Goal: Task Accomplishment & Management: Manage account settings

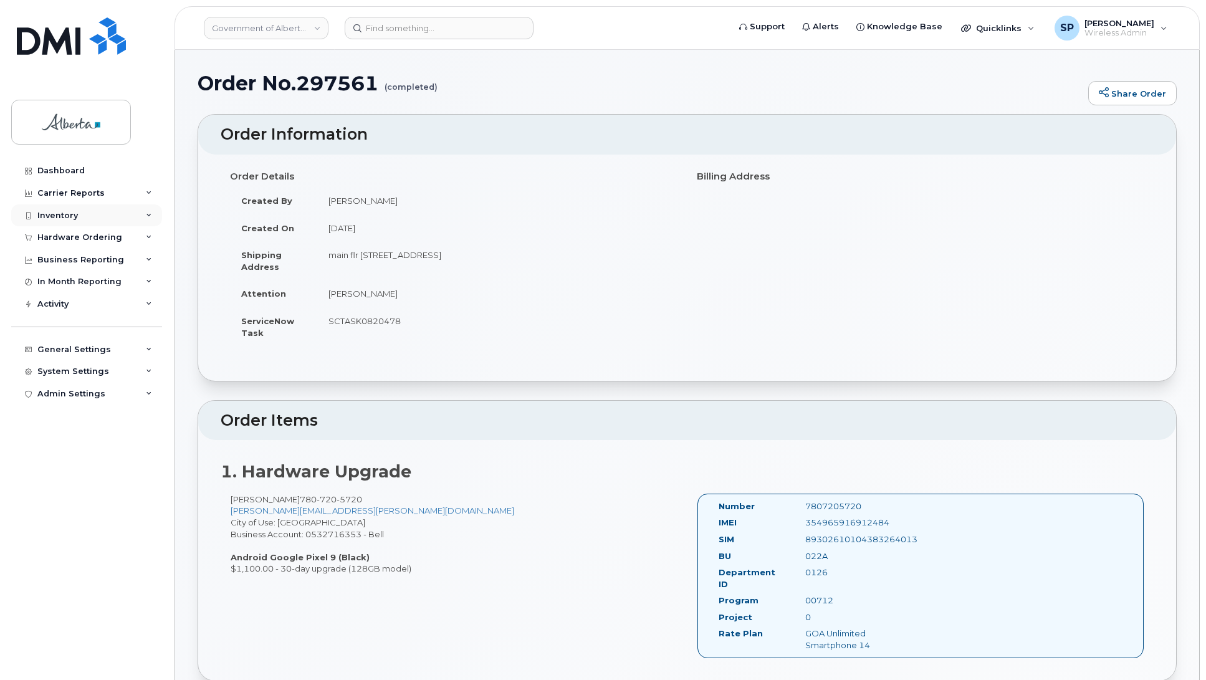
click at [54, 217] on div "Inventory" at bounding box center [57, 216] width 41 height 10
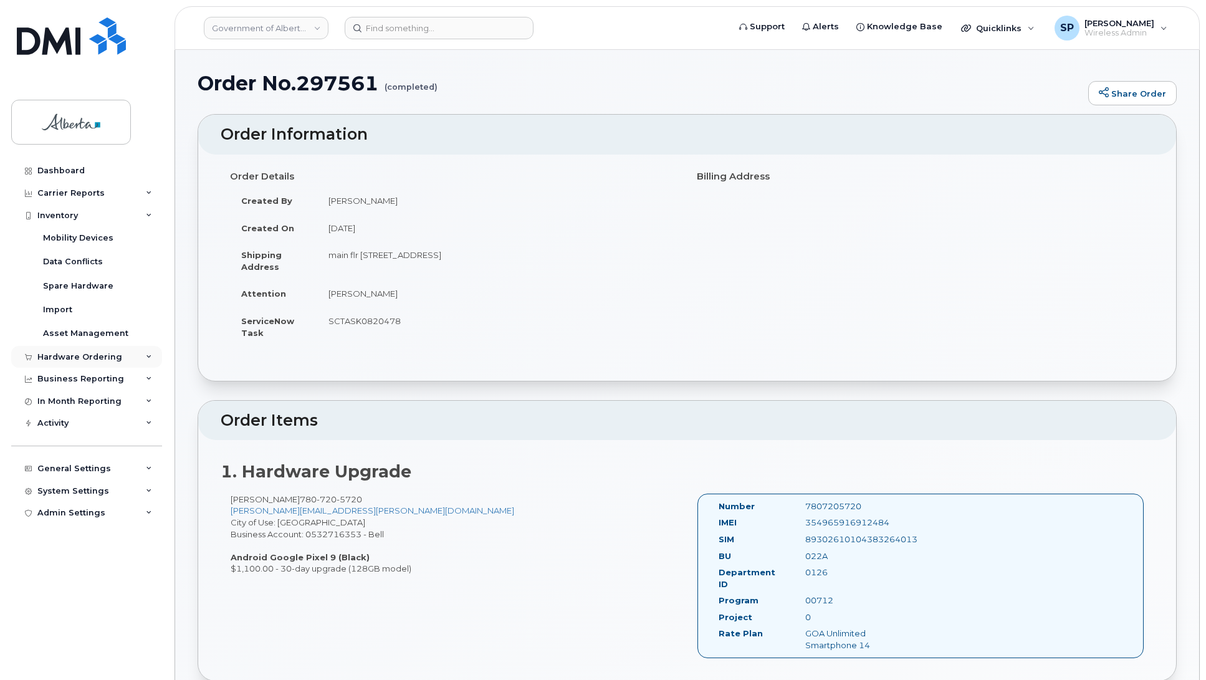
click at [56, 362] on div "Hardware Ordering" at bounding box center [79, 357] width 85 height 10
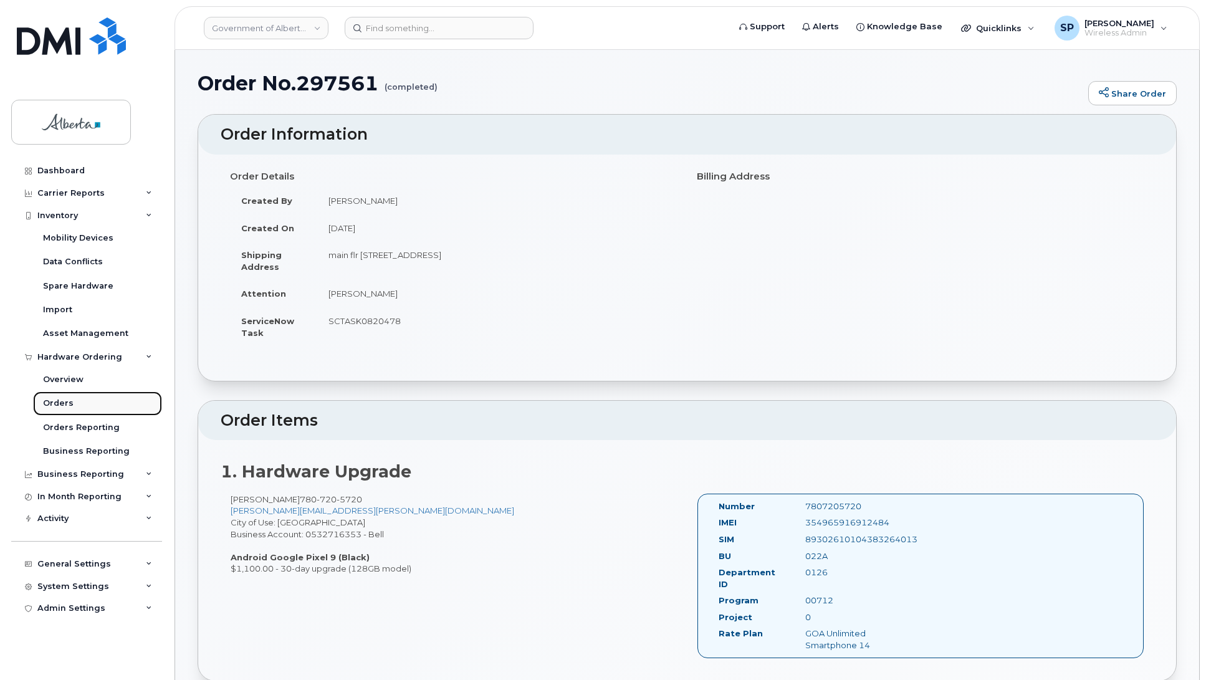
click at [52, 406] on div "Orders" at bounding box center [58, 403] width 31 height 11
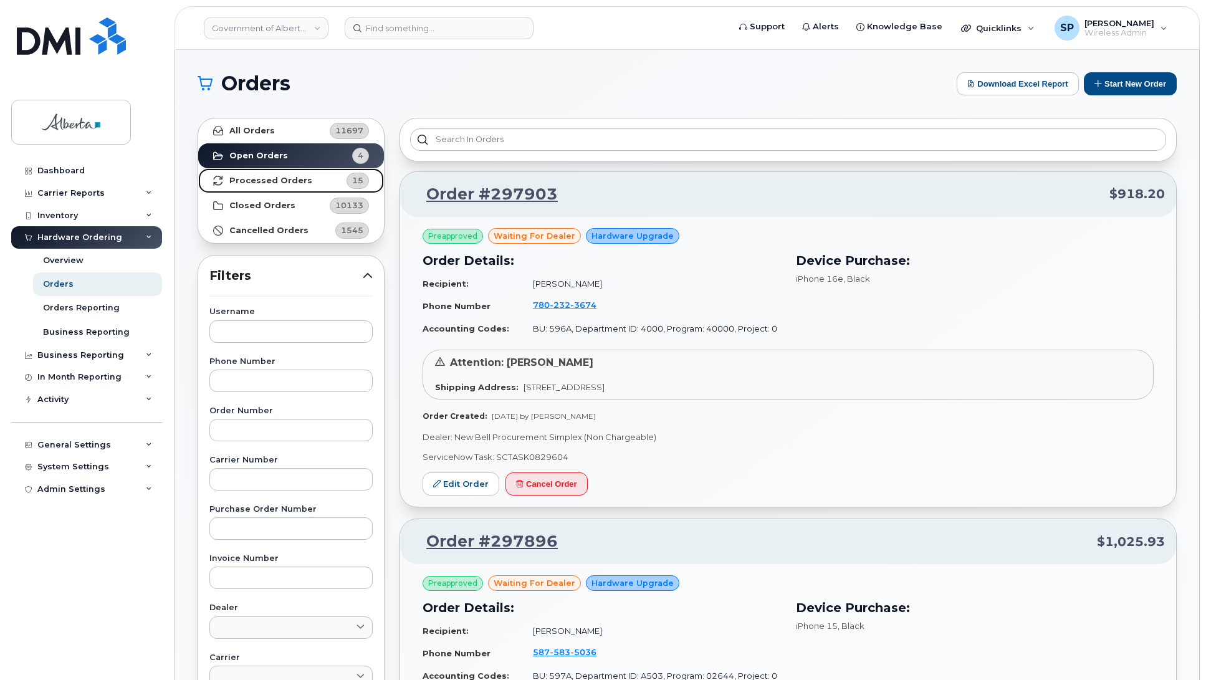
click at [290, 181] on strong "Processed Orders" at bounding box center [270, 181] width 83 height 10
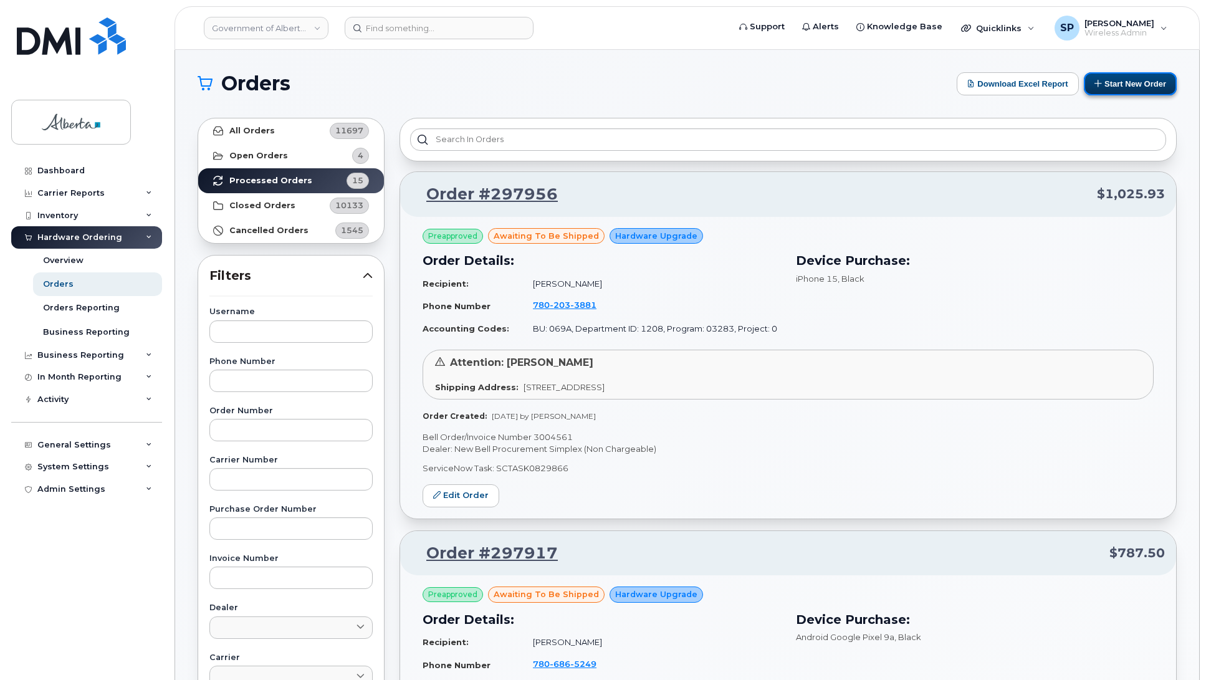
click at [1128, 83] on button "Start New Order" at bounding box center [1130, 83] width 93 height 23
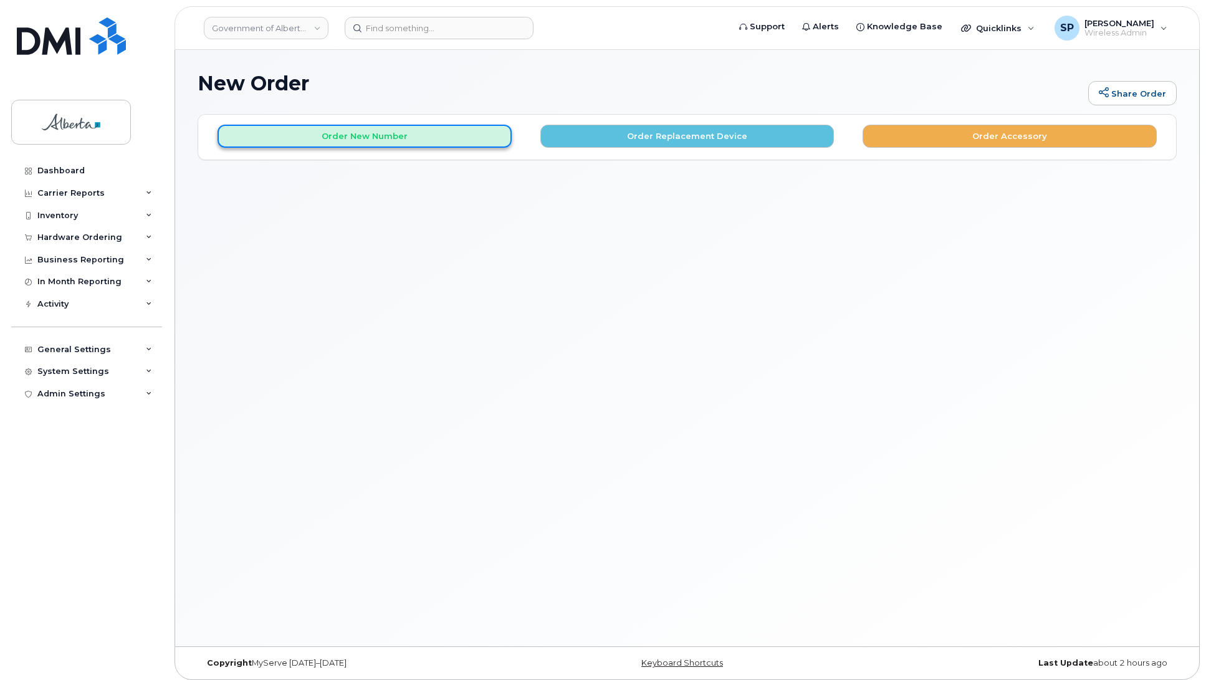
click at [390, 137] on button "Order New Number" at bounding box center [365, 136] width 294 height 23
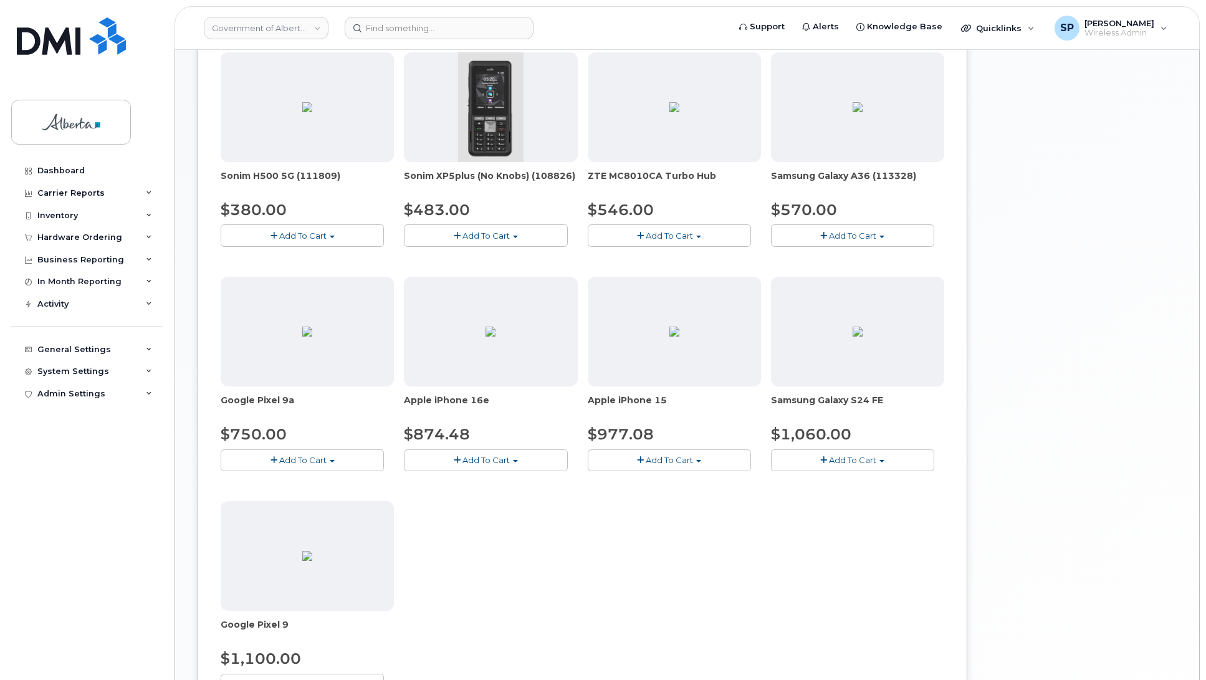
scroll to position [427, 0]
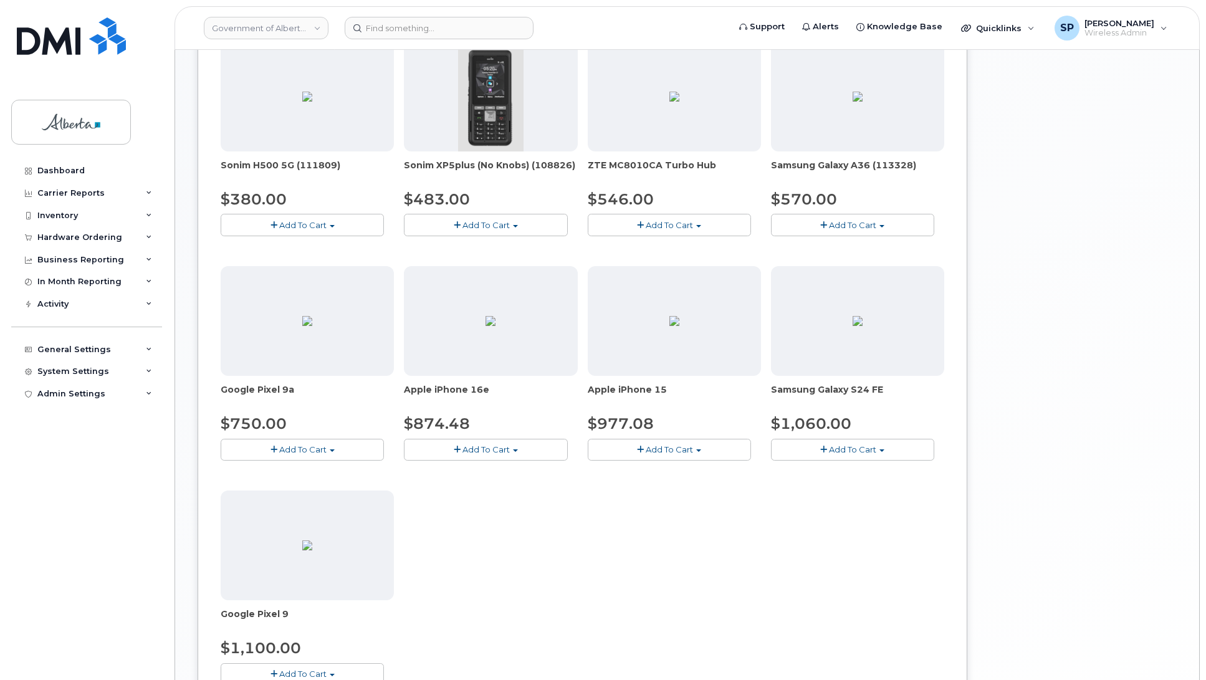
click at [509, 449] on span "Add To Cart" at bounding box center [485, 449] width 47 height 10
click at [57, 237] on div "Hardware Ordering" at bounding box center [79, 237] width 85 height 10
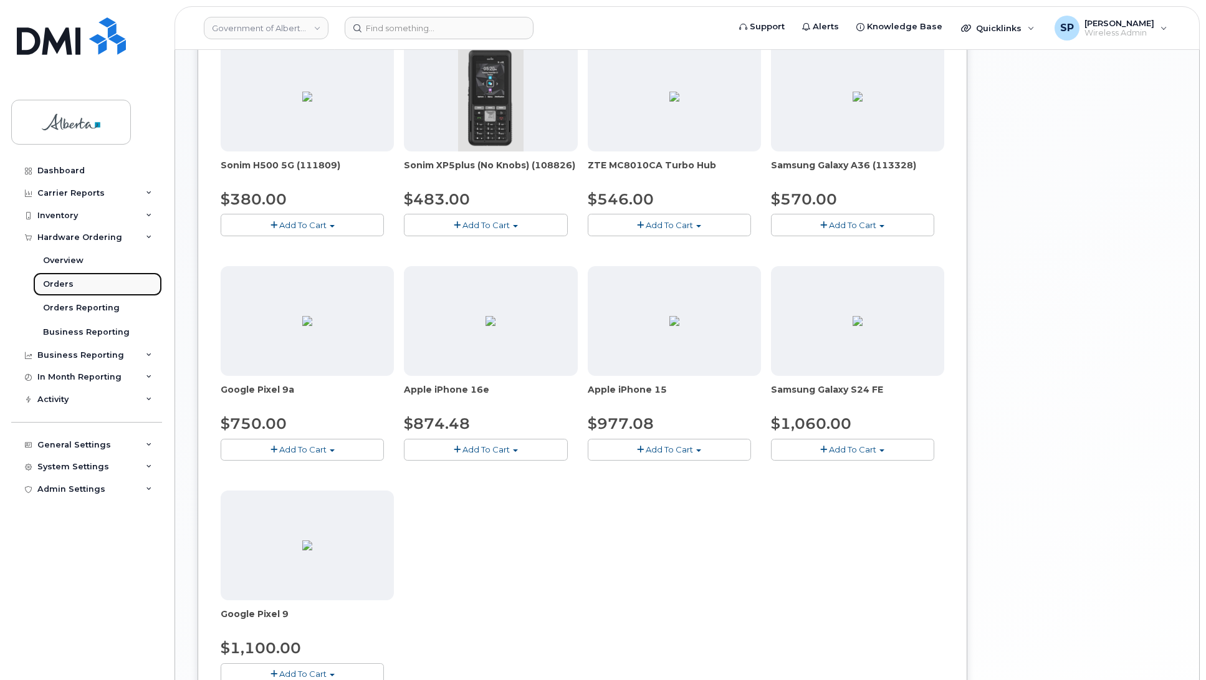
click at [57, 287] on div "Orders" at bounding box center [58, 284] width 31 height 11
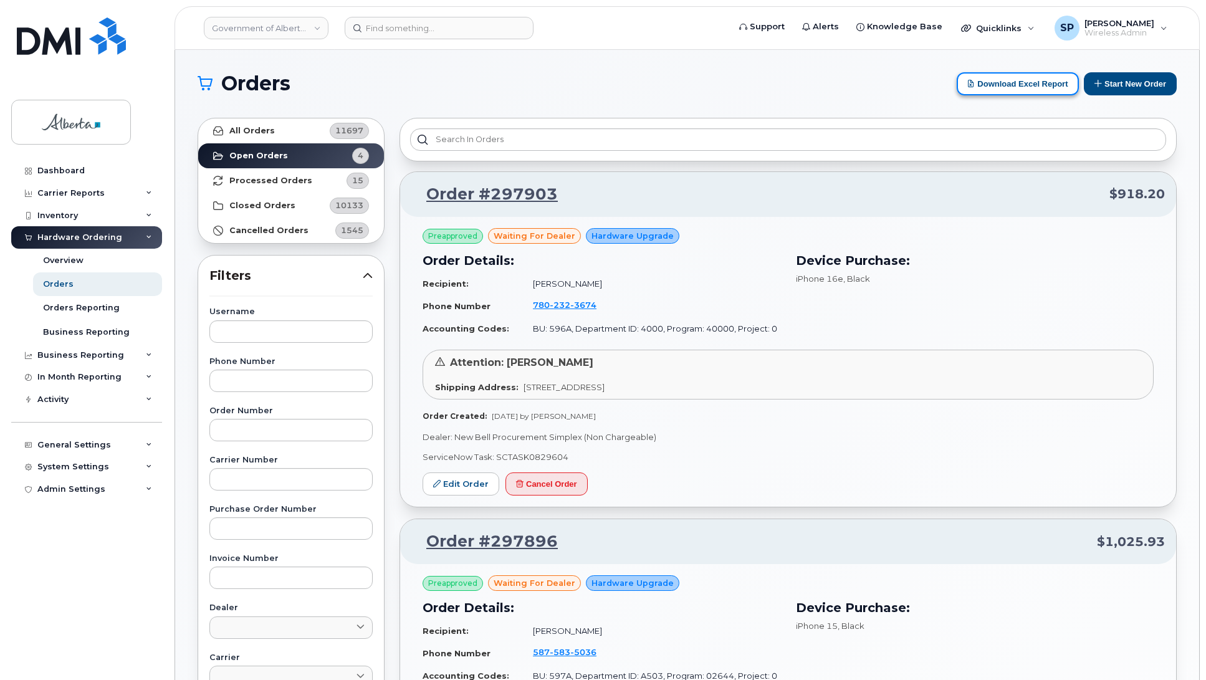
click at [1049, 85] on button "Download Excel Report" at bounding box center [1018, 83] width 122 height 23
click at [271, 176] on strong "Processed Orders" at bounding box center [270, 181] width 83 height 10
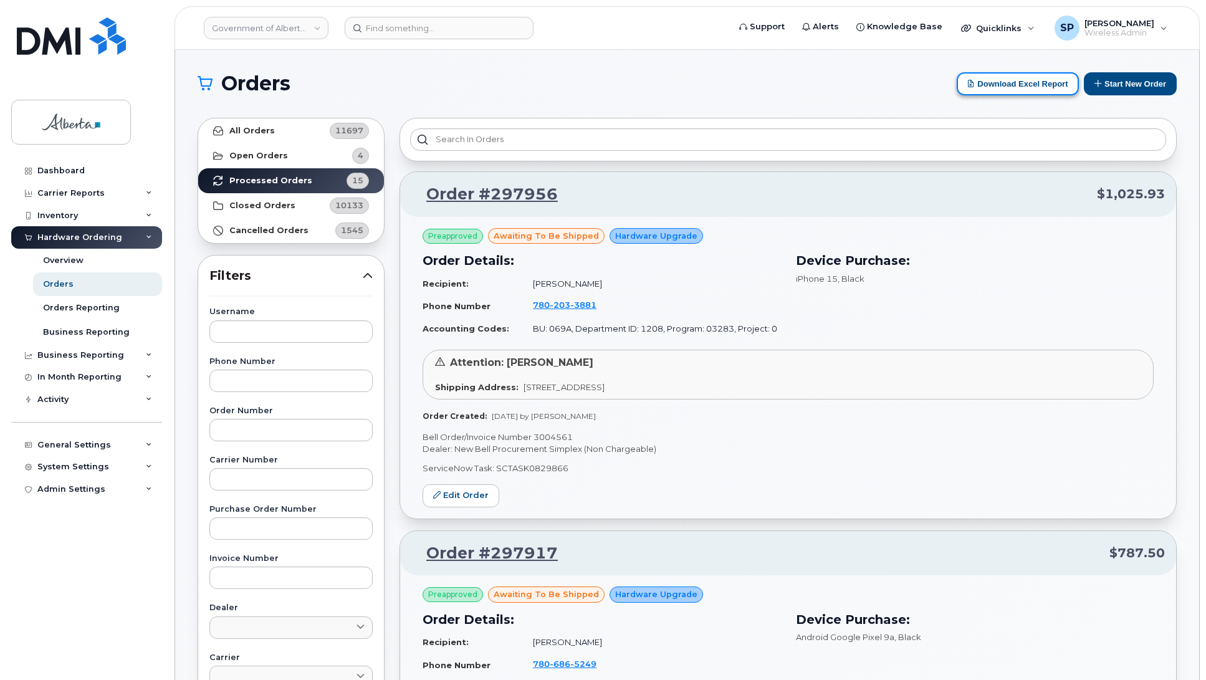
click at [1035, 84] on button "Download Excel Report" at bounding box center [1018, 83] width 122 height 23
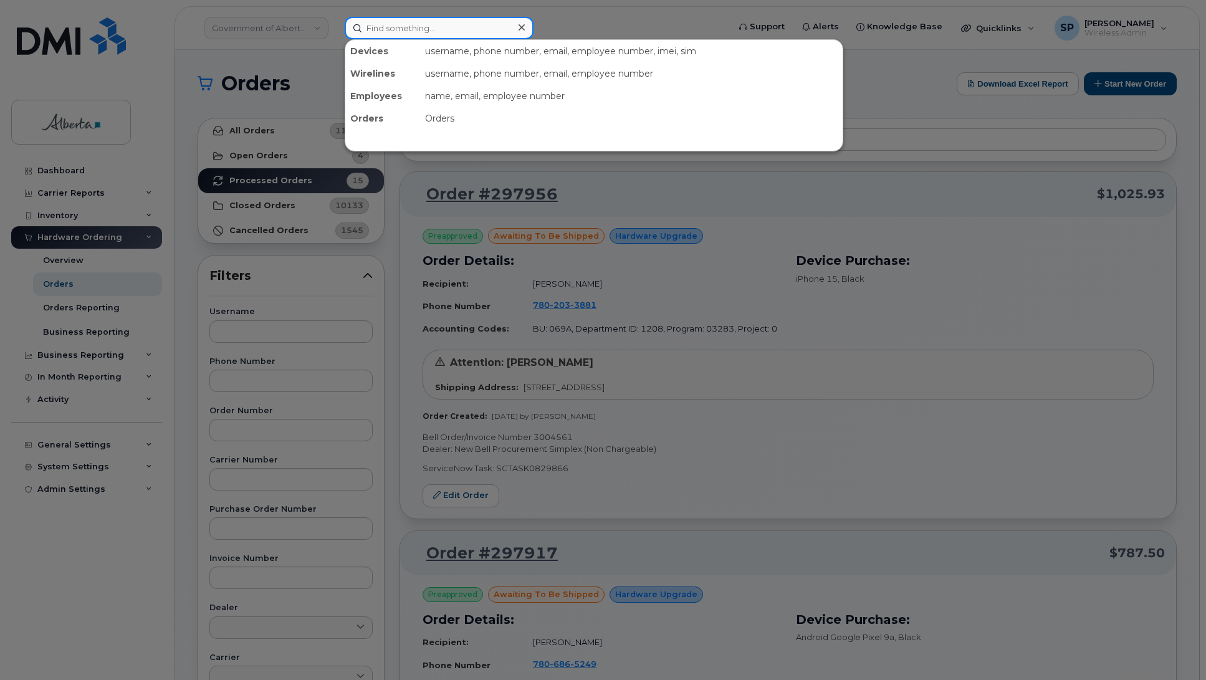
click at [404, 26] on input at bounding box center [439, 28] width 189 height 22
paste input "780-643-1845"
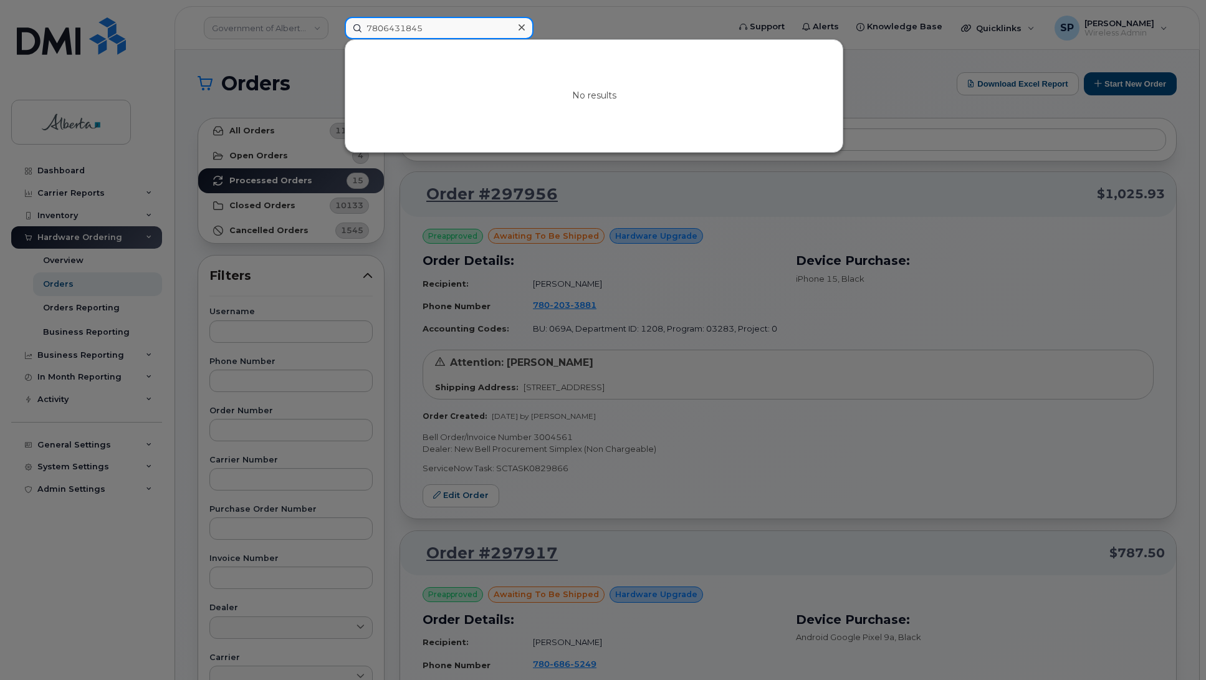
drag, startPoint x: 437, startPoint y: 27, endPoint x: 347, endPoint y: 26, distance: 89.8
click at [347, 26] on input "7806431845" at bounding box center [439, 28] width 189 height 22
type input "7806431845"
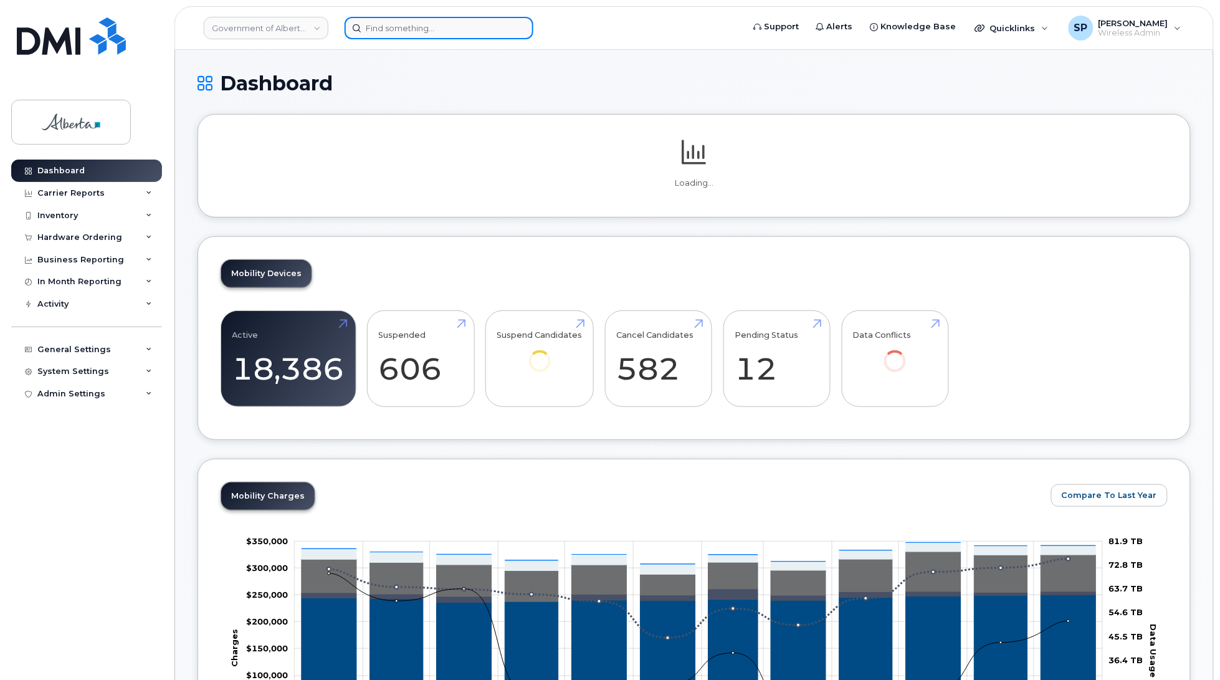
click at [459, 27] on input at bounding box center [439, 28] width 189 height 22
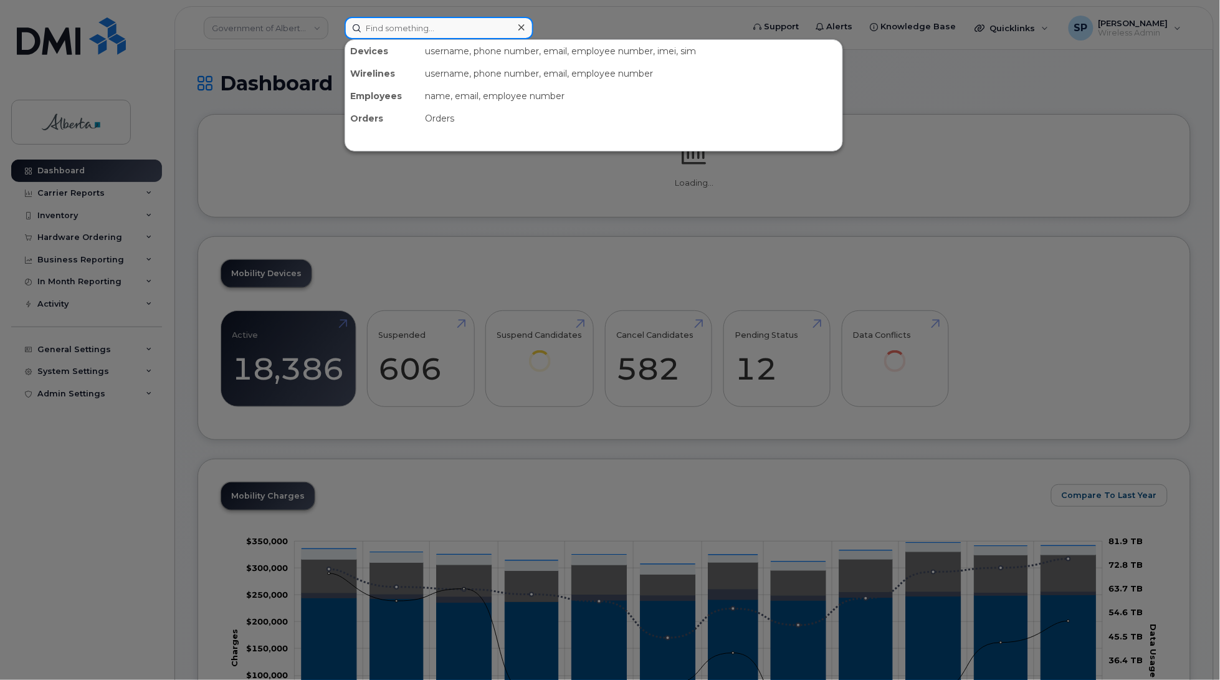
paste input "353927601442004"
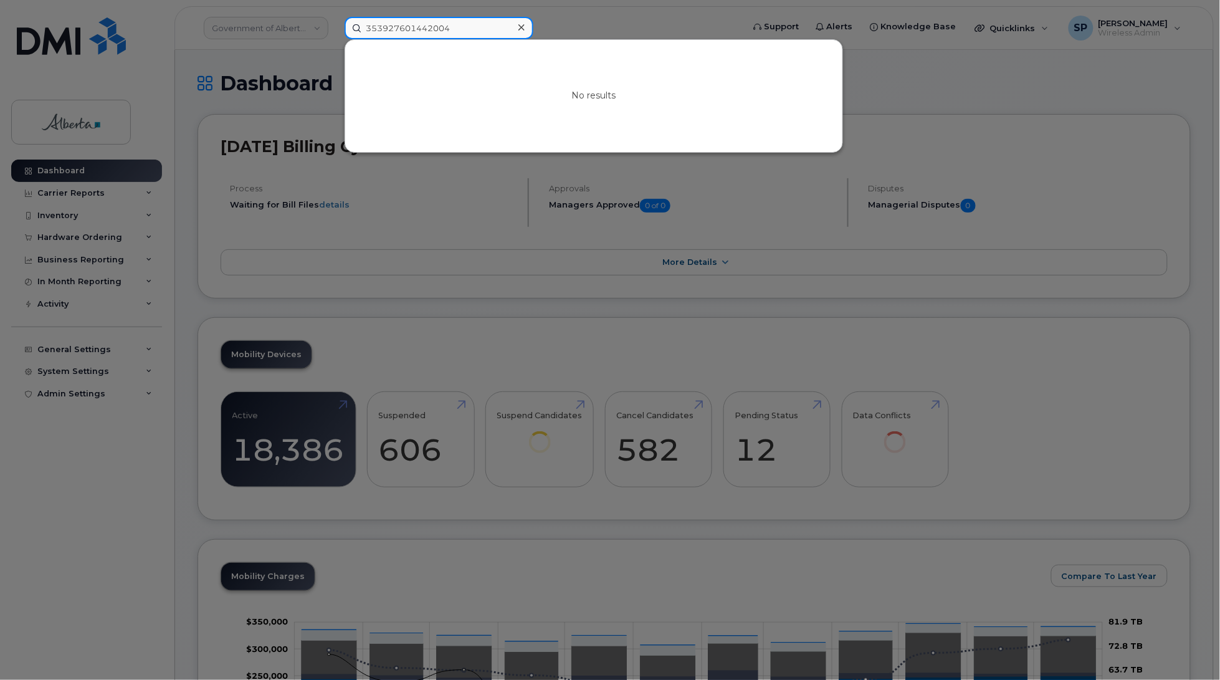
drag, startPoint x: 463, startPoint y: 31, endPoint x: 269, endPoint y: 36, distance: 193.9
click at [335, 36] on div "353927601442004 No results" at bounding box center [540, 28] width 410 height 22
paste input "5873412685"
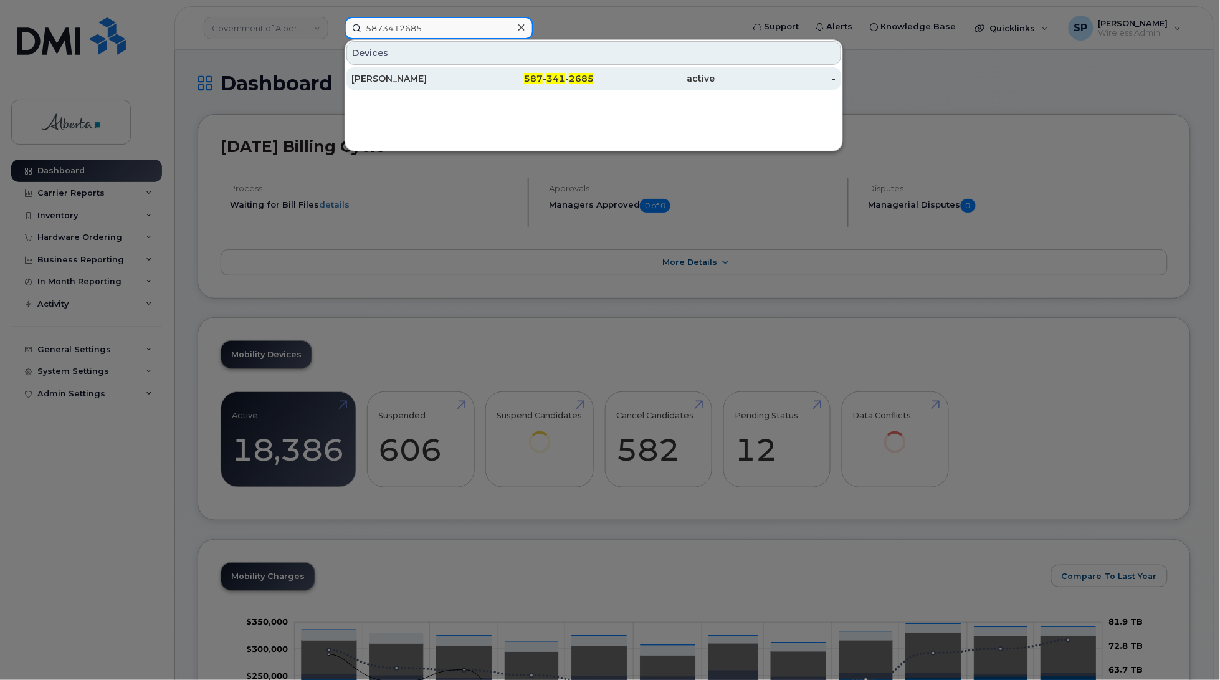
type input "5873412685"
click at [377, 78] on div "[PERSON_NAME]" at bounding box center [413, 78] width 122 height 12
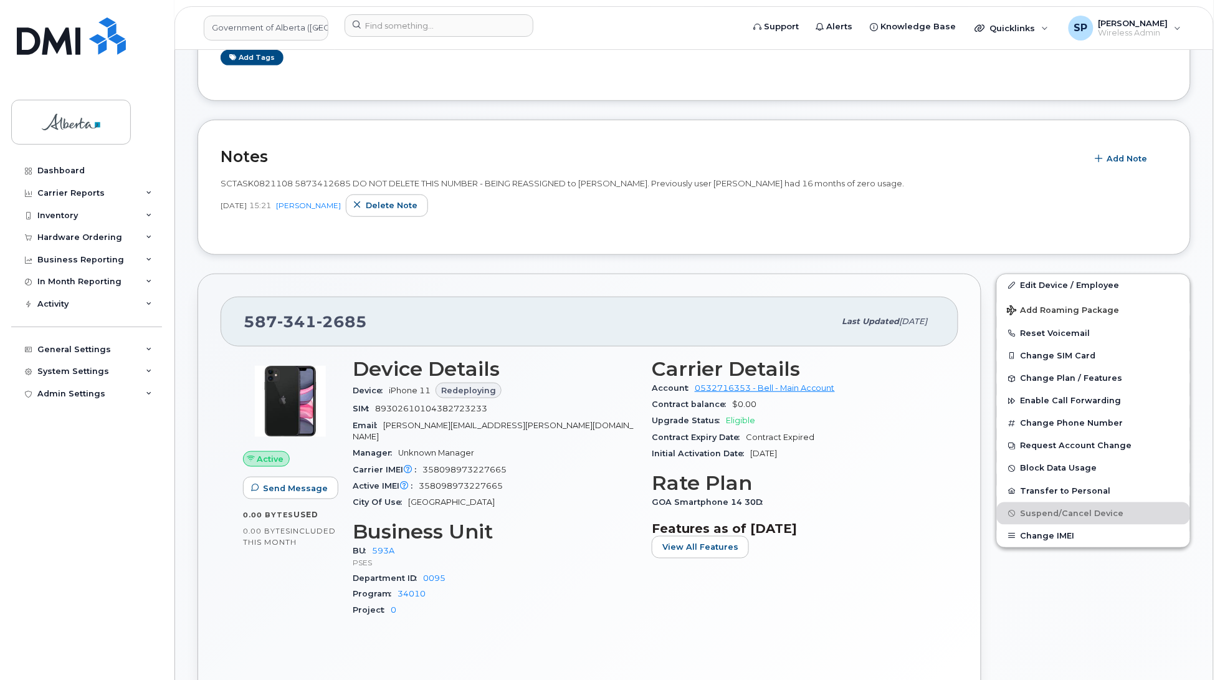
scroll to position [305, 0]
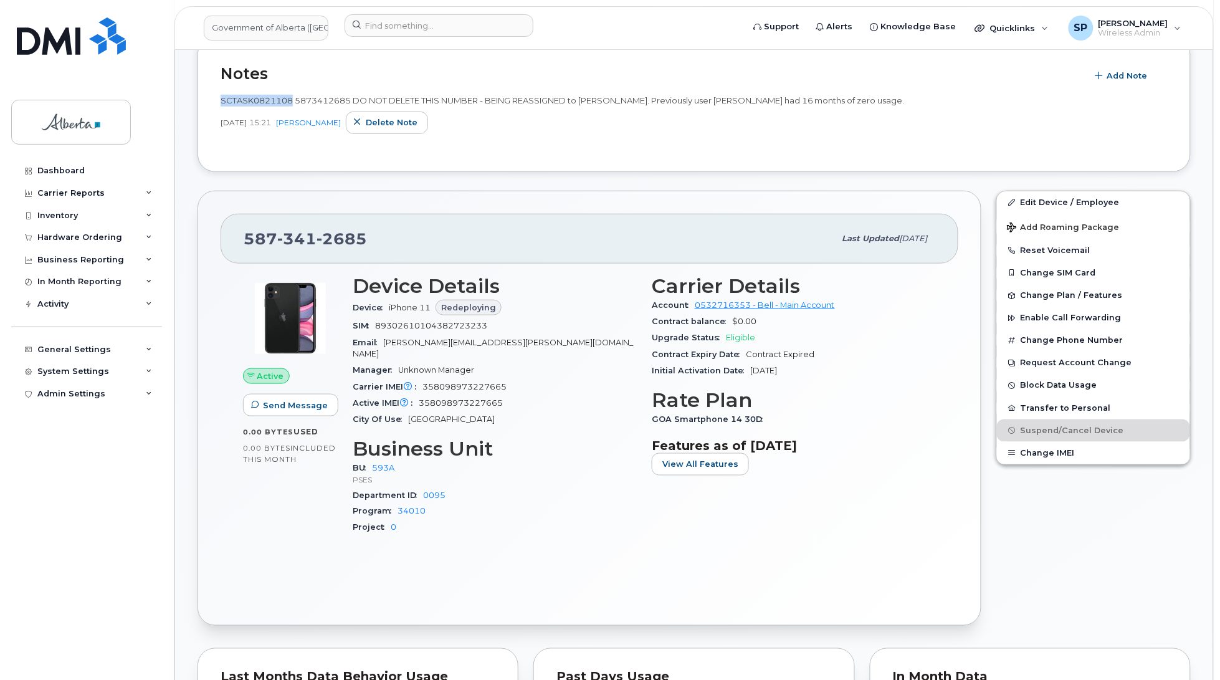
drag, startPoint x: 291, startPoint y: 101, endPoint x: 220, endPoint y: 101, distance: 71.1
click at [221, 101] on span "SCTASK0821108 5873412685 DO NOT DELETE THIS NUMBER - BEING REASSIGNED to Briann…" at bounding box center [563, 100] width 684 height 10
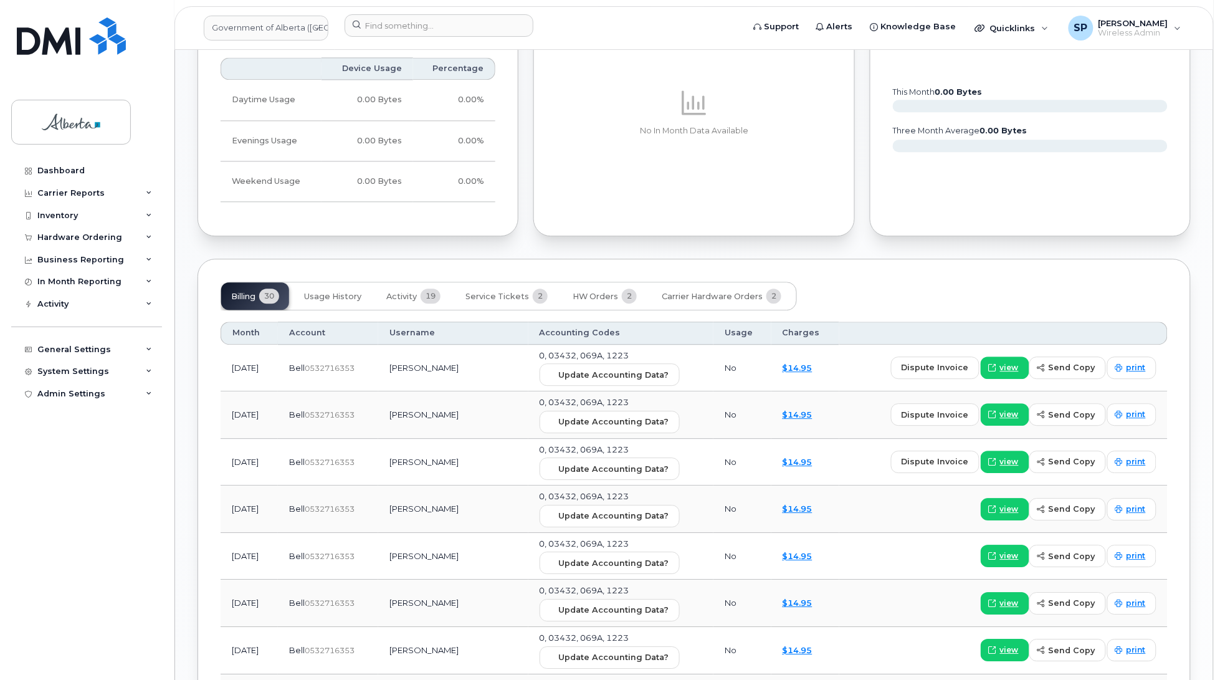
scroll to position [984, 0]
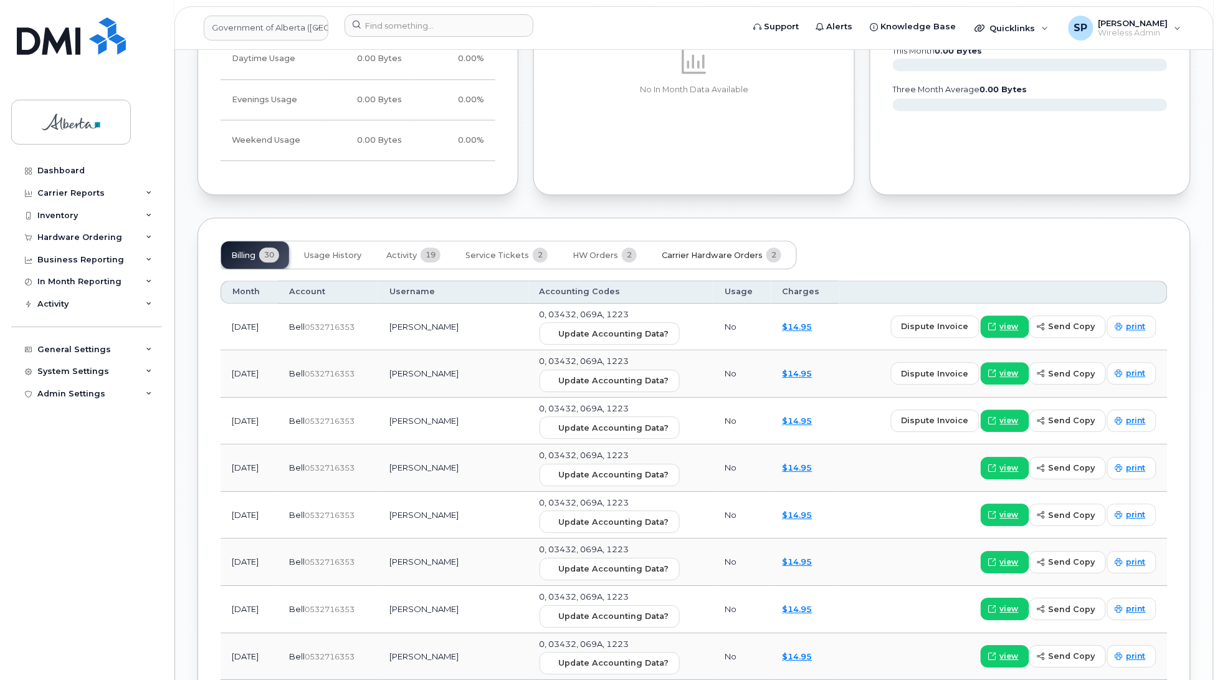
click at [701, 251] on span "Carrier Hardware Orders" at bounding box center [712, 256] width 101 height 10
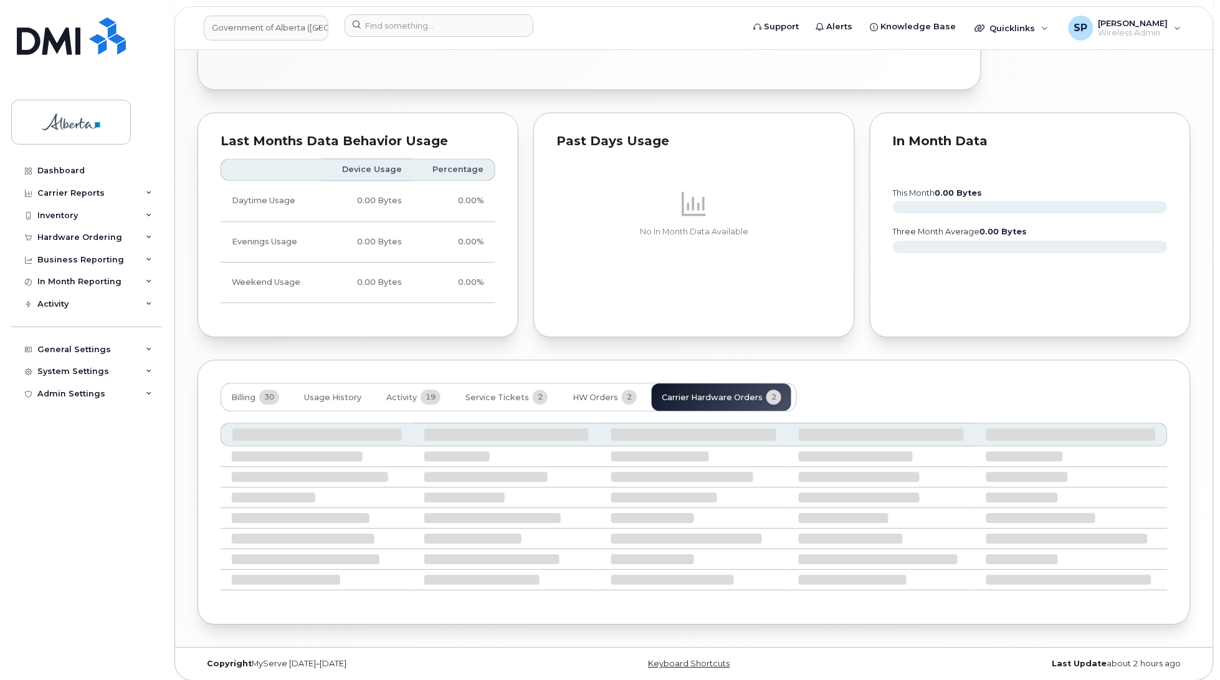
scroll to position [762, 0]
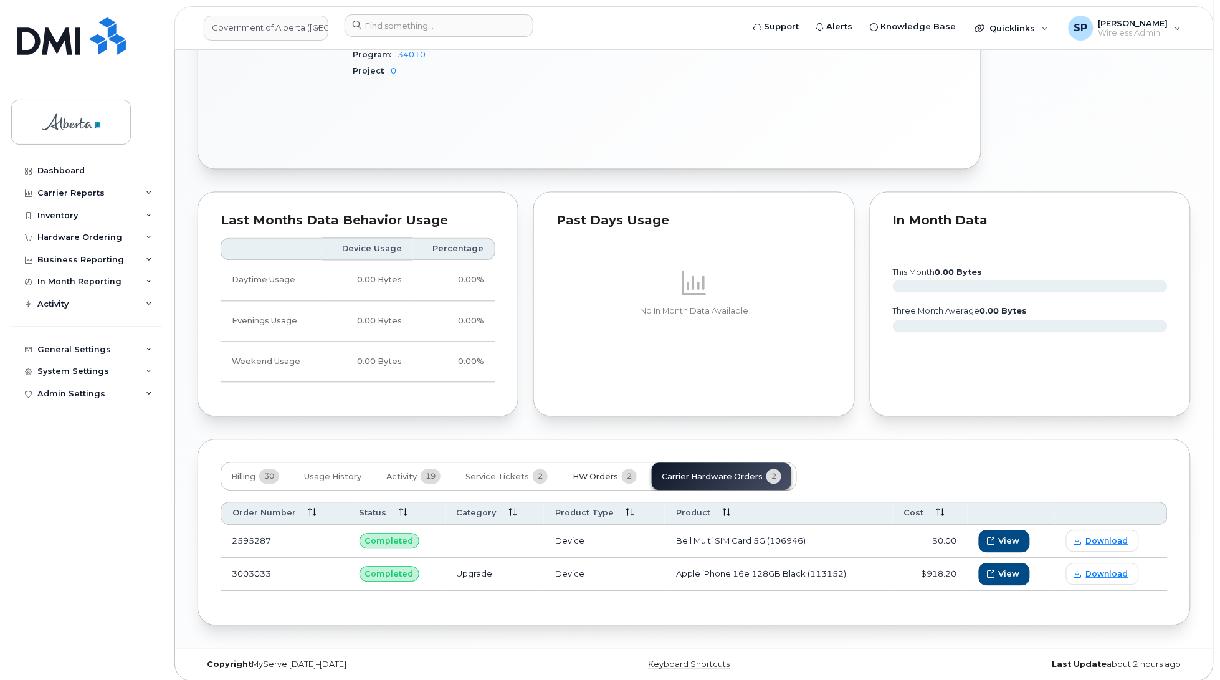
click at [594, 472] on span "HW Orders" at bounding box center [595, 477] width 45 height 10
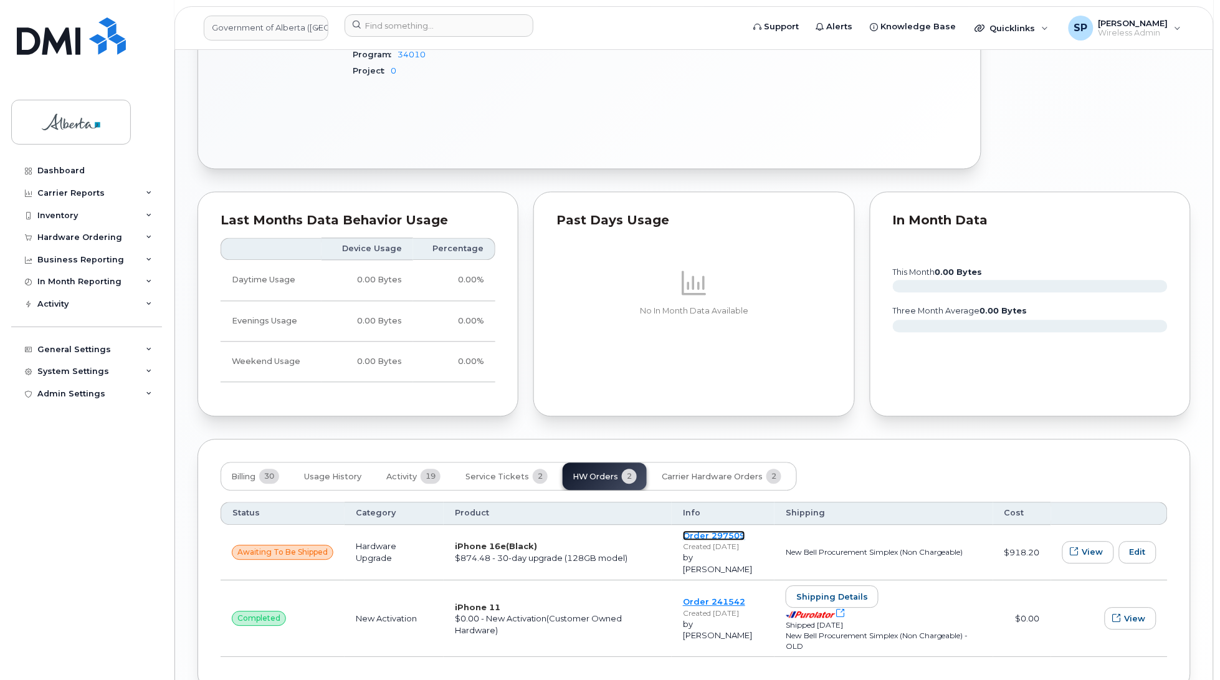
click at [720, 531] on link "Order 297509" at bounding box center [714, 536] width 62 height 10
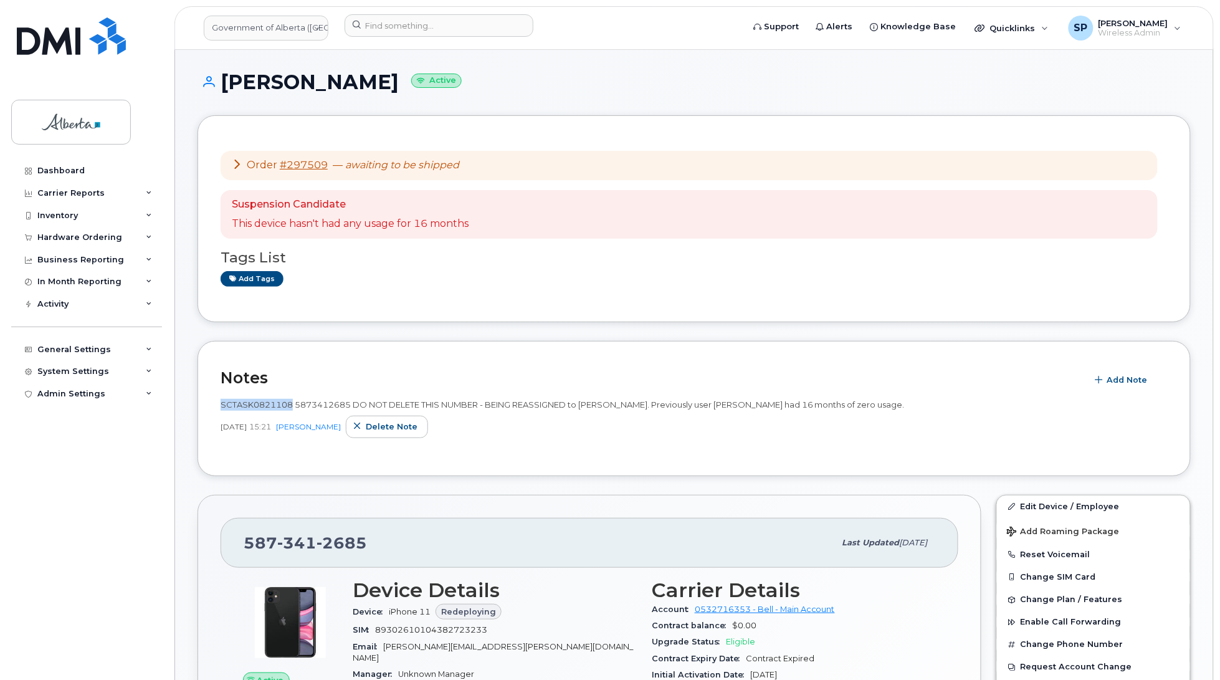
scroll to position [4, 0]
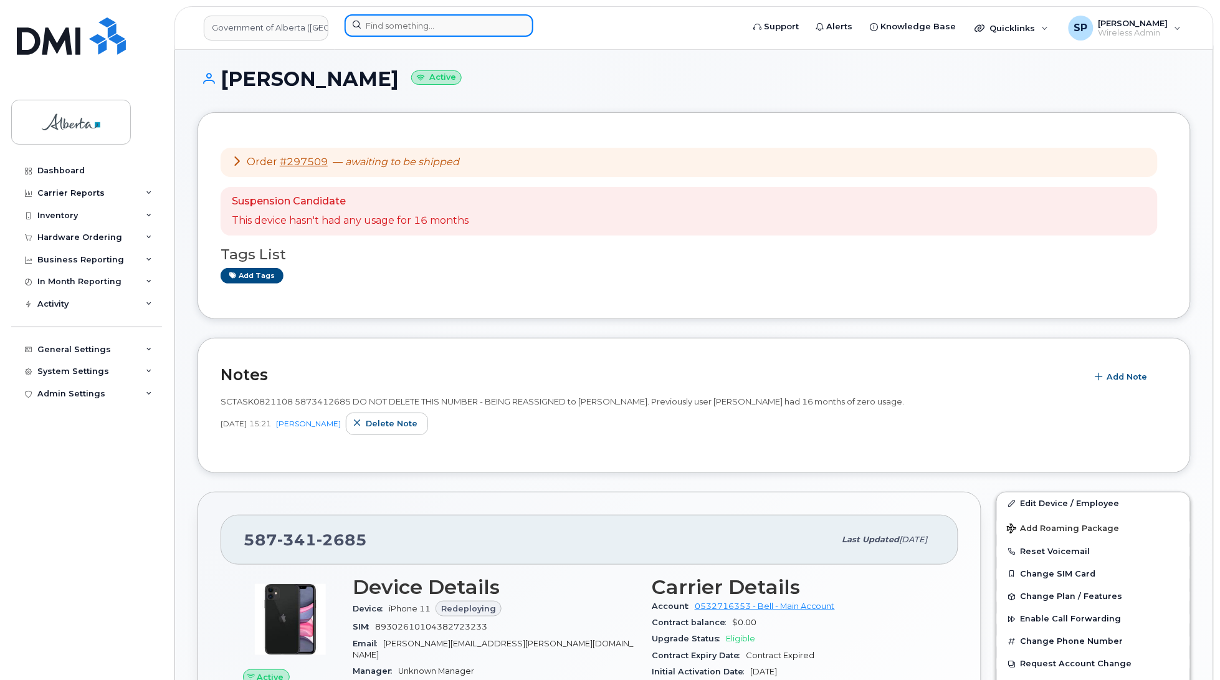
click at [462, 19] on input at bounding box center [439, 25] width 189 height 22
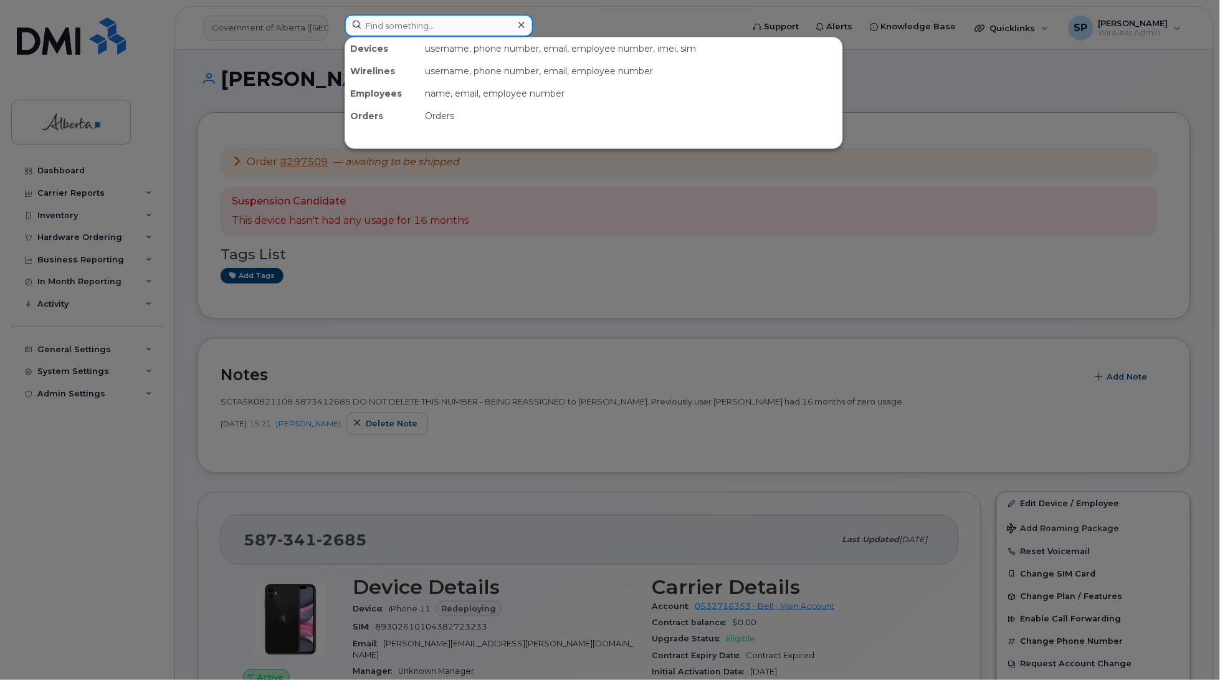
paste input "7807200378"
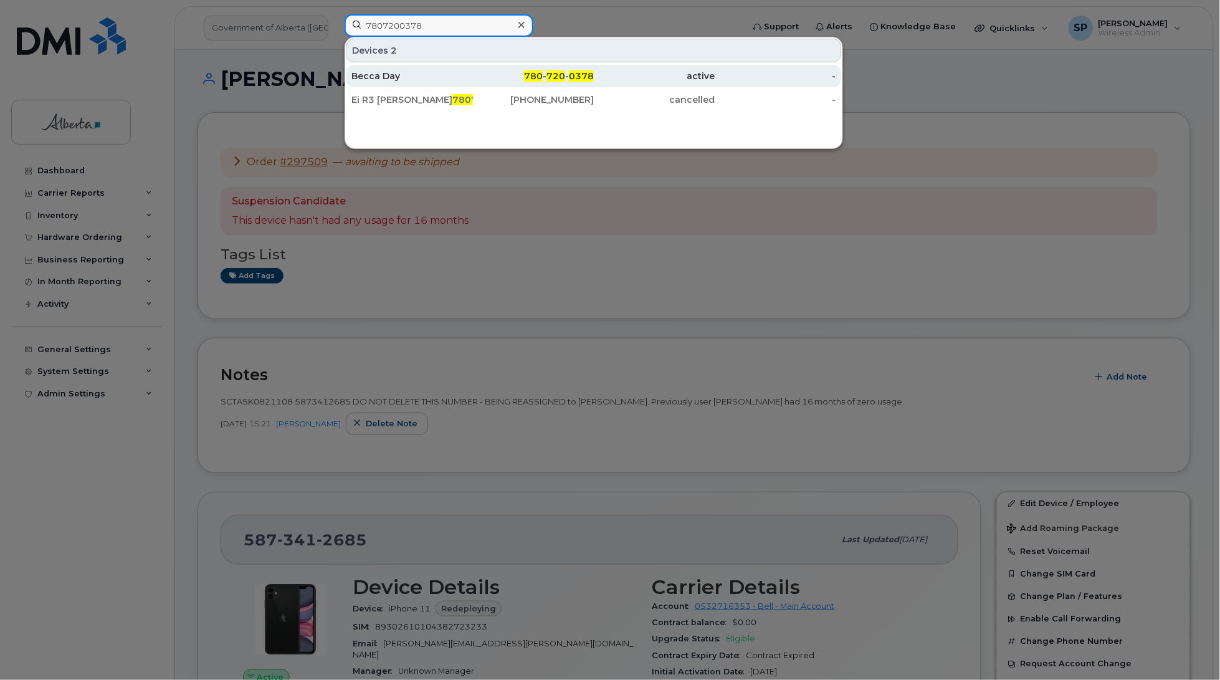
type input "7807200378"
click at [388, 76] on div "Becca Day" at bounding box center [413, 76] width 122 height 12
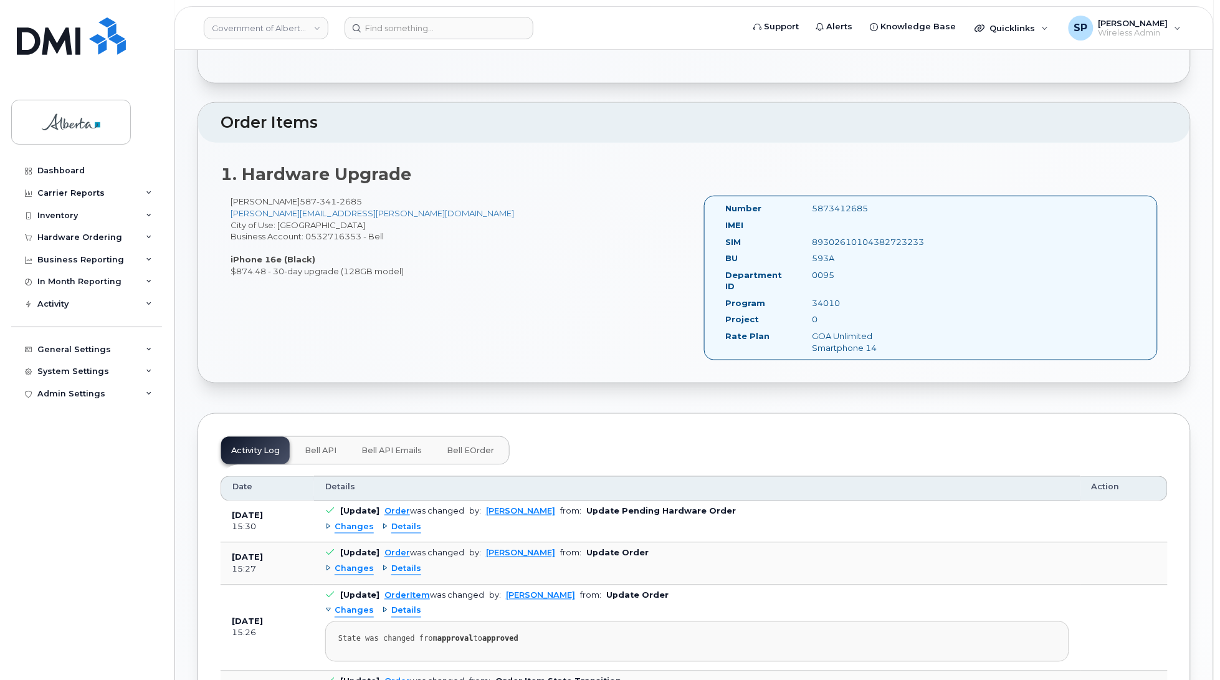
scroll to position [370, 0]
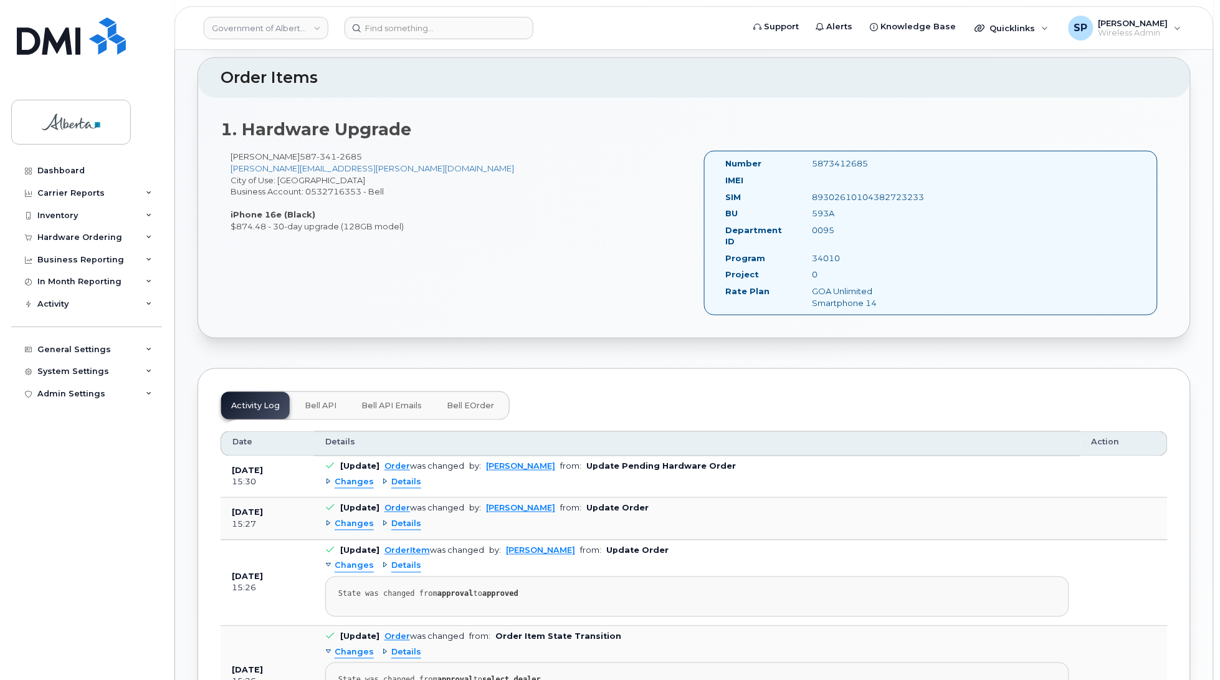
click at [330, 401] on span "Bell API" at bounding box center [321, 406] width 32 height 10
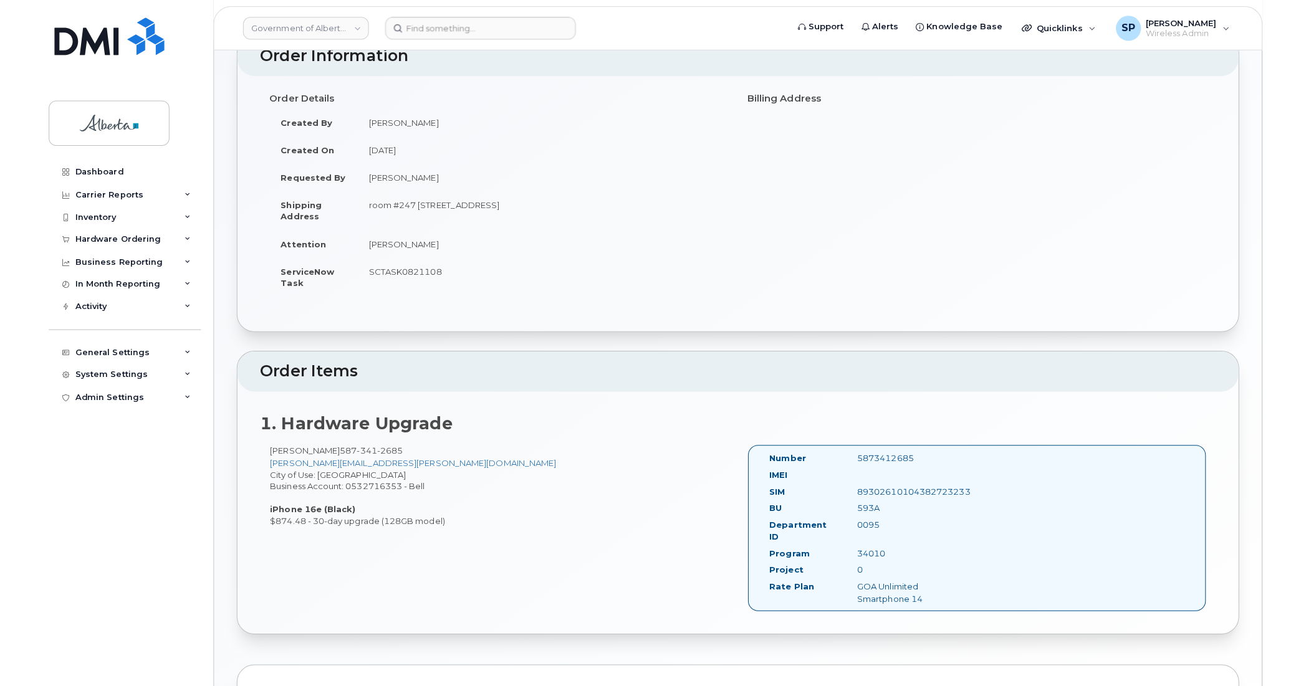
scroll to position [0, 0]
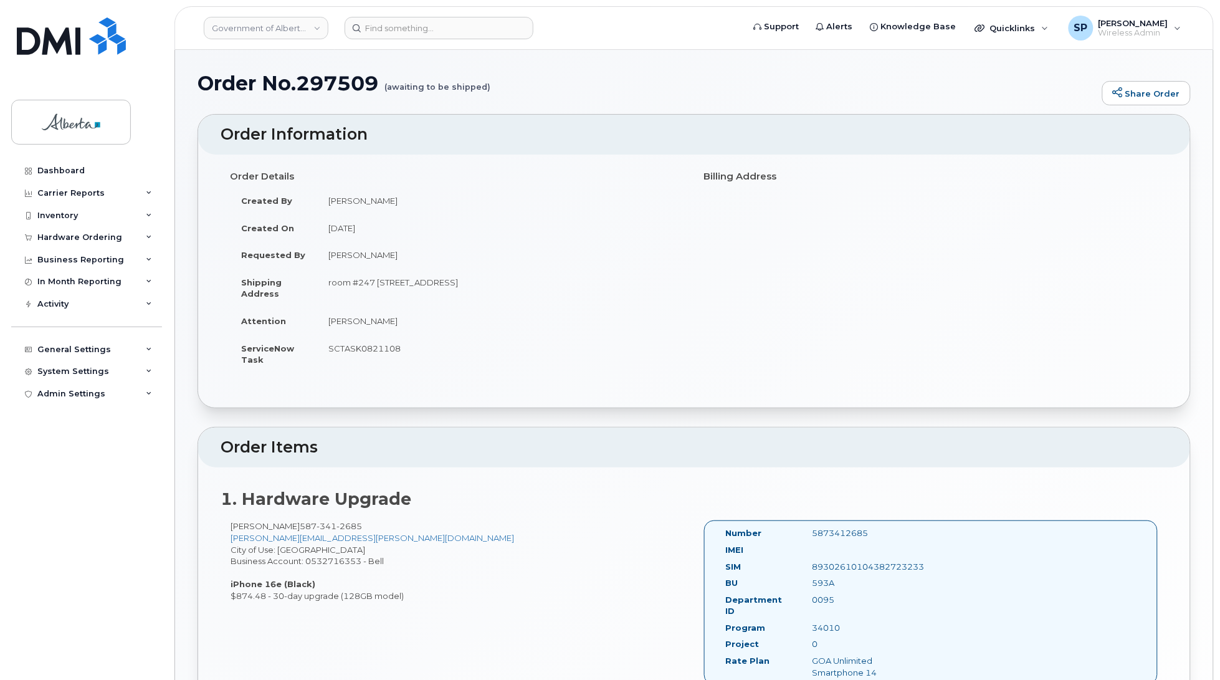
click at [338, 80] on h1 "Order No.297509 (awaiting to be shipped)" at bounding box center [647, 83] width 899 height 22
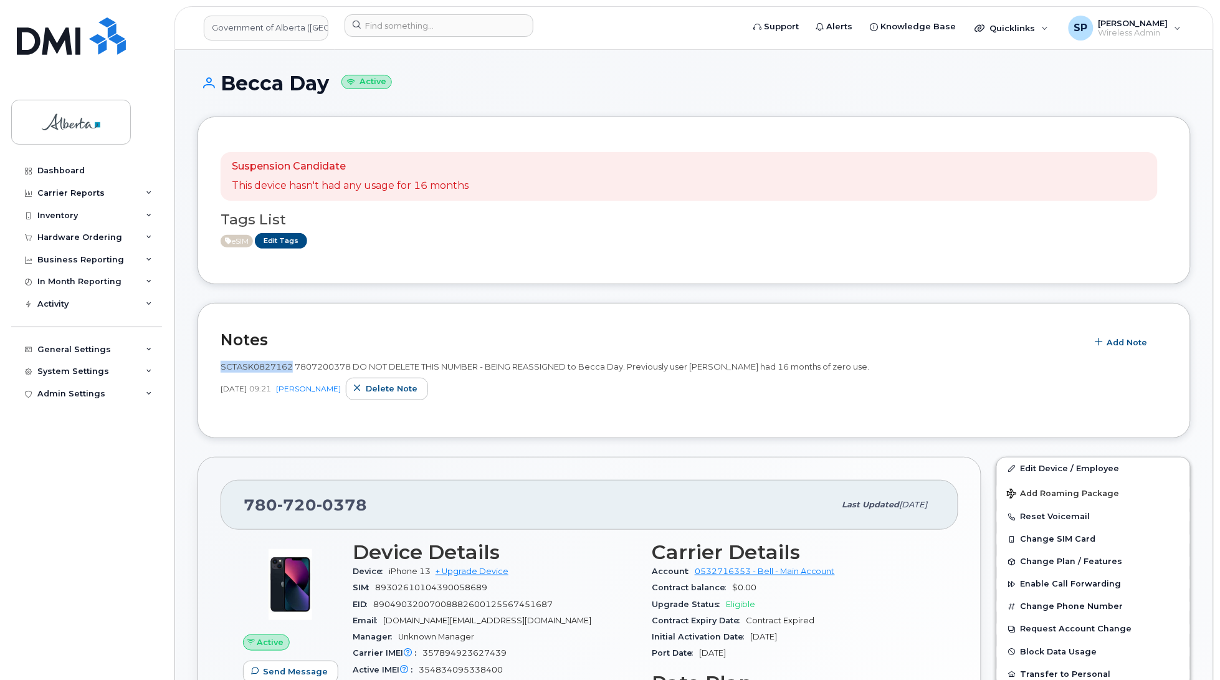
drag, startPoint x: 291, startPoint y: 365, endPoint x: 221, endPoint y: 366, distance: 69.8
click at [221, 366] on span "SCTASK0827162 7807200378 DO NOT DELETE THIS NUMBER - BEING REASSIGNED to Becca …" at bounding box center [545, 367] width 649 height 10
copy span "SCTASK0827162"
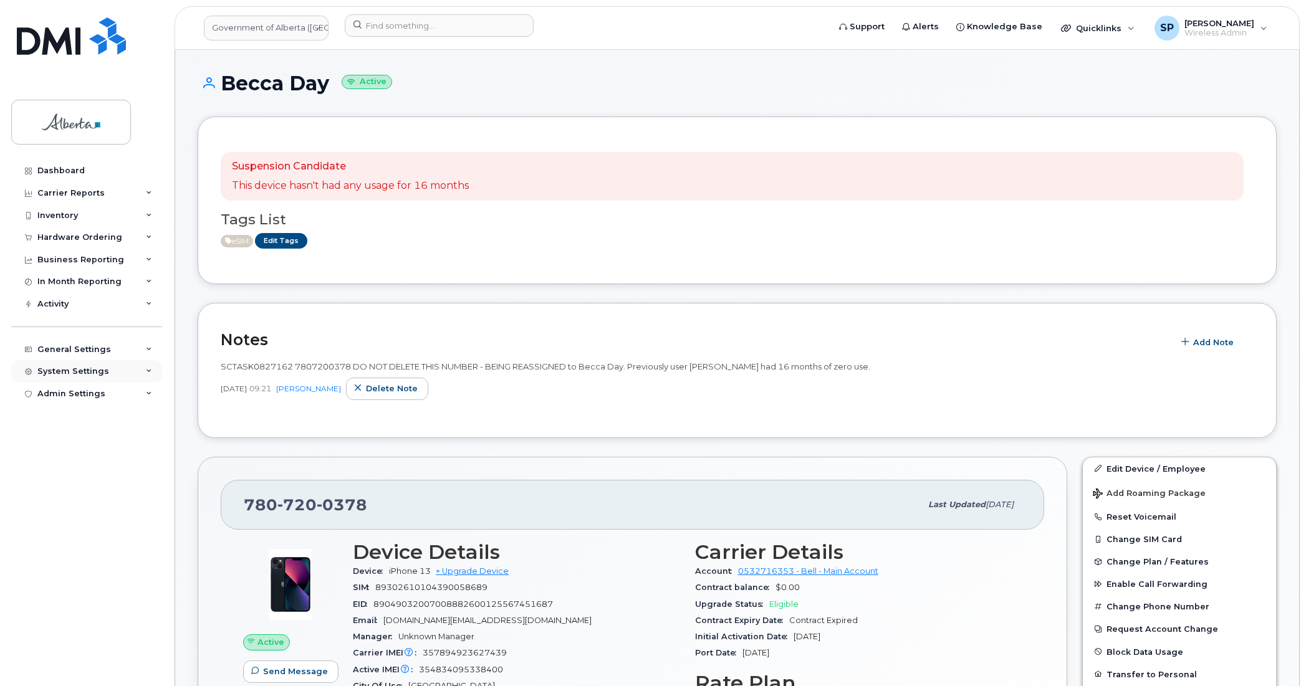
click at [75, 374] on div "System Settings" at bounding box center [73, 371] width 72 height 10
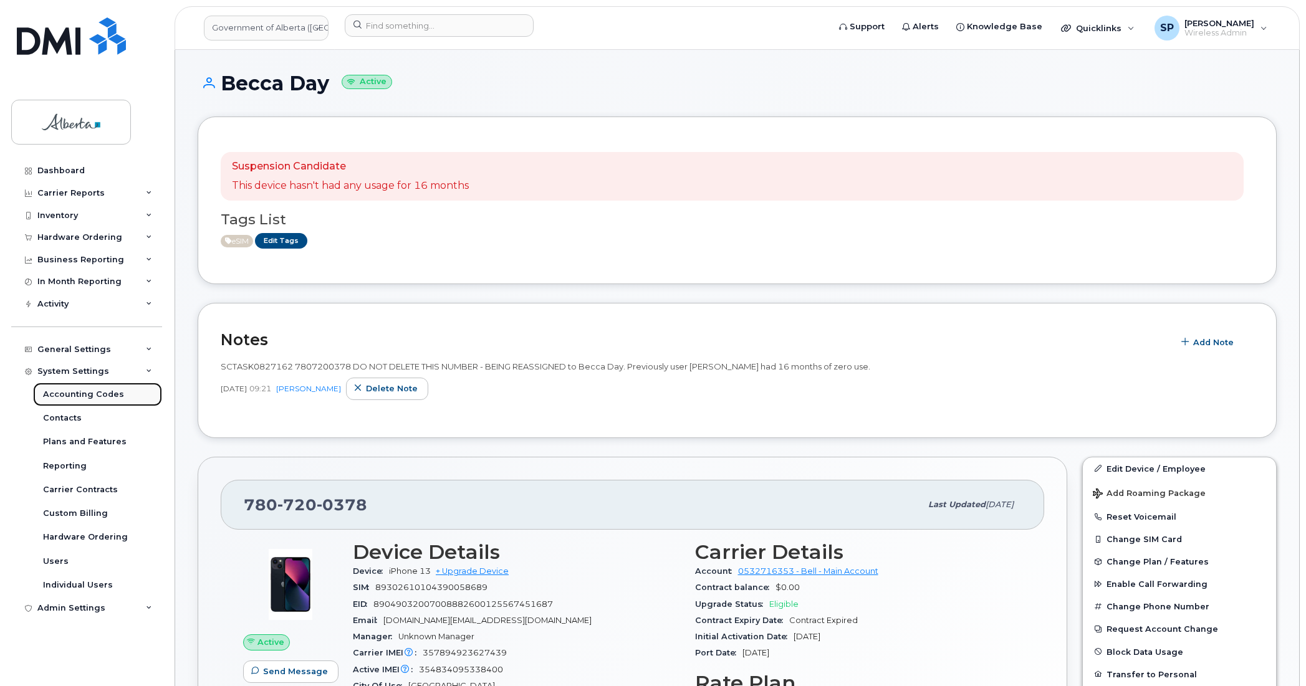
click at [81, 399] on div "Accounting Codes" at bounding box center [83, 394] width 81 height 11
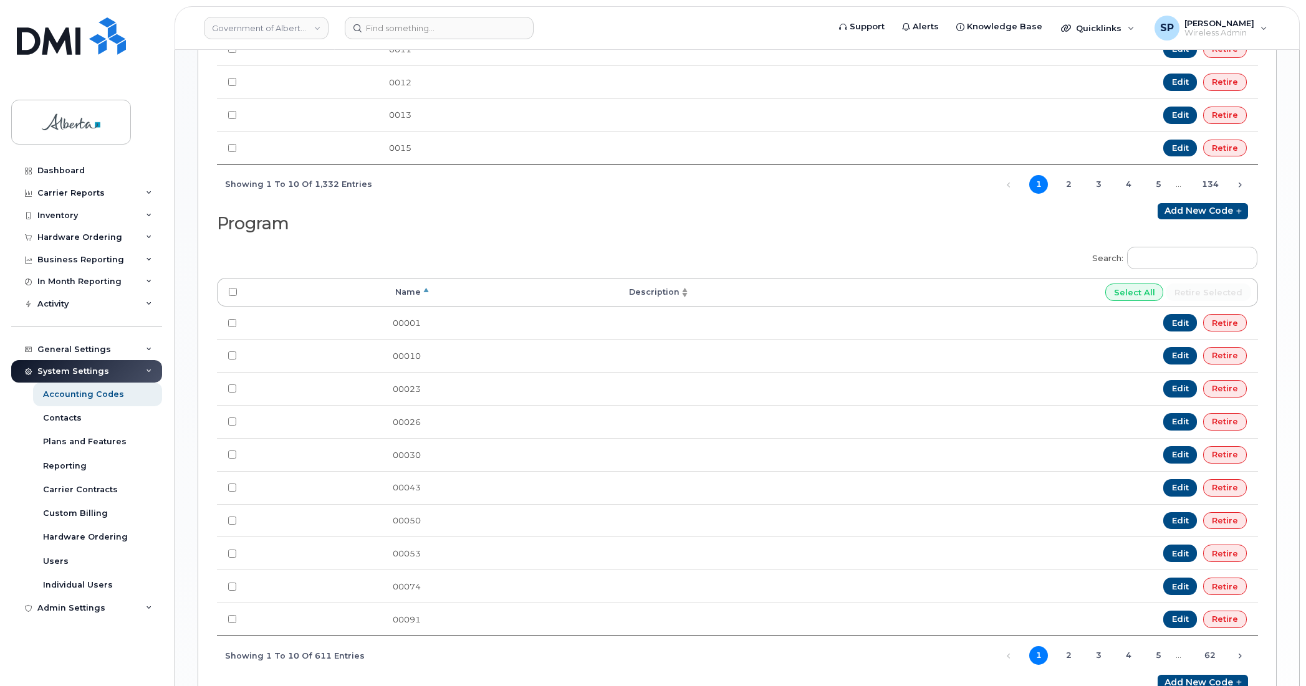
scroll to position [1010, 0]
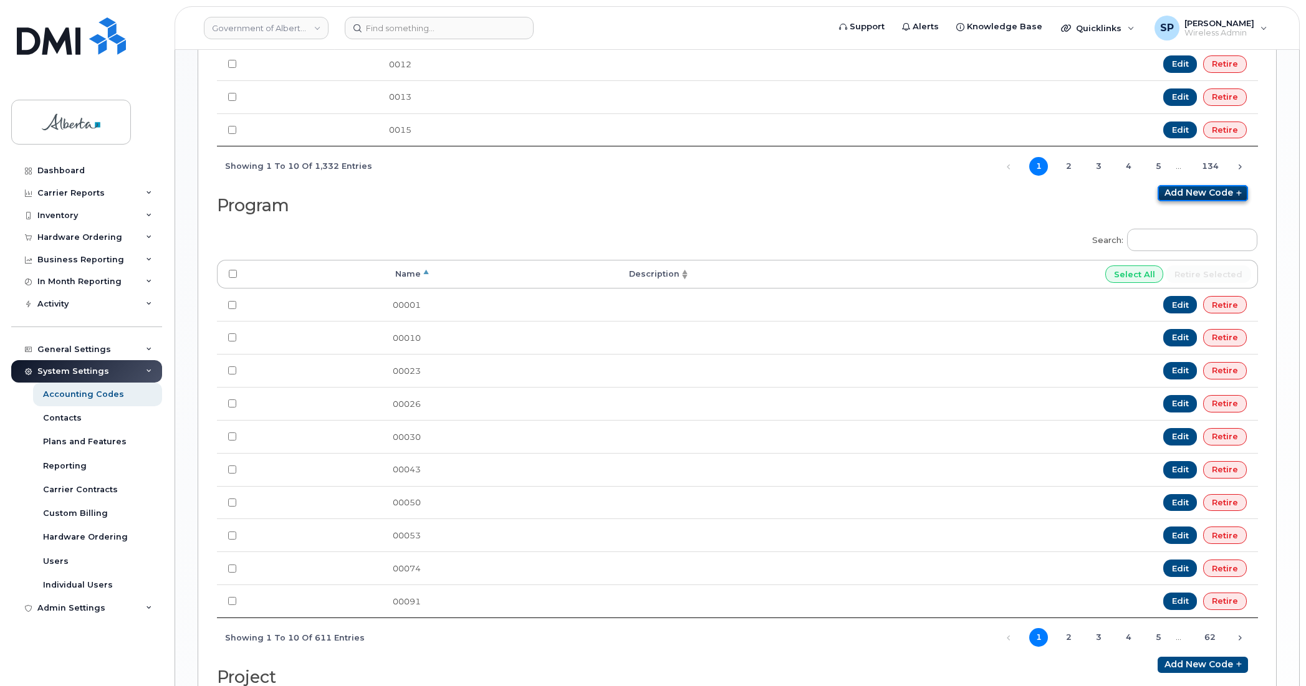
click at [1198, 200] on link "Add new code" at bounding box center [1202, 193] width 90 height 16
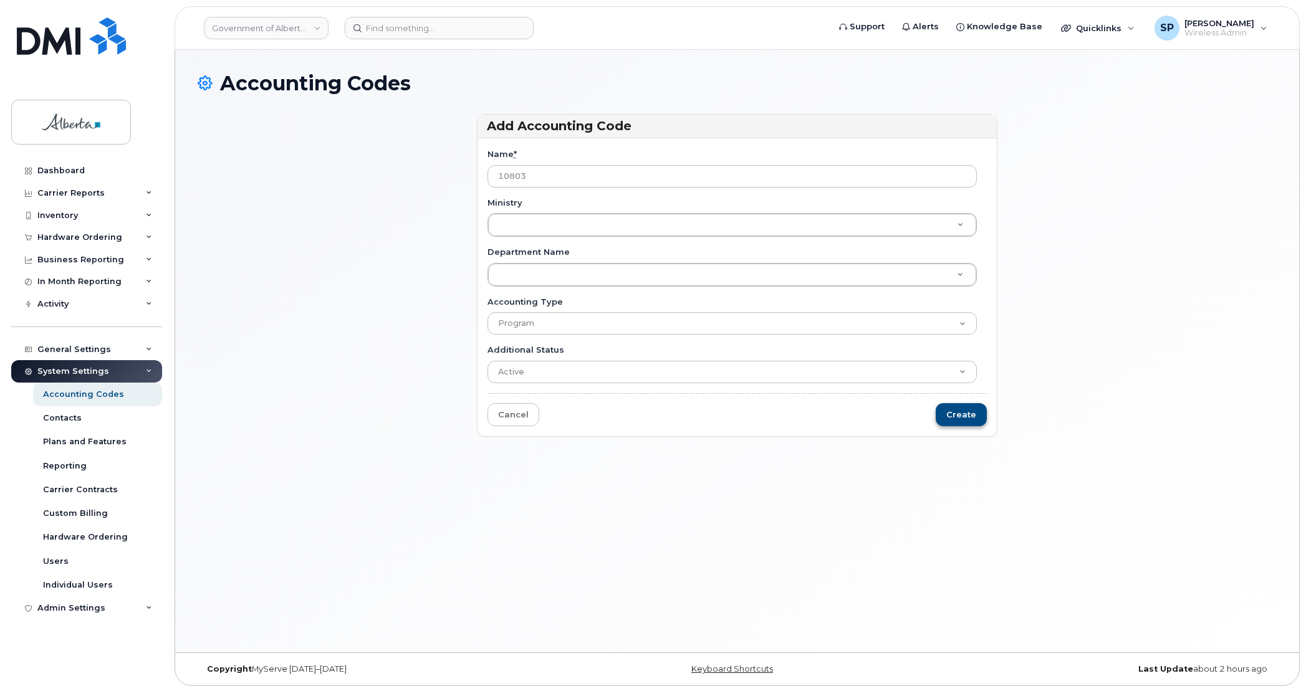
type input "10803"
click at [965, 414] on input "Create" at bounding box center [961, 414] width 51 height 23
type input "Saving..."
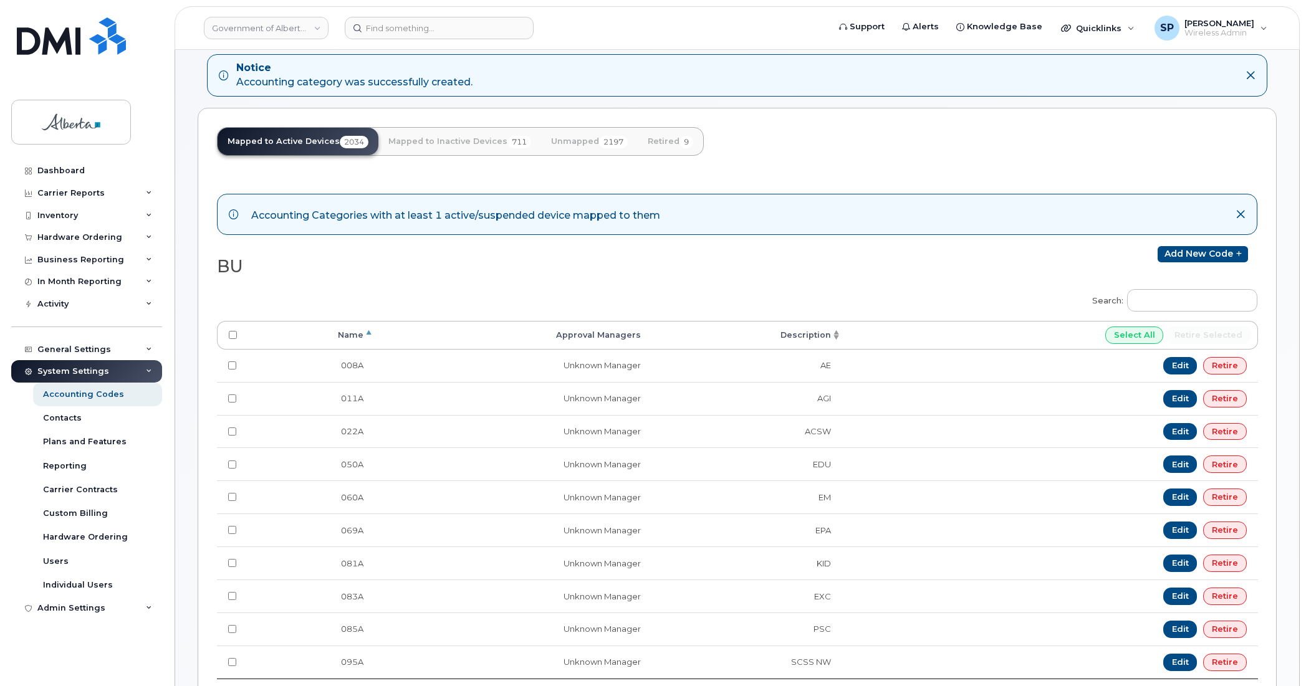
scroll to position [89, 0]
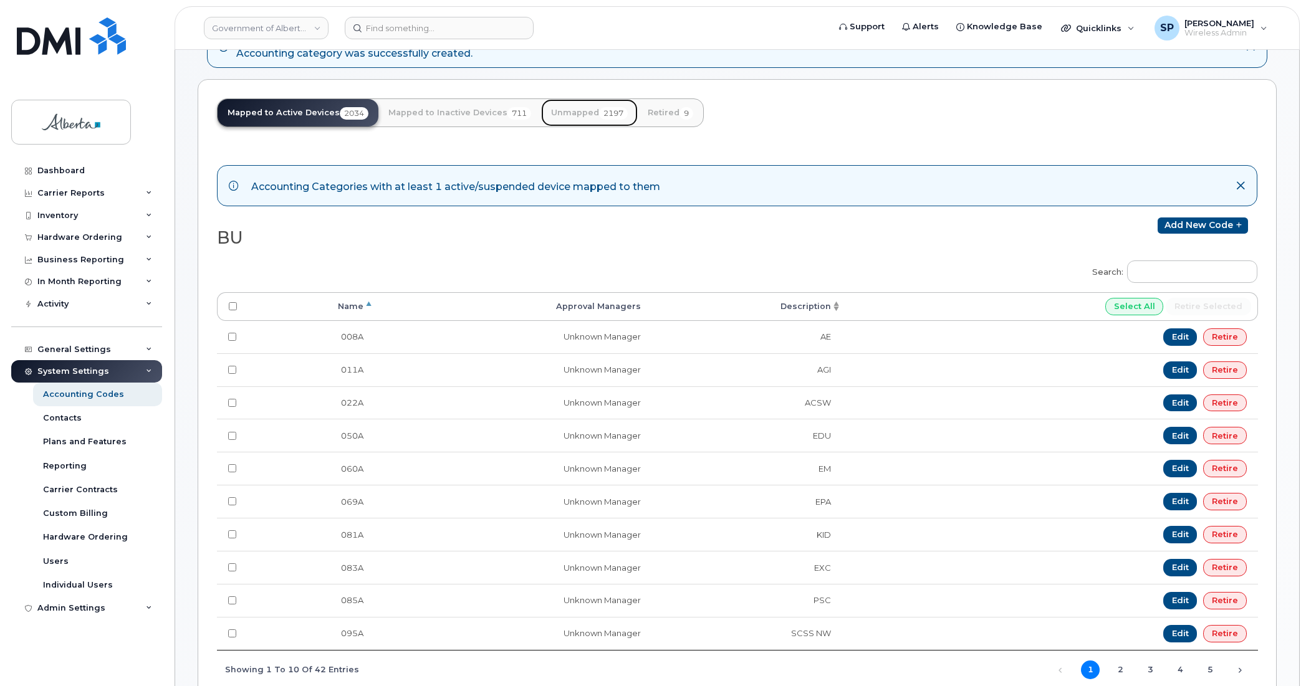
click at [572, 110] on link "Unmapped 2197" at bounding box center [589, 112] width 97 height 27
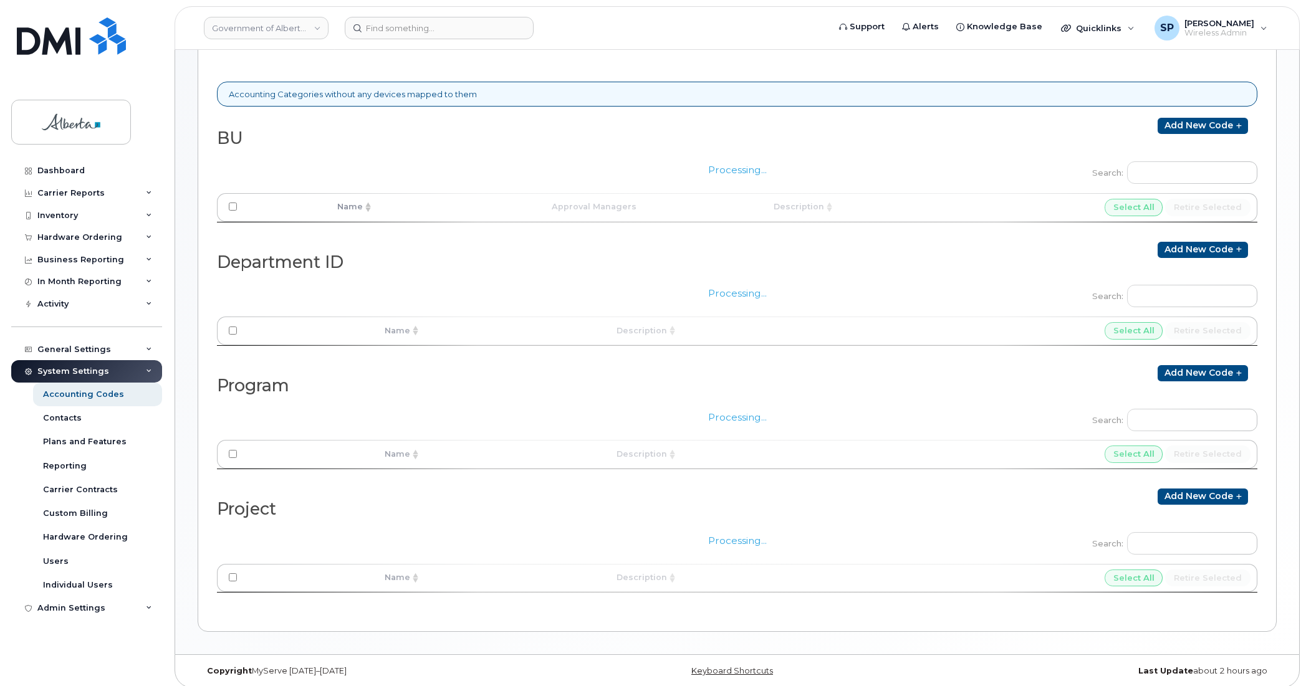
scroll to position [173, 0]
click at [1161, 418] on div "Processing..." at bounding box center [737, 442] width 1040 height 89
click at [1157, 421] on div "Processing..." at bounding box center [737, 442] width 1040 height 89
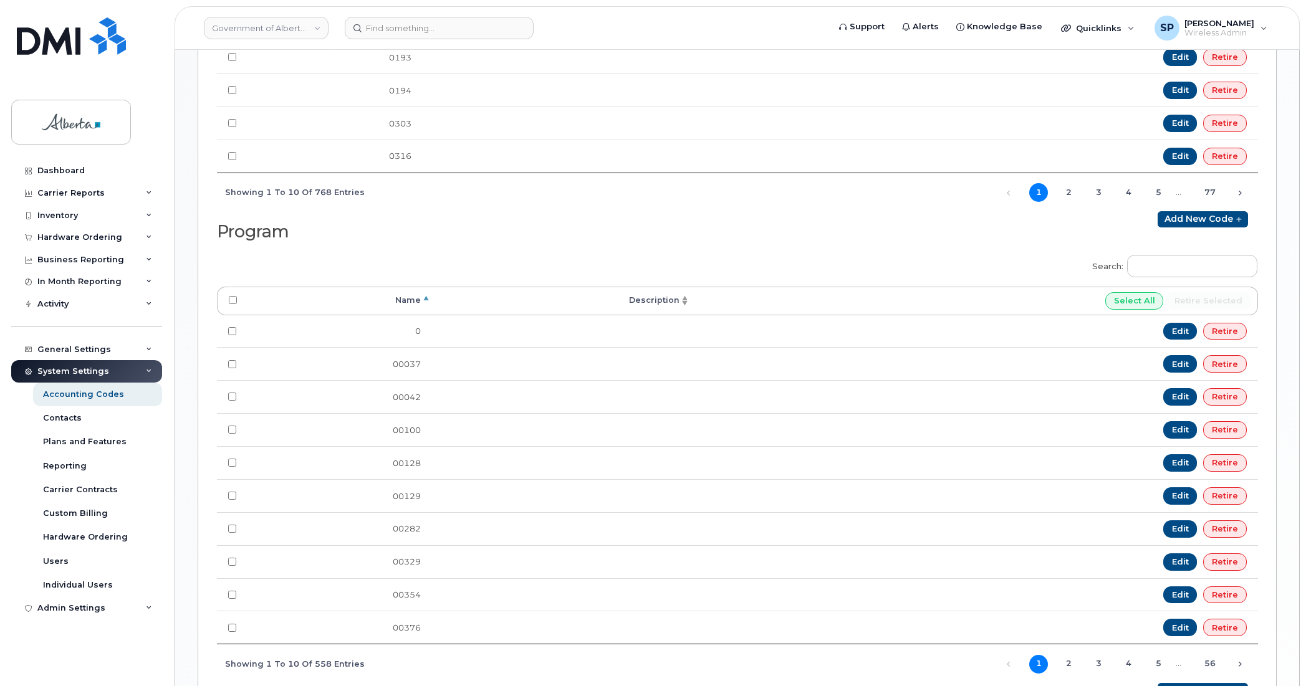
scroll to position [831, 0]
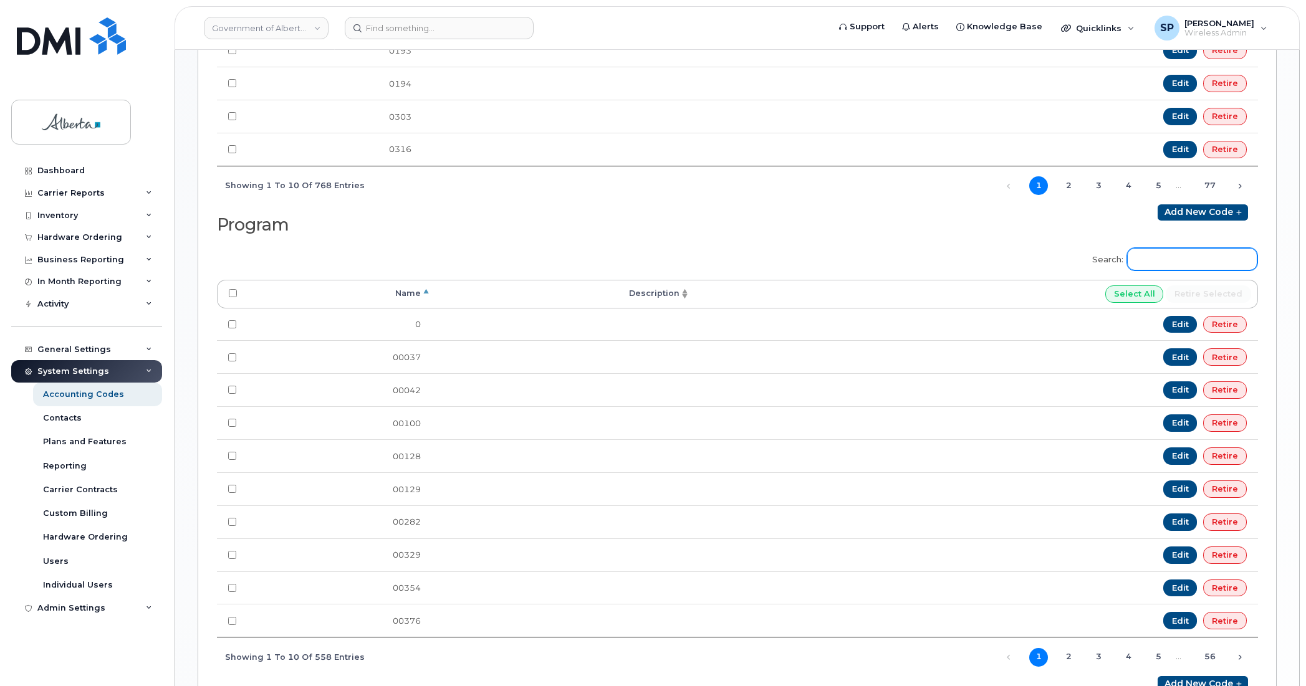
click at [1151, 267] on input "Search:" at bounding box center [1192, 259] width 130 height 22
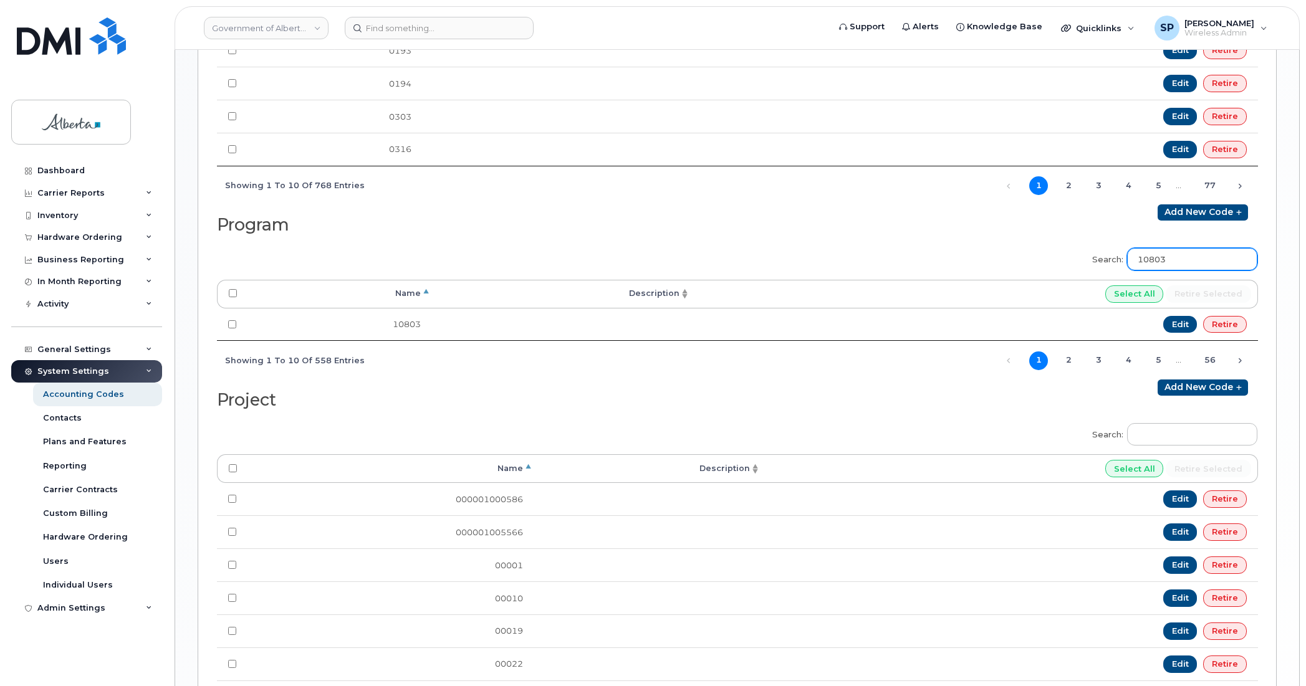
type input "10803"
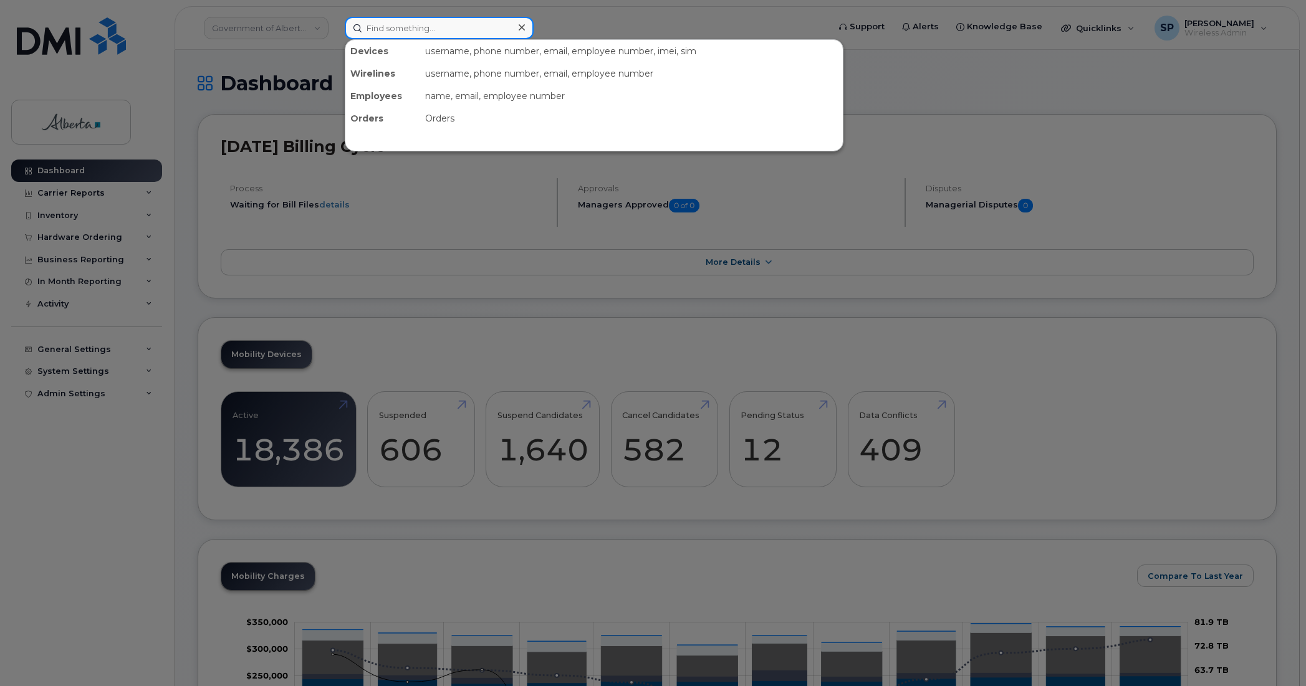
click at [412, 25] on input at bounding box center [439, 28] width 189 height 22
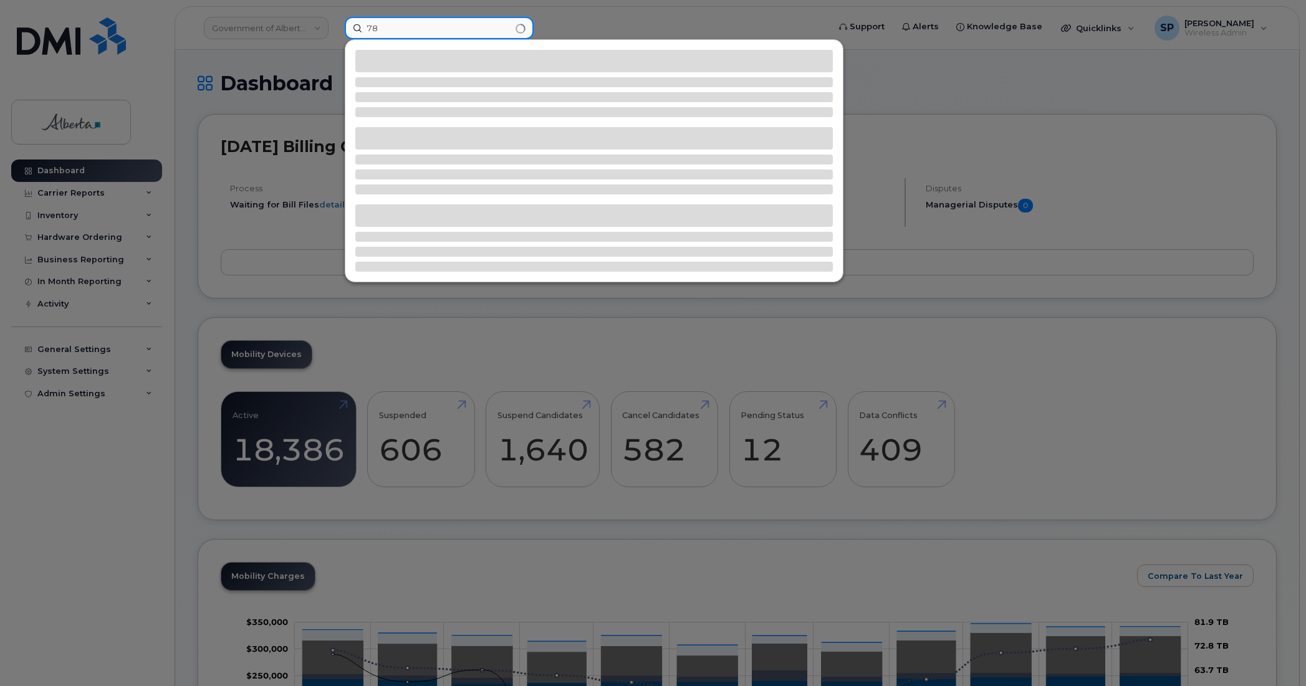
type input "7"
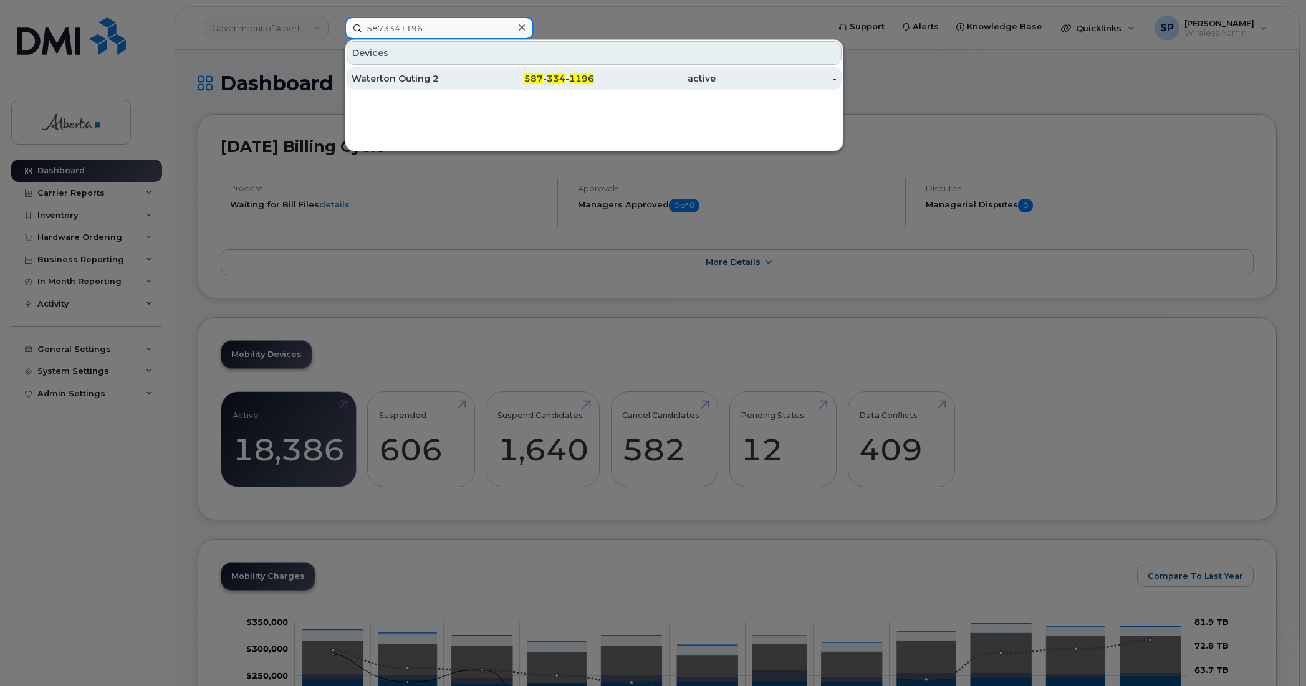
type input "5873341196"
click at [407, 79] on div "Waterton Outing 2" at bounding box center [413, 78] width 122 height 12
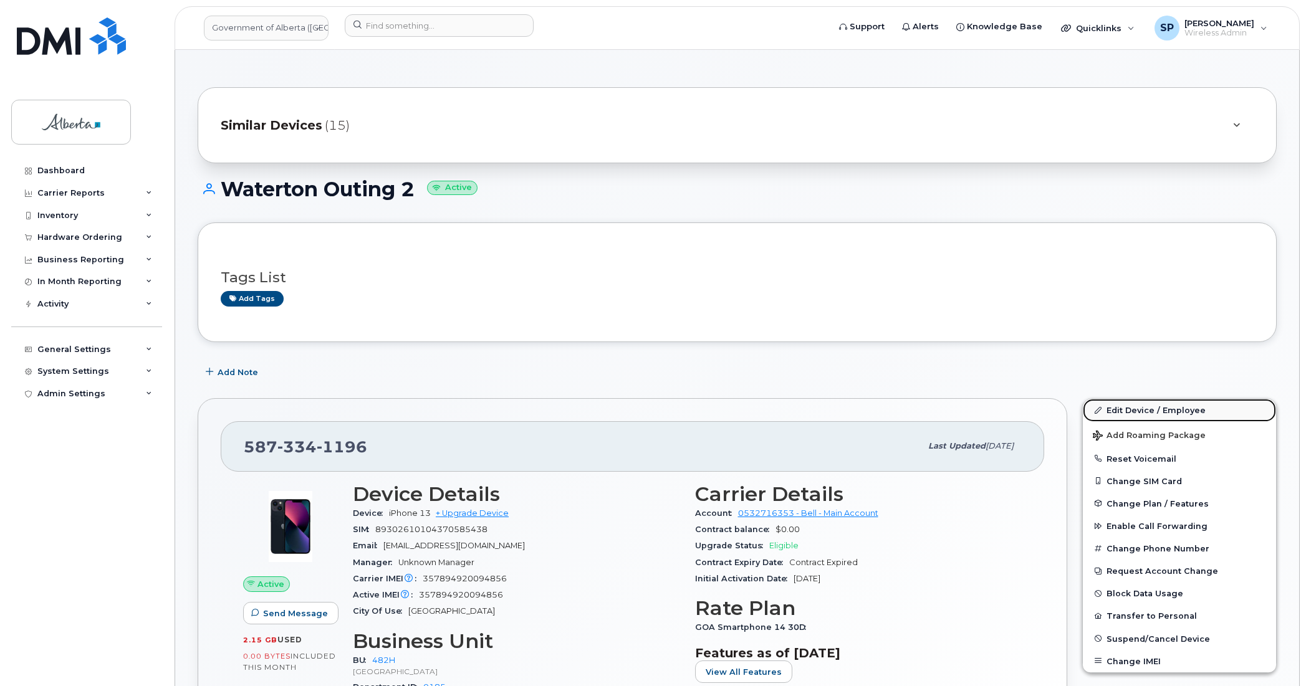
click at [1111, 412] on link "Edit Device / Employee" at bounding box center [1179, 410] width 193 height 22
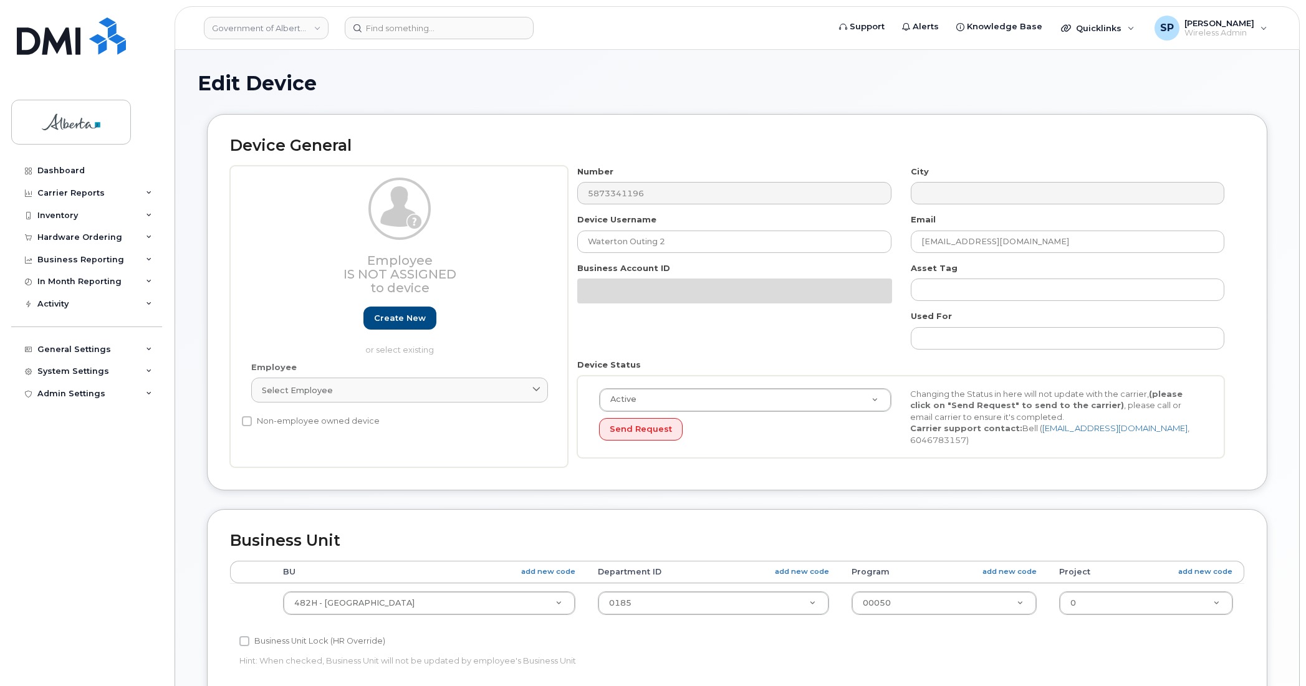
select select "29588065"
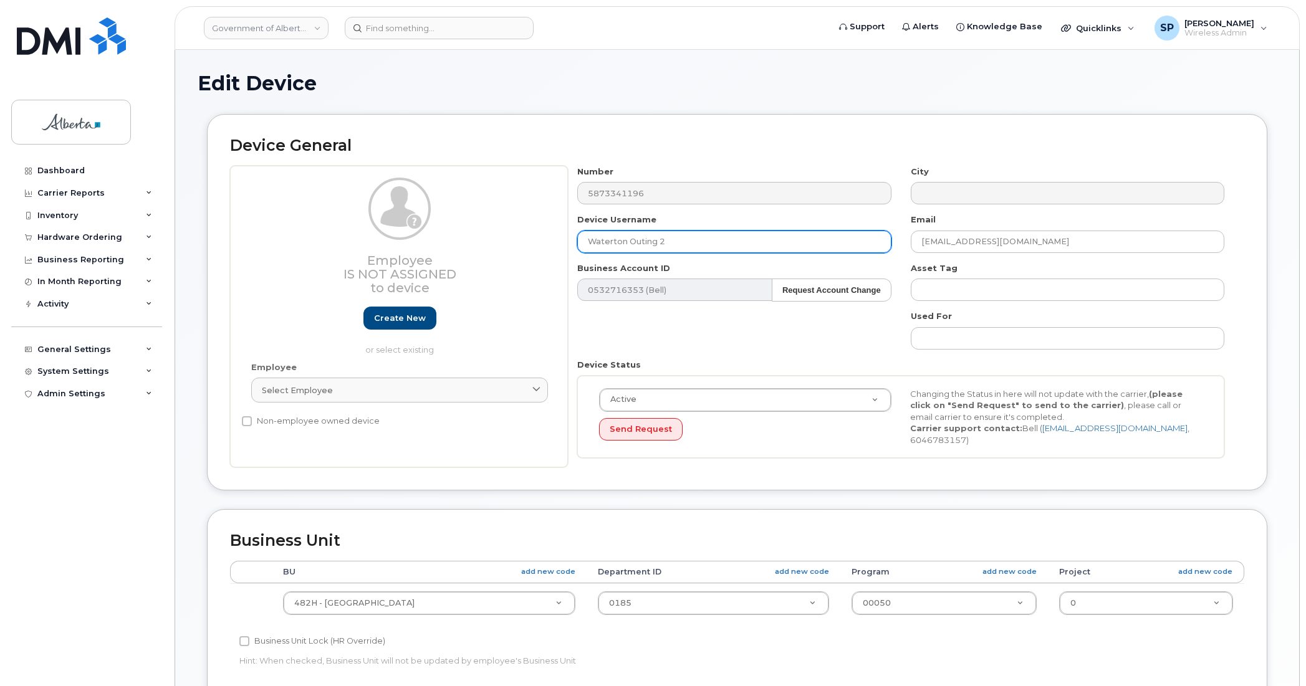
drag, startPoint x: 628, startPoint y: 243, endPoint x: 530, endPoint y: 244, distance: 98.5
click at [530, 244] on div "Employee Is not assigned to device Create new or select existing Employee Selec…" at bounding box center [737, 317] width 1014 height 302
type input "House Bear Den 02"
drag, startPoint x: 1074, startPoint y: 239, endPoint x: 880, endPoint y: 241, distance: 193.9
click at [880, 241] on div "Number 5873341196 City Device Username House Bear Den 02 Email CS.EdmontonCBTC@…" at bounding box center [901, 317] width 666 height 302
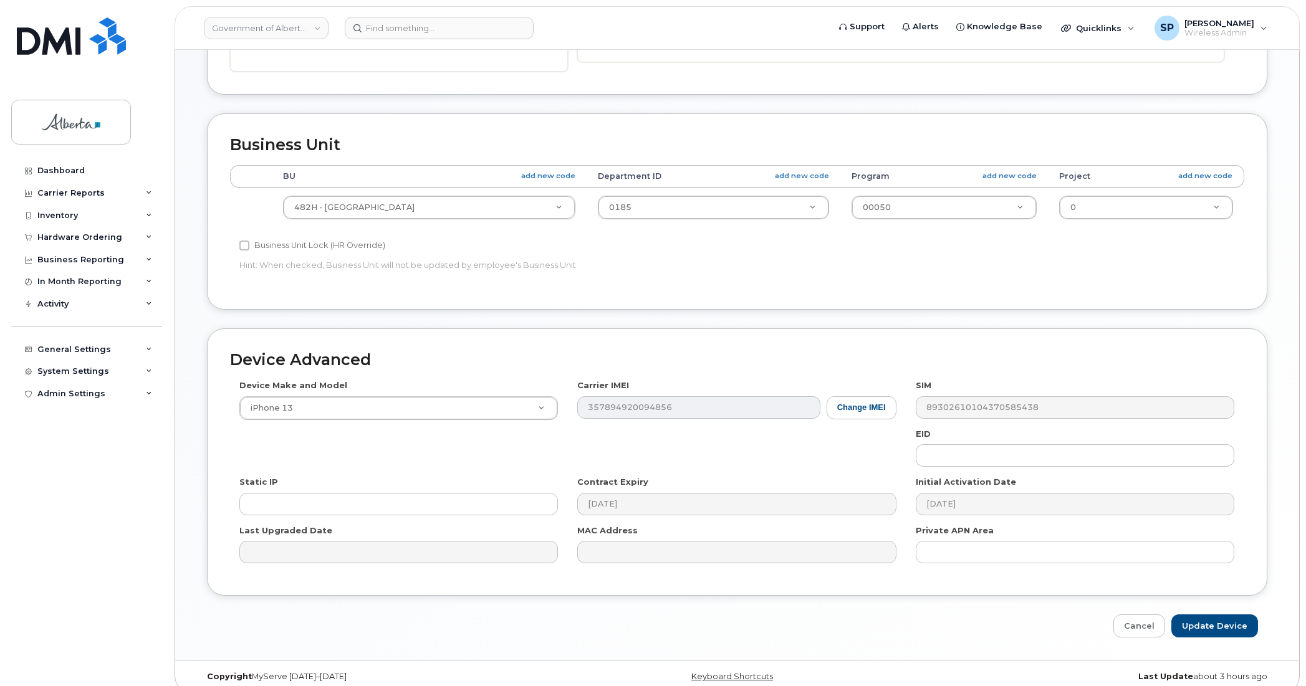
scroll to position [407, 0]
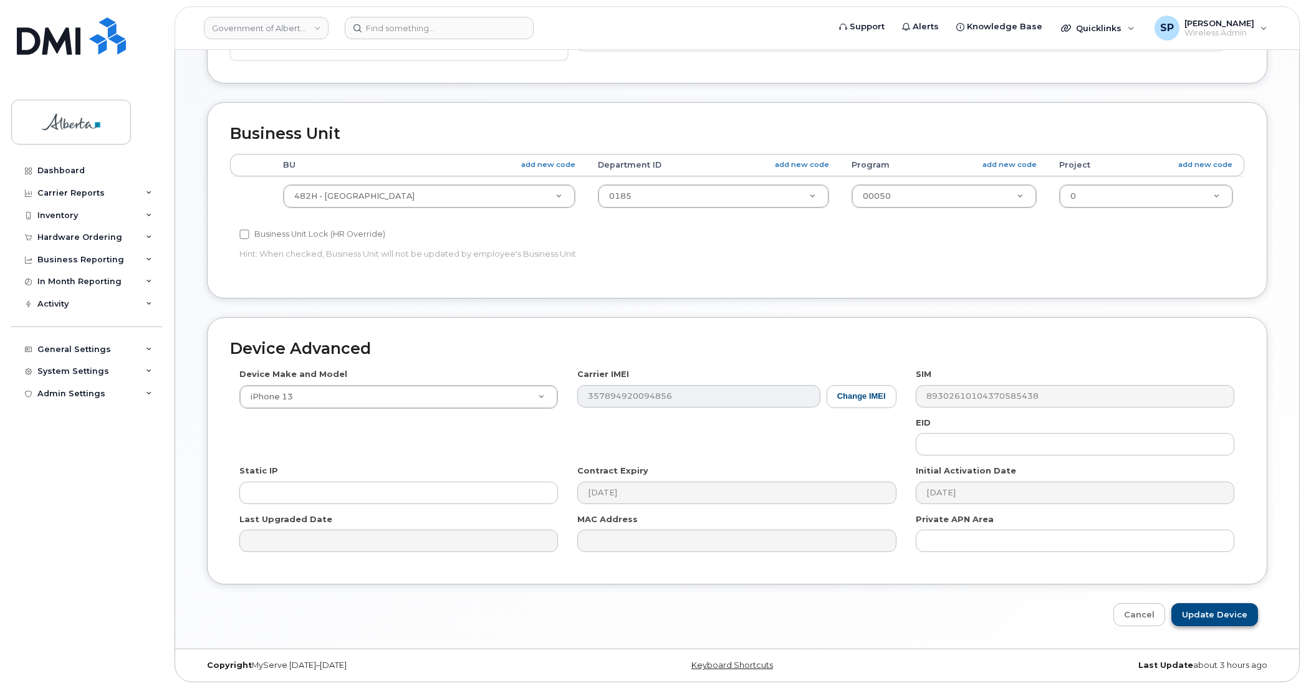
type input "Karen.Lewiski@gov.ab.ca"
click at [1213, 613] on input "Update Device" at bounding box center [1214, 614] width 87 height 23
type input "Saving..."
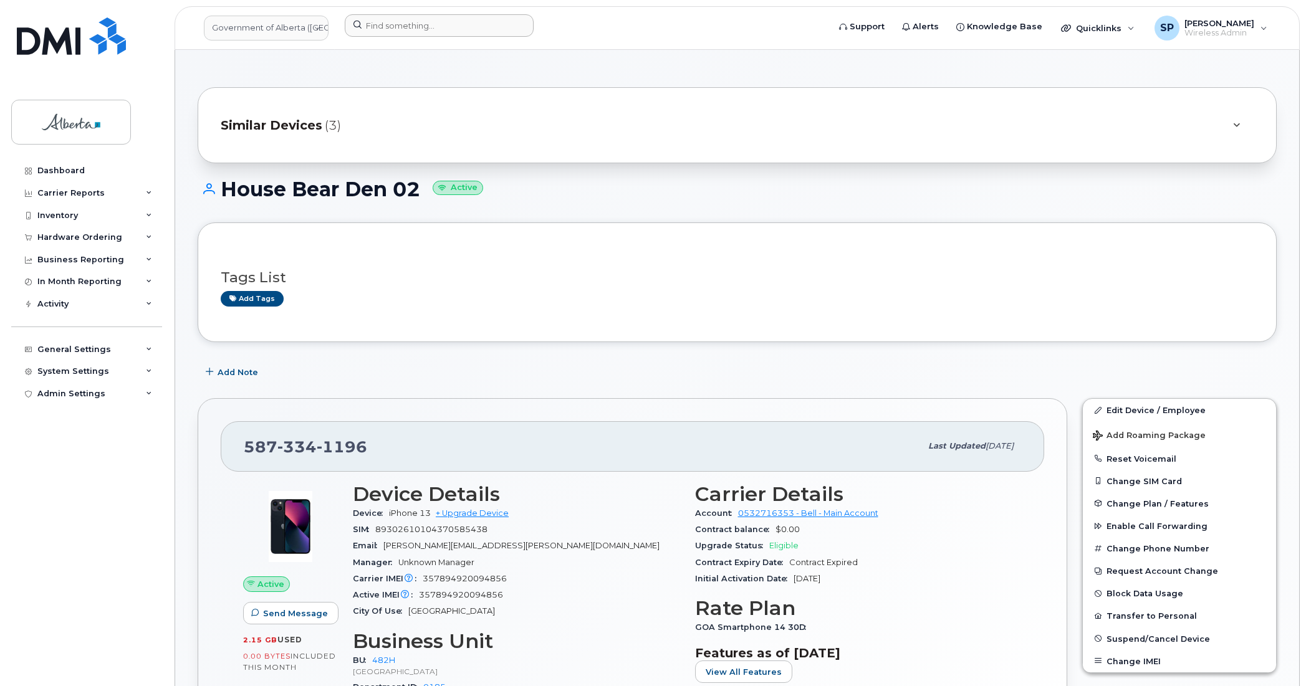
drag, startPoint x: 404, startPoint y: 37, endPoint x: 413, endPoint y: 29, distance: 11.9
click at [413, 29] on div at bounding box center [583, 27] width 496 height 27
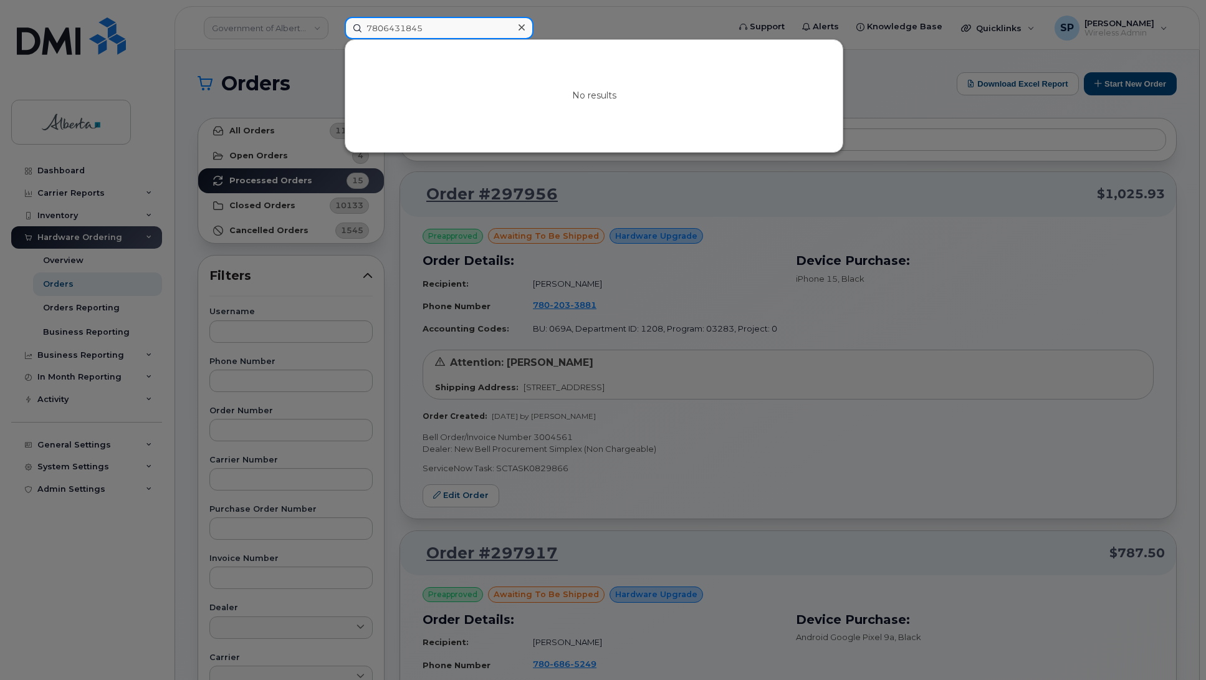
click at [444, 30] on input "7806431845" at bounding box center [439, 28] width 189 height 22
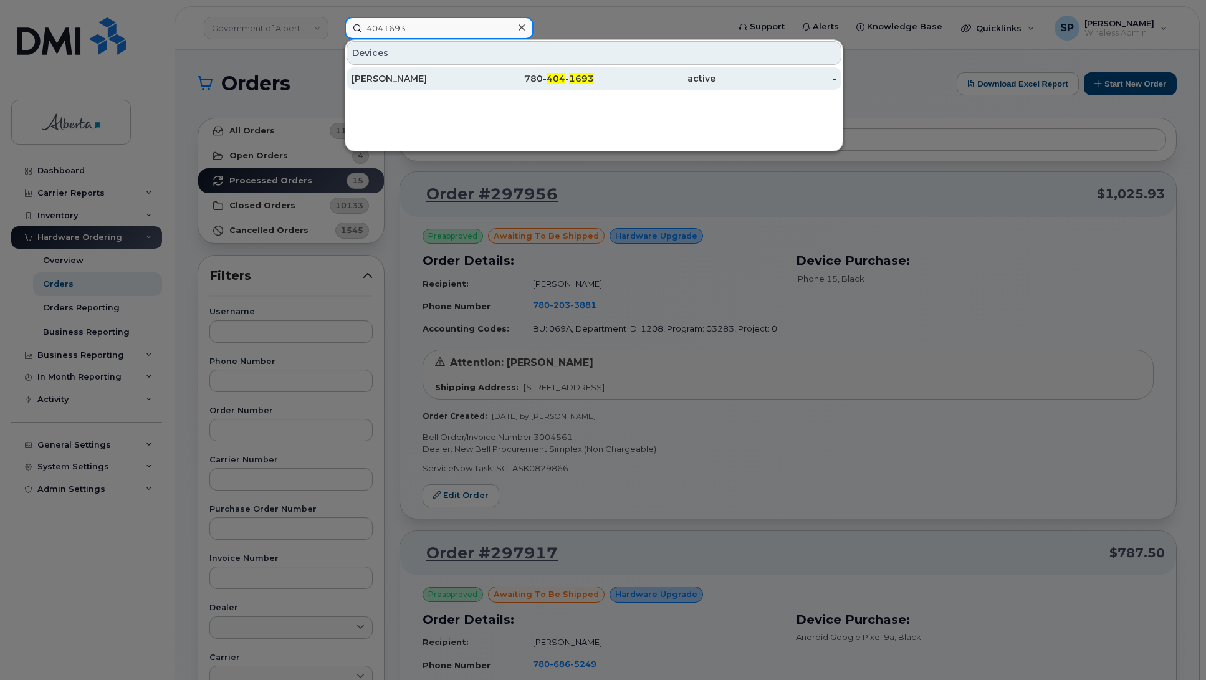
type input "4041693"
click at [374, 83] on div "[PERSON_NAME]" at bounding box center [413, 78] width 122 height 12
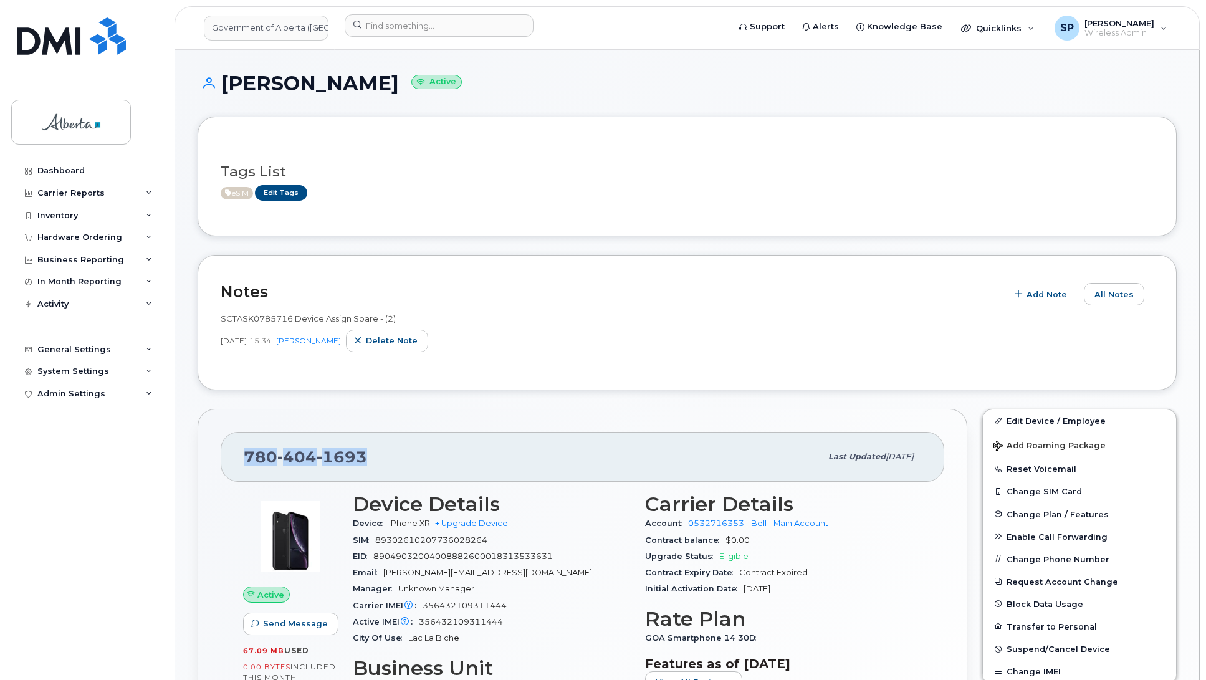
drag, startPoint x: 365, startPoint y: 459, endPoint x: 244, endPoint y: 462, distance: 121.0
click at [244, 462] on span "780 404 1693" at bounding box center [305, 457] width 123 height 19
copy span "780 404 1693"
click at [421, 25] on input at bounding box center [439, 25] width 189 height 22
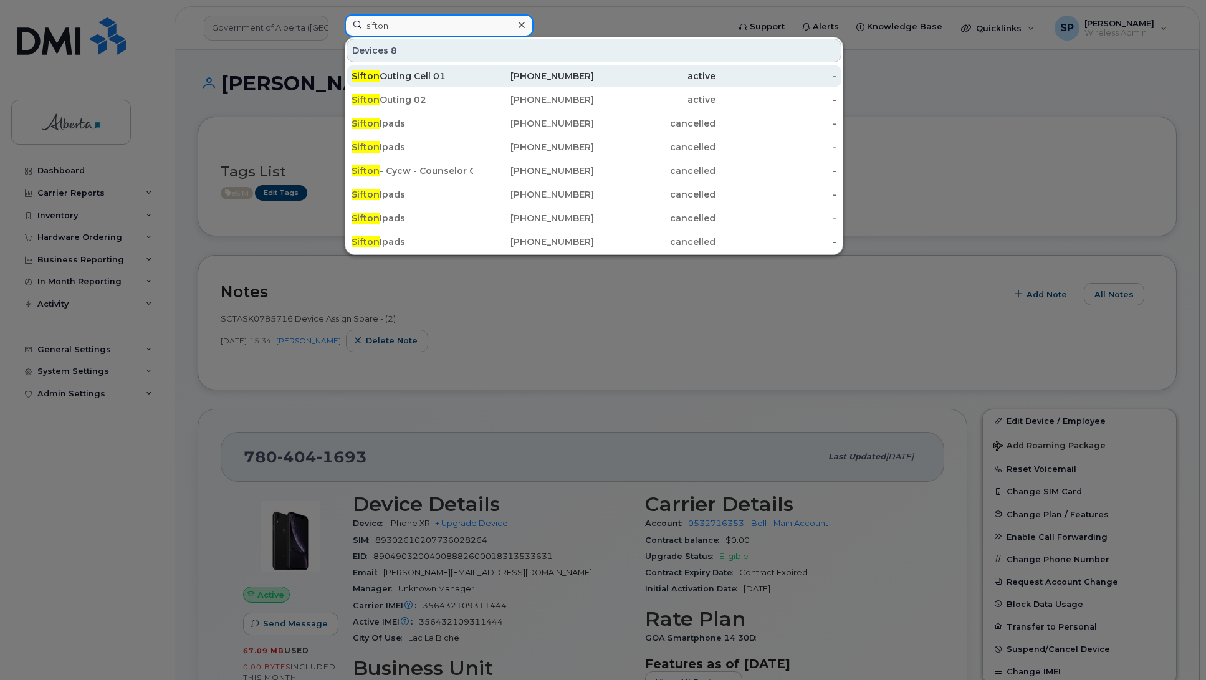
type input "sifton"
click at [410, 78] on div "Sifton Outing Cell 01" at bounding box center [413, 76] width 122 height 12
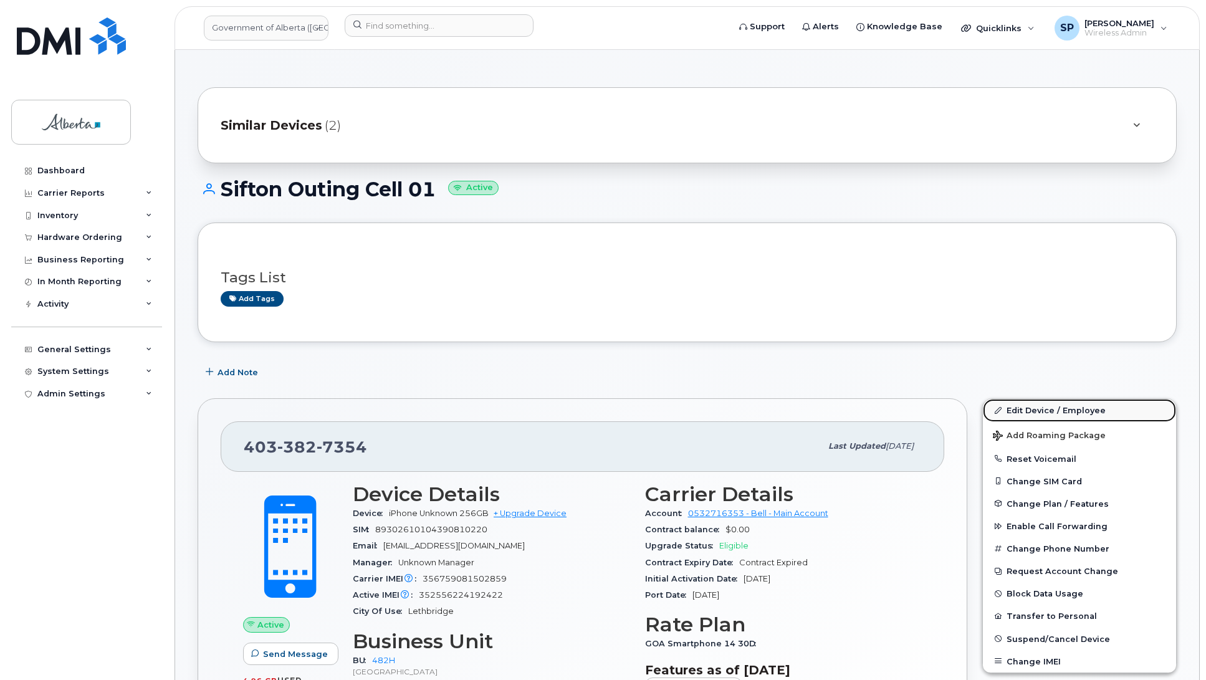
click at [1054, 413] on link "Edit Device / Employee" at bounding box center [1079, 410] width 193 height 22
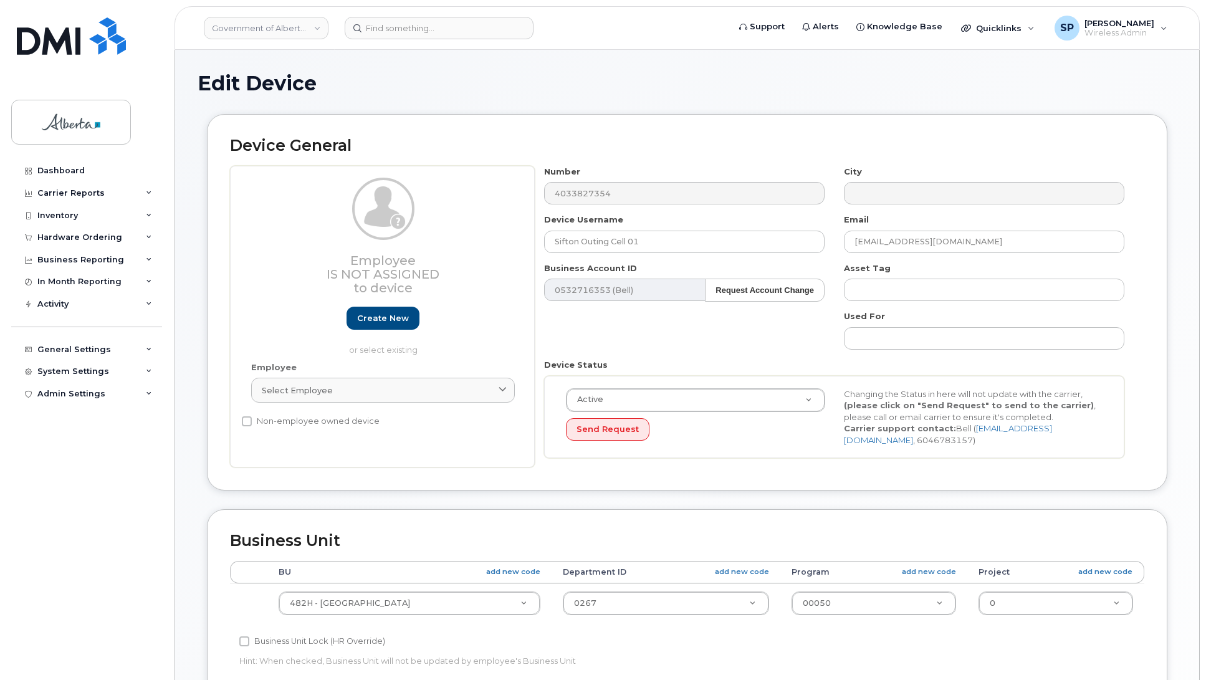
select select "29588065"
click at [630, 243] on input "Sifton Outing Cell 01" at bounding box center [684, 242] width 280 height 22
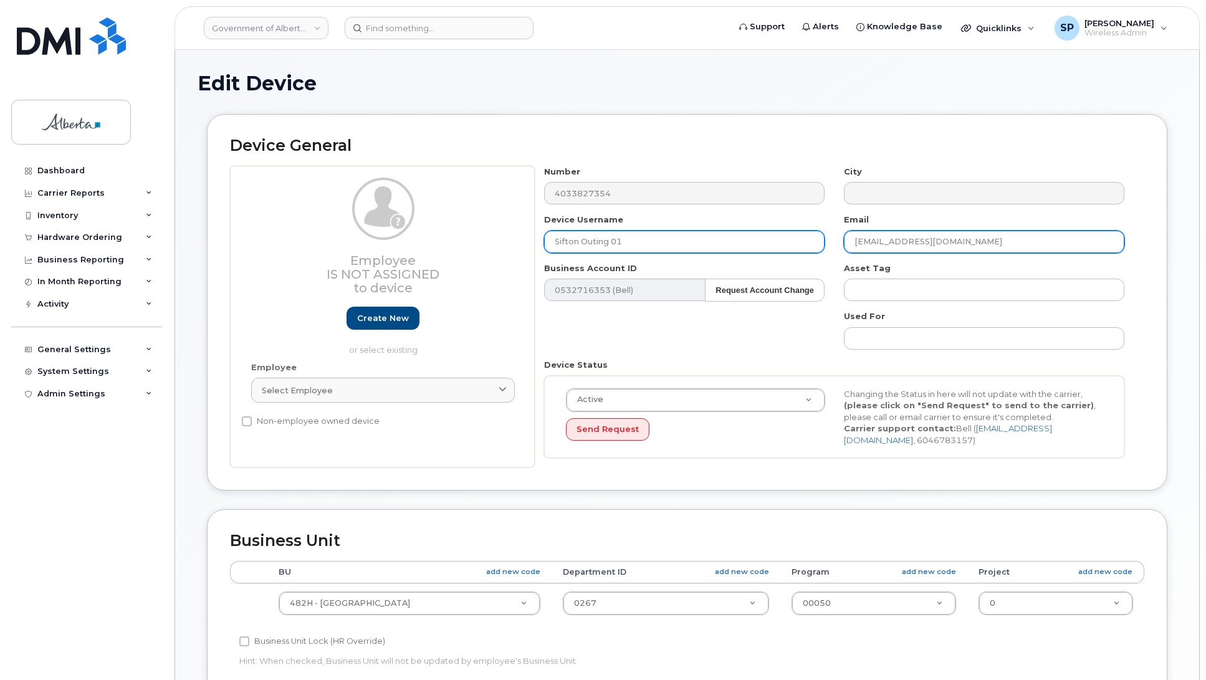
type input "Sifton Outing 01"
drag, startPoint x: 975, startPoint y: 244, endPoint x: 799, endPoint y: 239, distance: 176.5
click at [799, 239] on div "Number 4033827354 City Device Username Sifton Outing 01 Email CS.SiftonCBTC@gov…" at bounding box center [835, 317] width 600 height 302
type input "K"
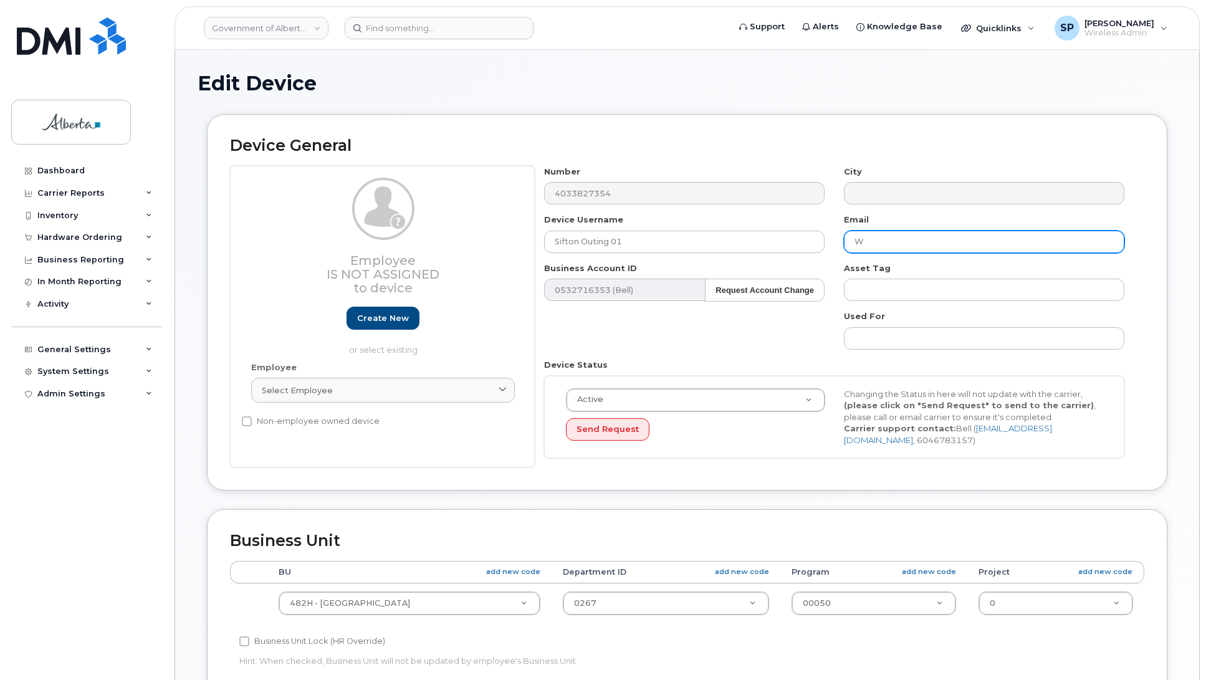
type input "W"
click at [1030, 153] on h2 "Device General" at bounding box center [687, 145] width 914 height 17
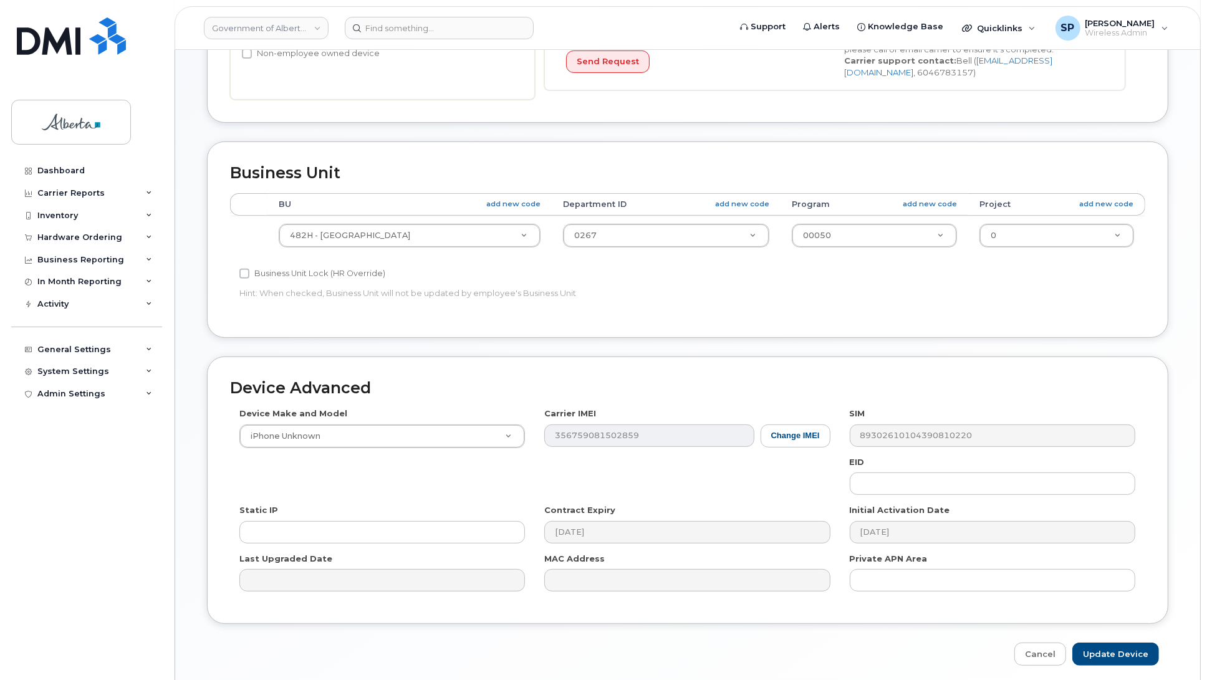
scroll to position [418, 0]
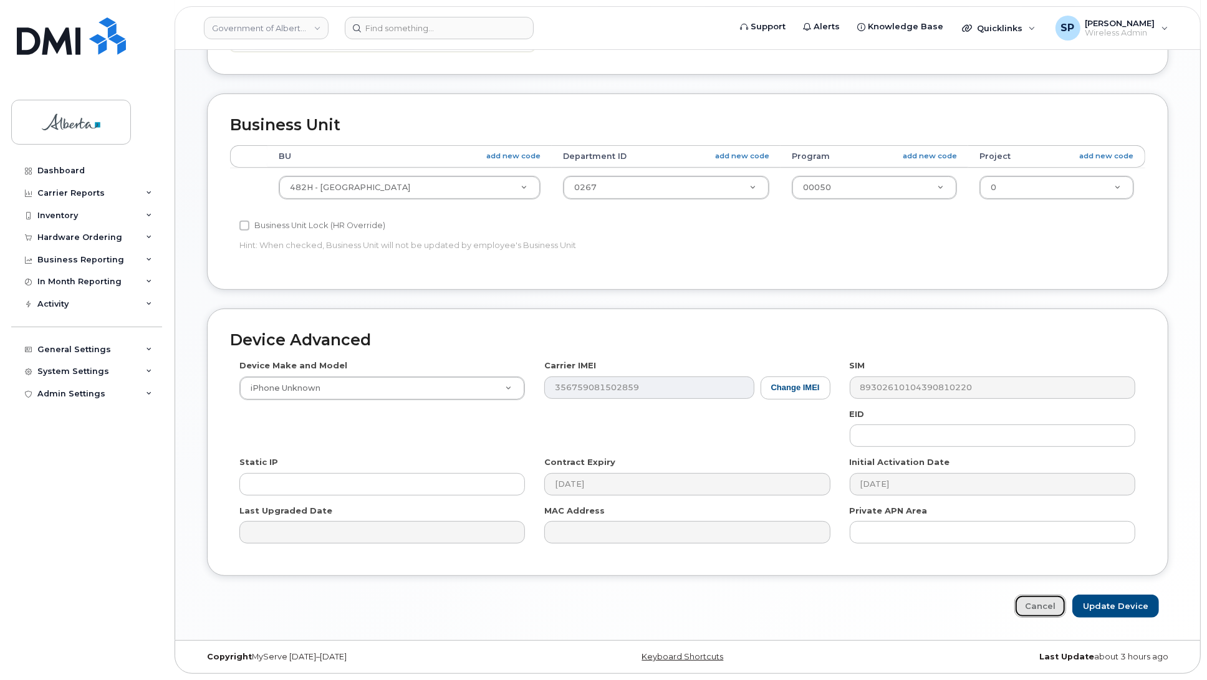
click at [1041, 601] on link "Cancel" at bounding box center [1040, 606] width 52 height 23
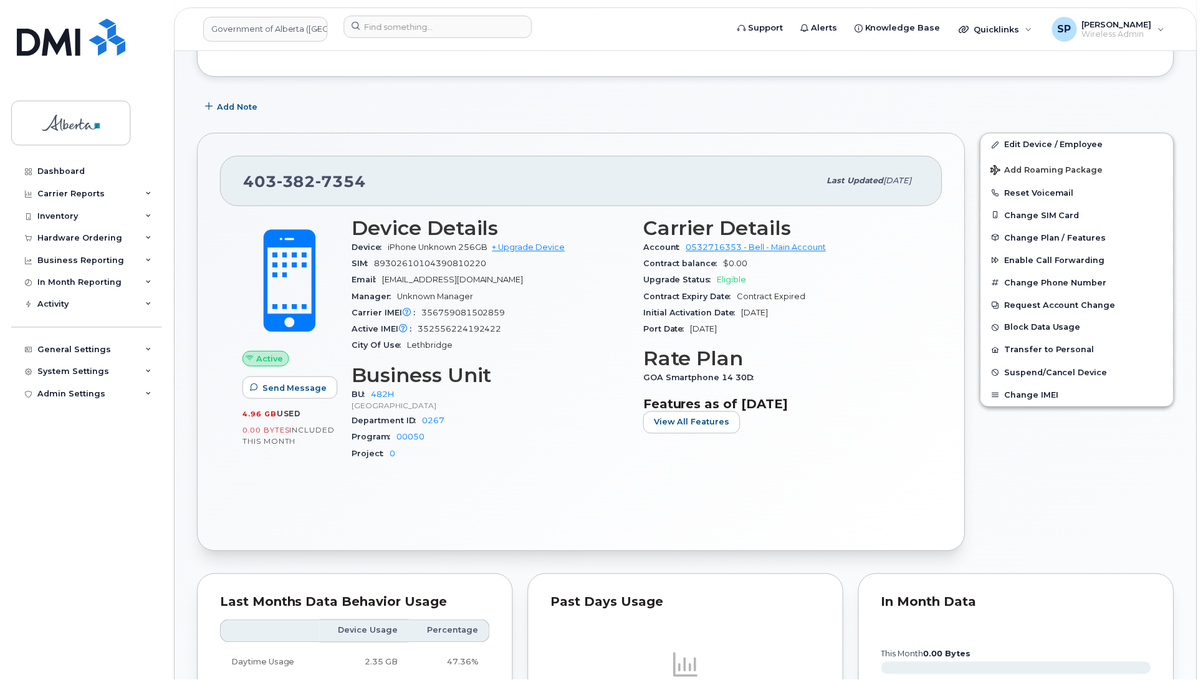
scroll to position [269, 0]
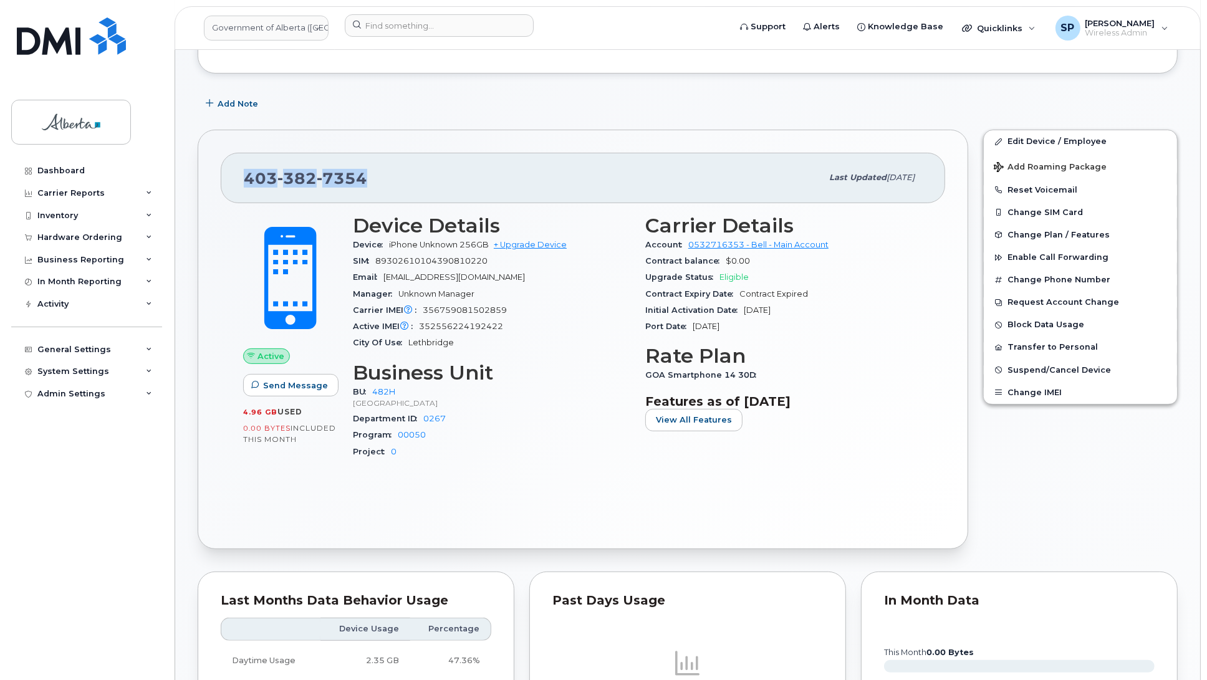
drag, startPoint x: 372, startPoint y: 173, endPoint x: 243, endPoint y: 170, distance: 129.1
click at [243, 170] on div "403 382 7354 Last updated Jul 25, 2025" at bounding box center [583, 178] width 724 height 50
copy span "403 382 7354"
drag, startPoint x: 1205, startPoint y: 266, endPoint x: 1204, endPoint y: 222, distance: 44.3
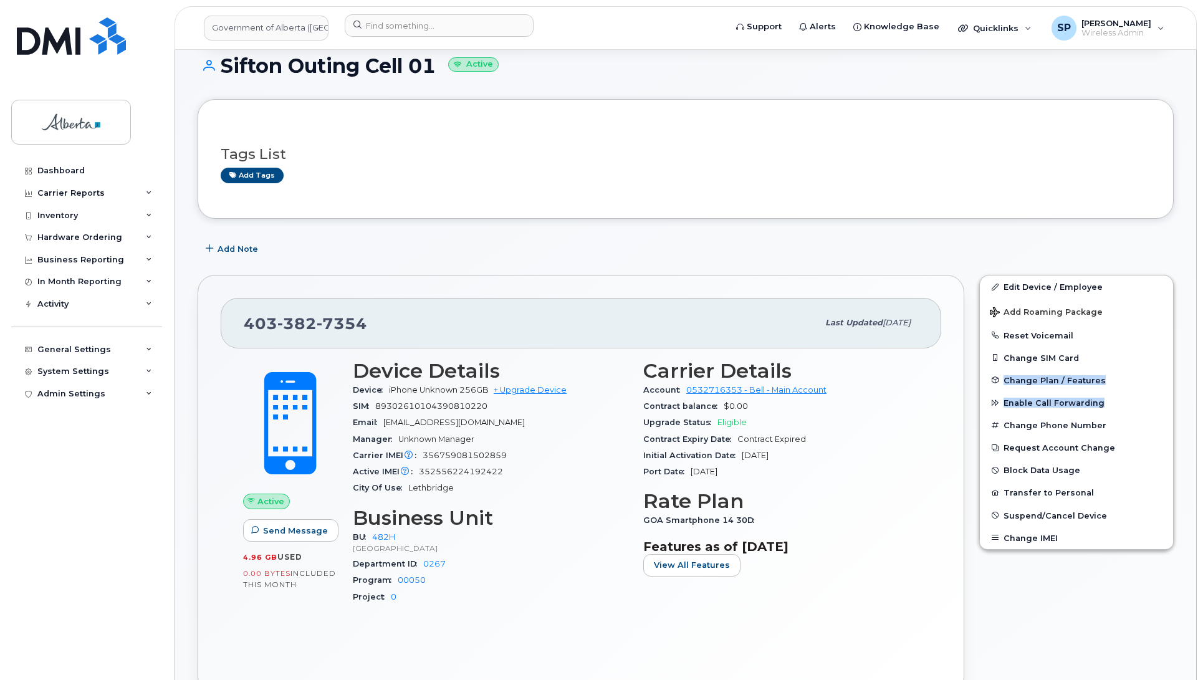
scroll to position [134, 0]
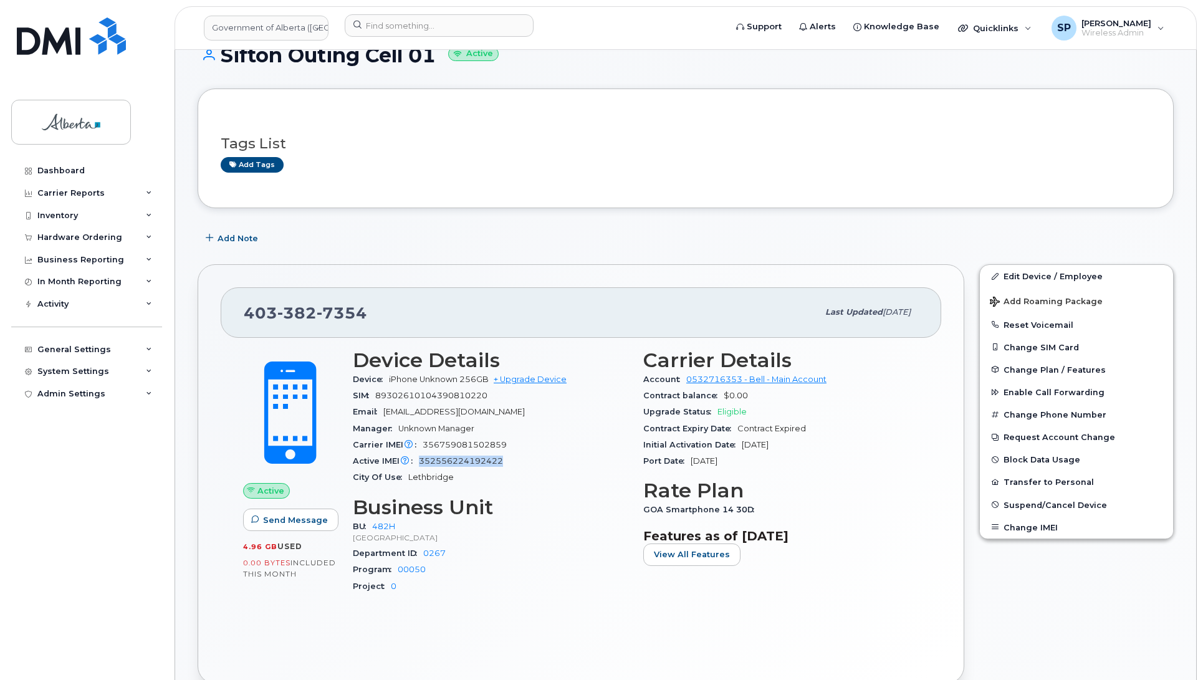
drag, startPoint x: 509, startPoint y: 466, endPoint x: 422, endPoint y: 463, distance: 87.3
click at [422, 463] on div "Active IMEI Active IMEI is refreshed daily with a delay of up to 48 hours follo…" at bounding box center [490, 461] width 275 height 16
copy span "352556224192422"
click at [1020, 275] on link "Edit Device / Employee" at bounding box center [1076, 276] width 193 height 22
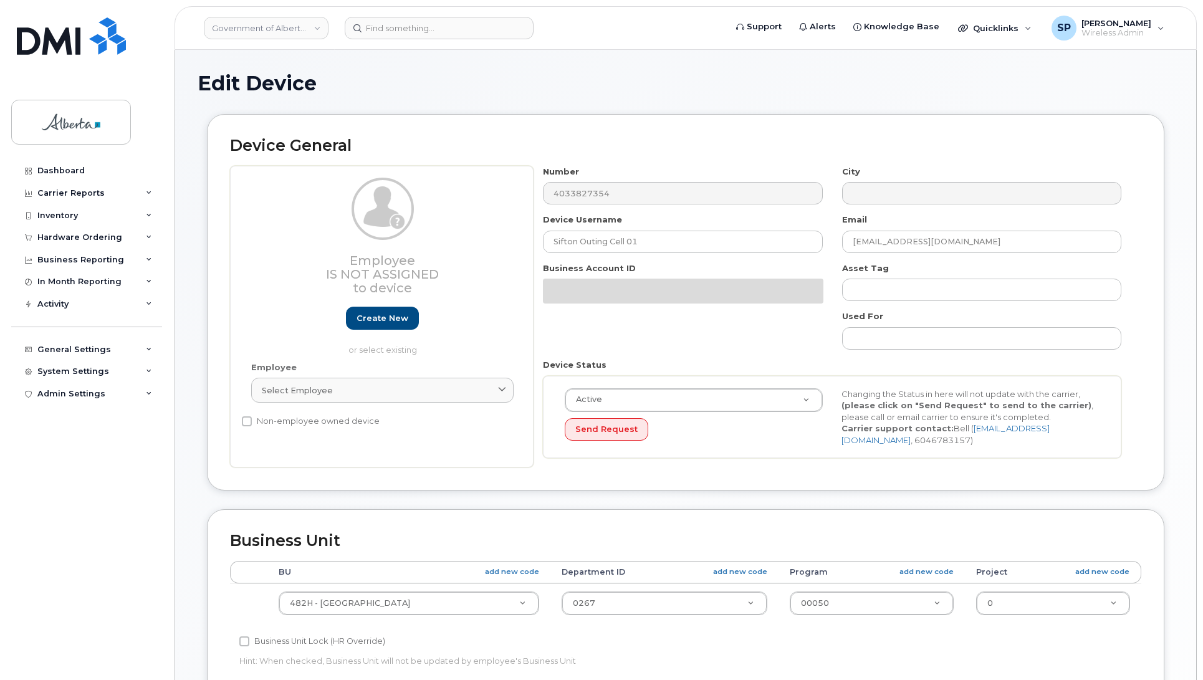
select select "29588065"
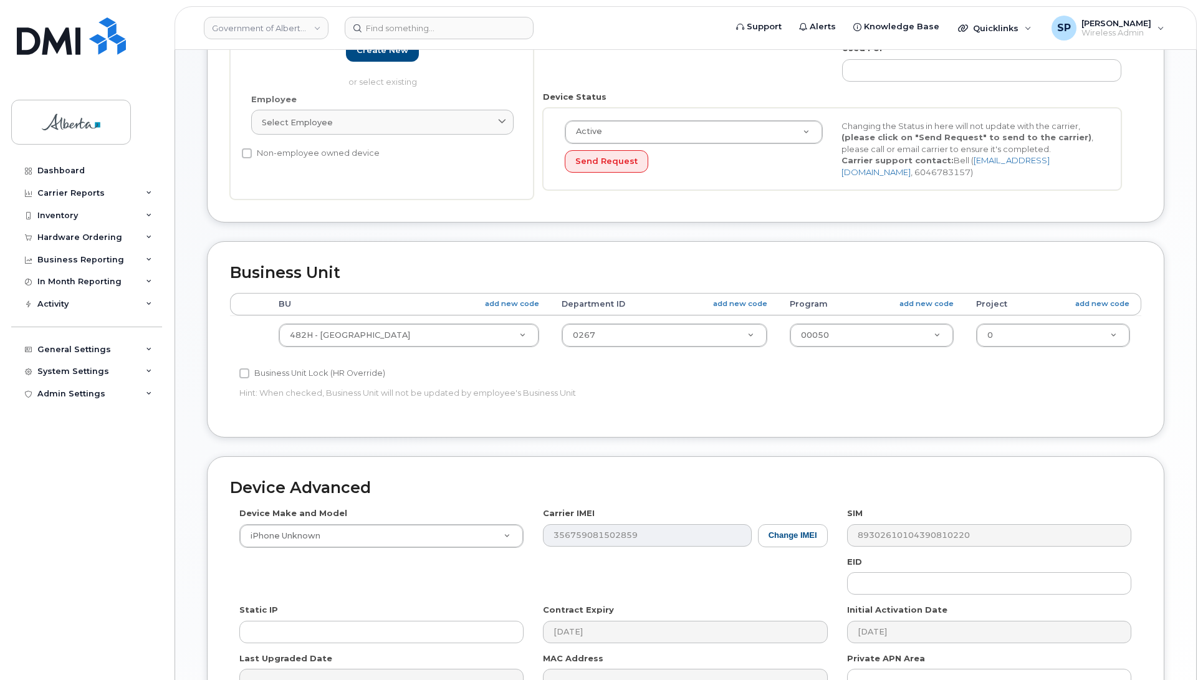
scroll to position [287, 0]
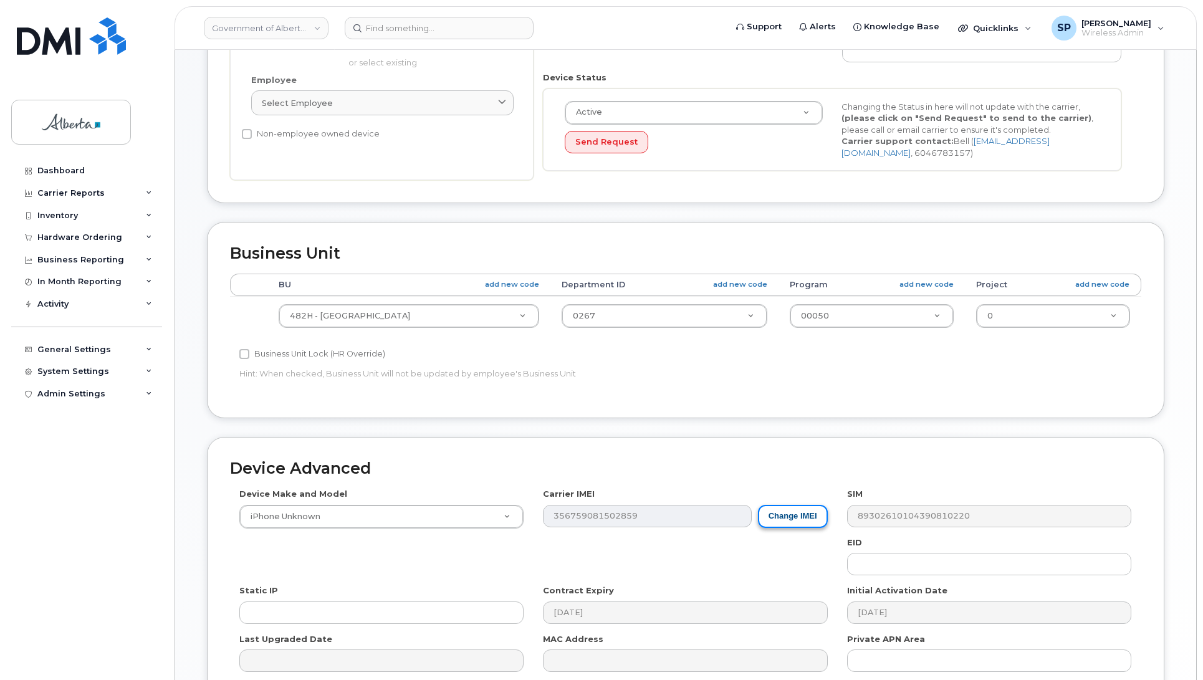
click at [795, 518] on button "Change IMEI" at bounding box center [793, 516] width 70 height 23
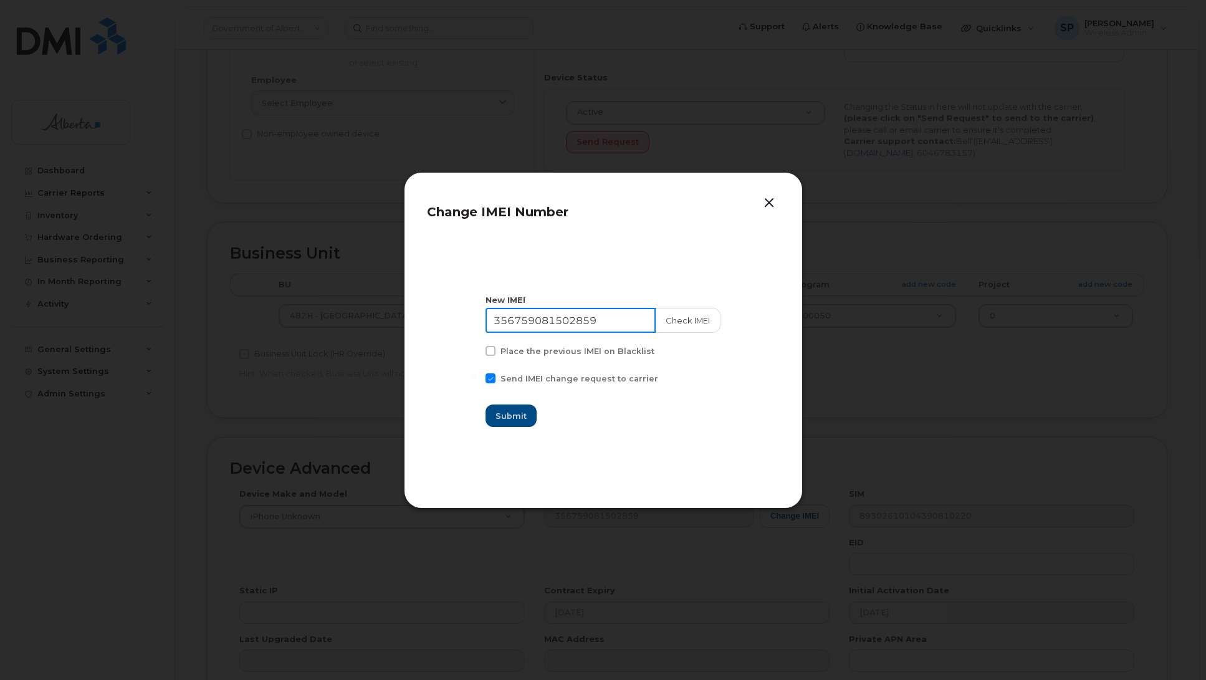
drag, startPoint x: 608, startPoint y: 318, endPoint x: 388, endPoint y: 328, distance: 220.2
click at [390, 328] on div "Change IMEI Number New IMEI 356759081502859 Check IMEI Place the previous IMEI …" at bounding box center [603, 340] width 1206 height 680
paste input "2556224192422"
type input "352556224192422"
click at [680, 318] on button "Check IMEI" at bounding box center [686, 320] width 65 height 25
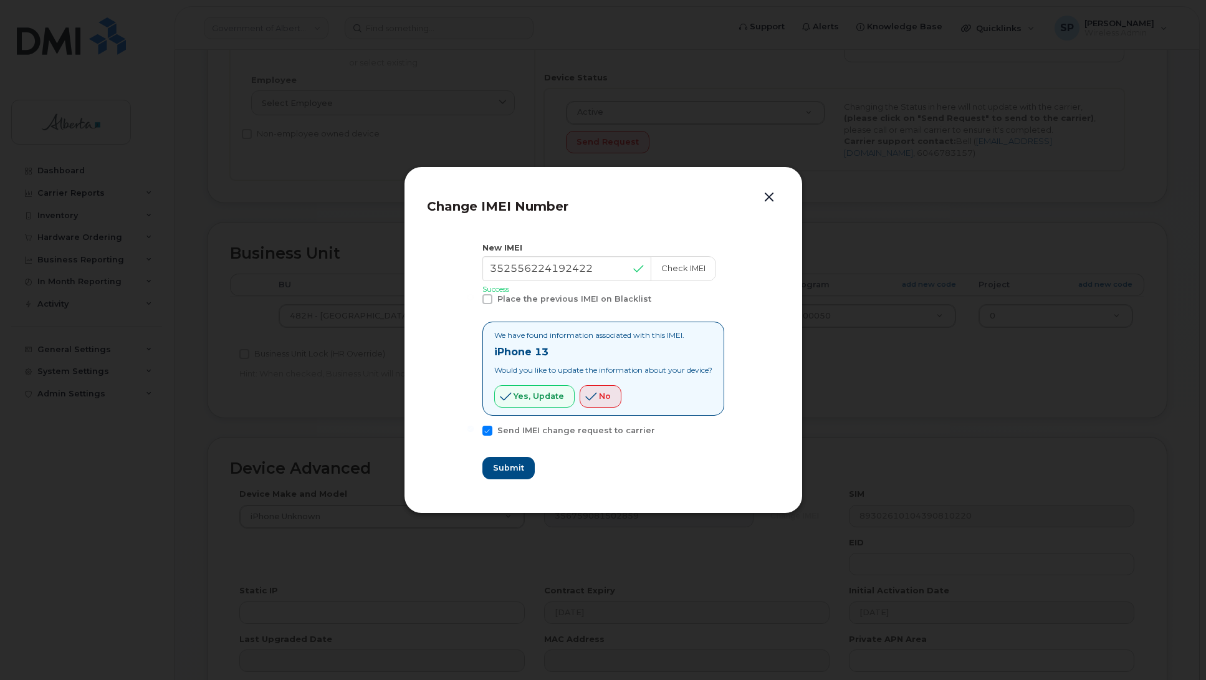
click at [767, 193] on button "button" at bounding box center [769, 197] width 19 height 17
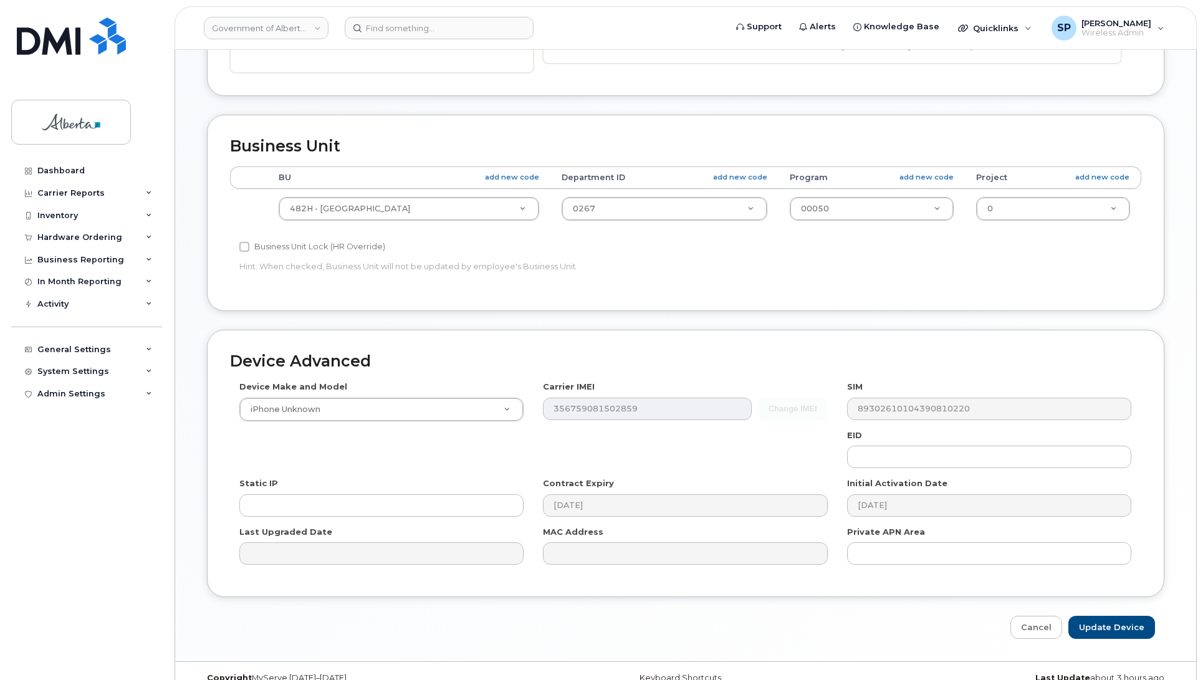
scroll to position [418, 0]
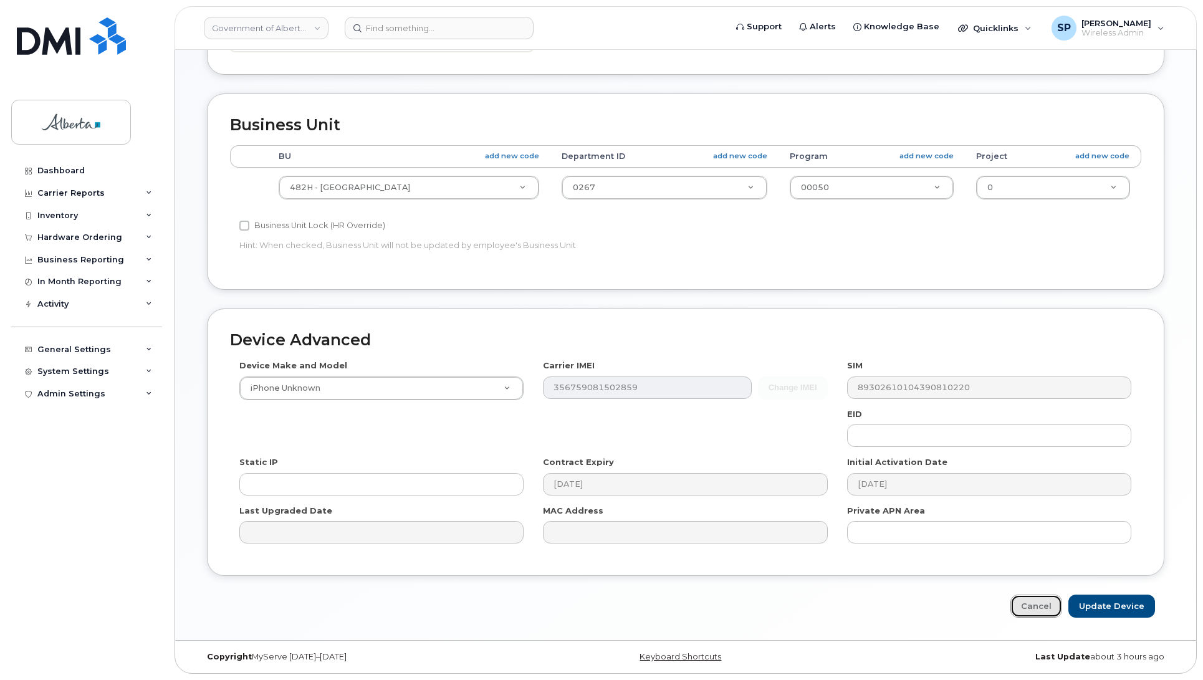
click at [1052, 603] on link "Cancel" at bounding box center [1036, 606] width 52 height 23
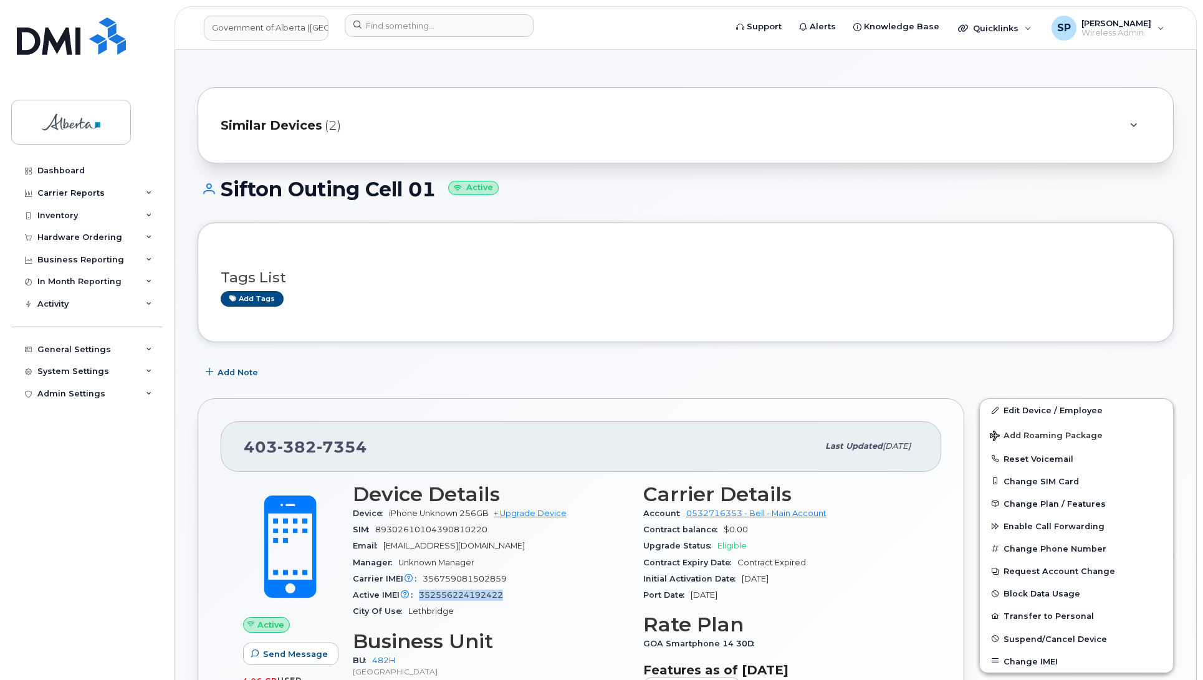
drag, startPoint x: 502, startPoint y: 597, endPoint x: 421, endPoint y: 592, distance: 81.2
click at [421, 592] on span "352556224192422" at bounding box center [461, 594] width 84 height 9
copy span "352556224192422"
click at [1026, 406] on link "Edit Device / Employee" at bounding box center [1076, 410] width 193 height 22
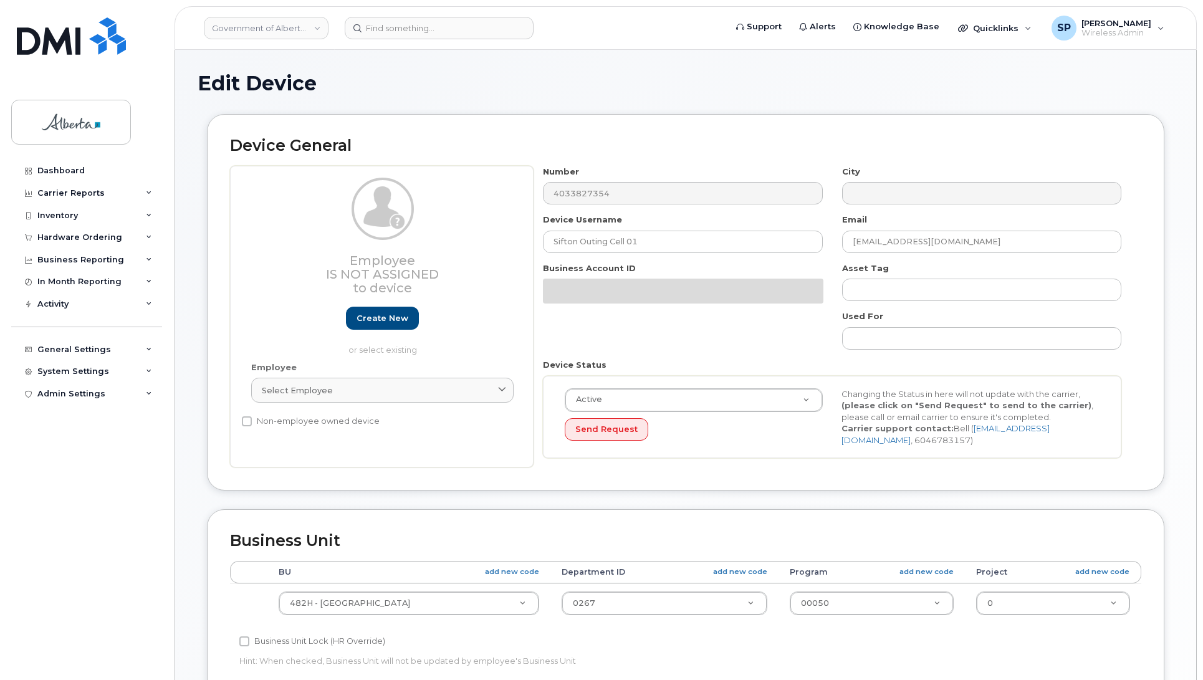
select select "29588065"
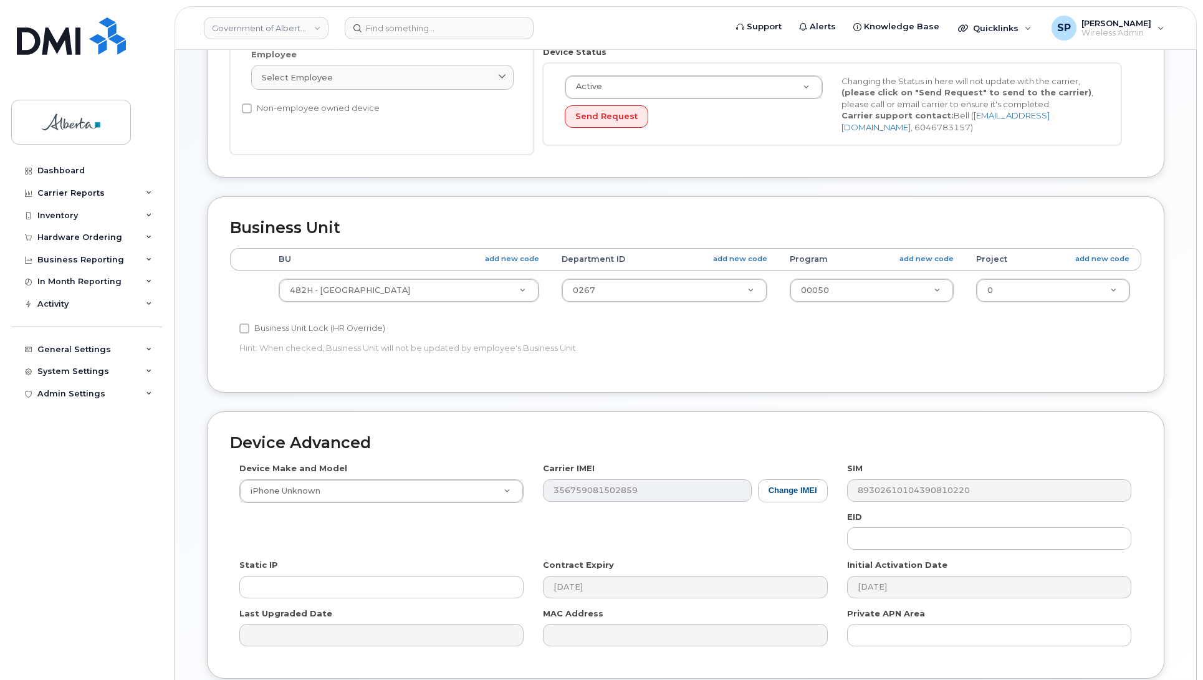
scroll to position [318, 0]
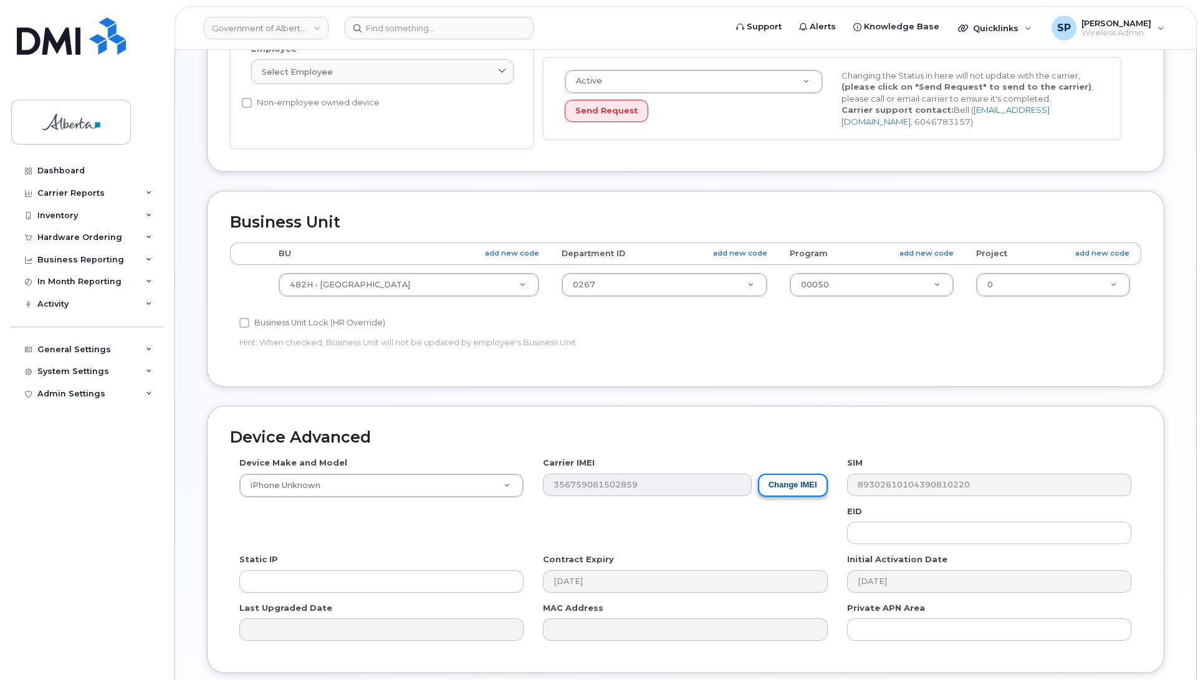
click at [785, 482] on button "Change IMEI" at bounding box center [793, 485] width 70 height 23
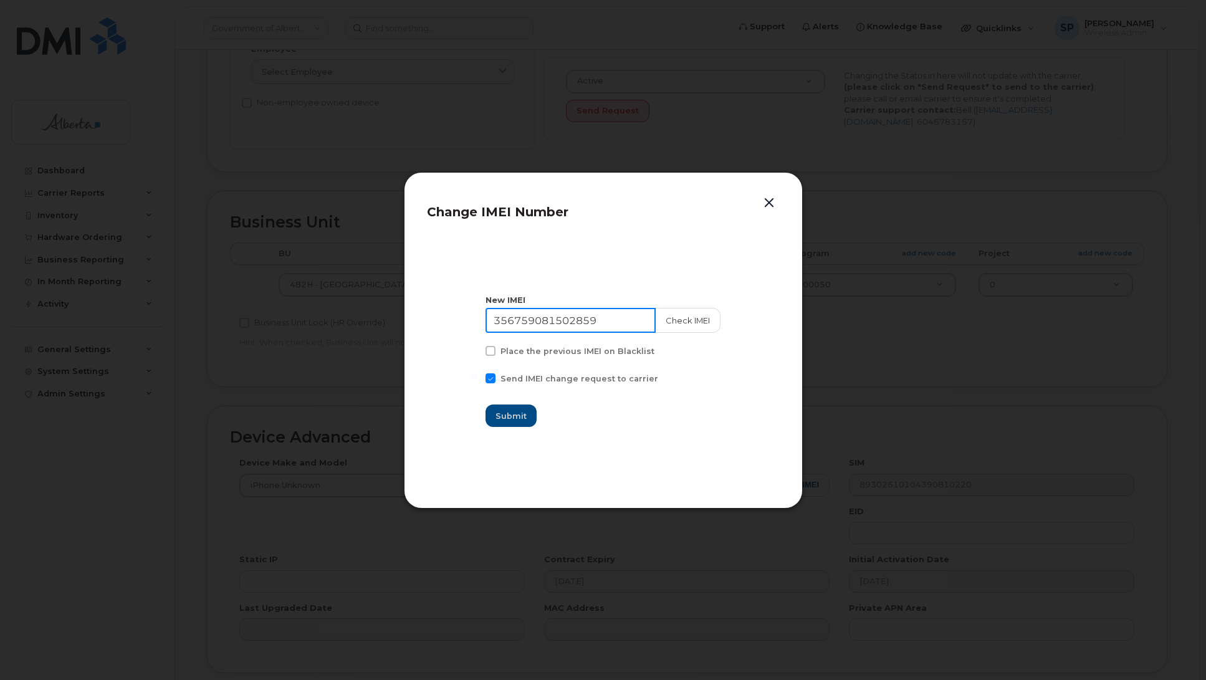
drag, startPoint x: 611, startPoint y: 322, endPoint x: 385, endPoint y: 325, distance: 226.9
click at [385, 325] on div "Change IMEI Number New IMEI 356759081502859 Check IMEI Place the previous IMEI …" at bounding box center [603, 340] width 1206 height 680
paste input "2556224192422"
type input "352556224192422"
click at [695, 318] on button "Check IMEI" at bounding box center [686, 320] width 65 height 25
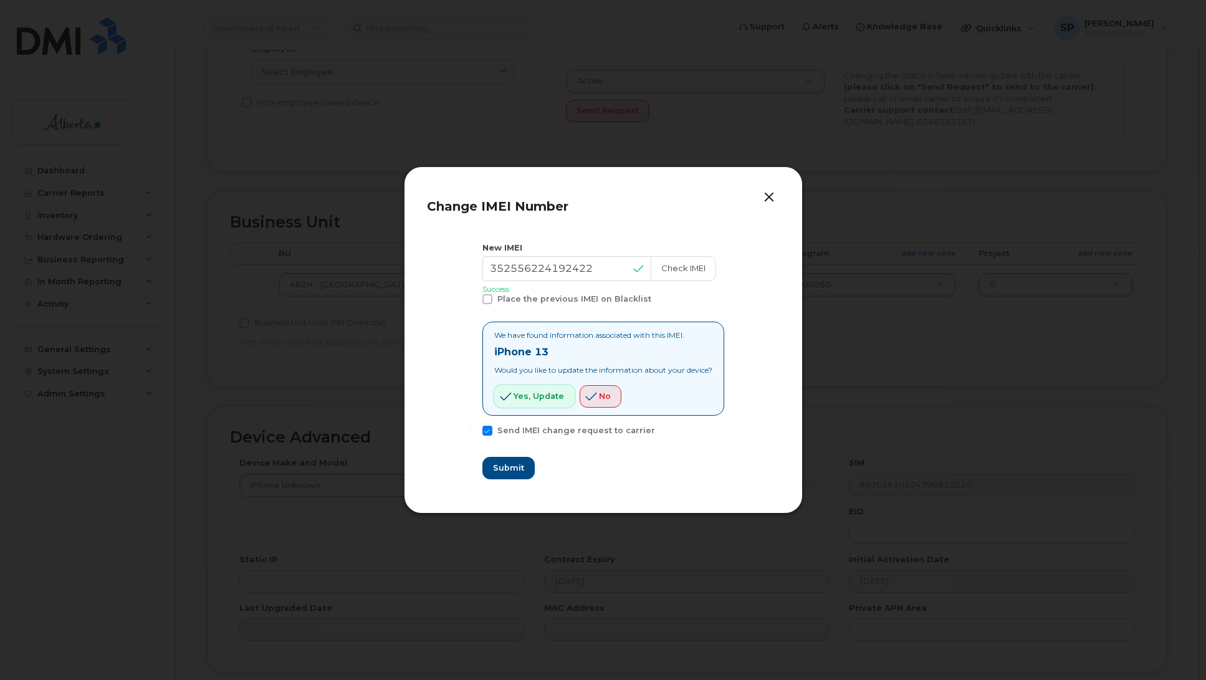
click at [527, 403] on button "Yes, update" at bounding box center [534, 396] width 80 height 22
click at [509, 469] on span "Submit" at bounding box center [507, 468] width 31 height 12
type input "352556224192422"
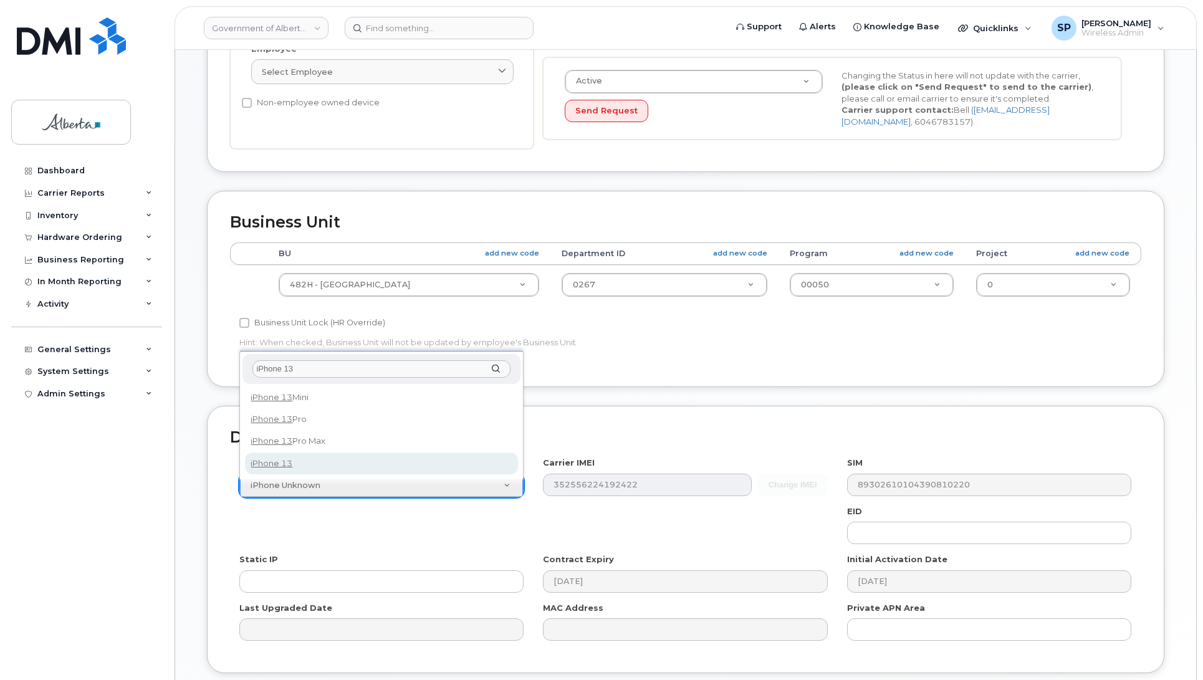
type input "iPhone 13"
select select "2612"
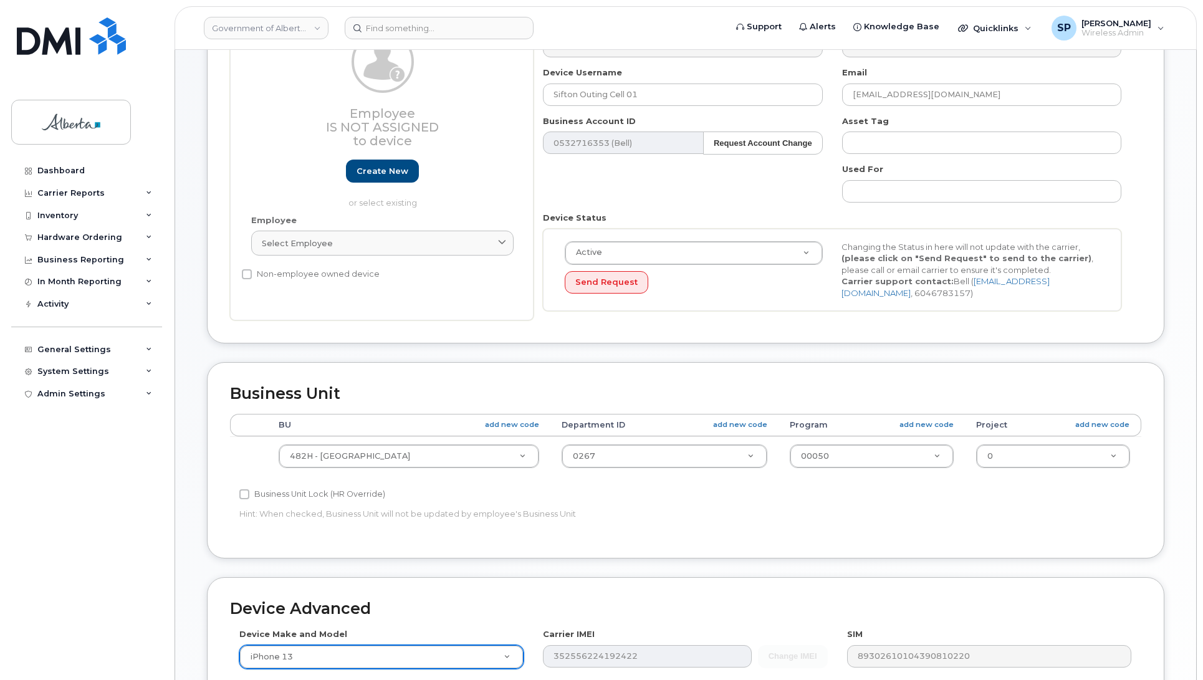
scroll to position [0, 0]
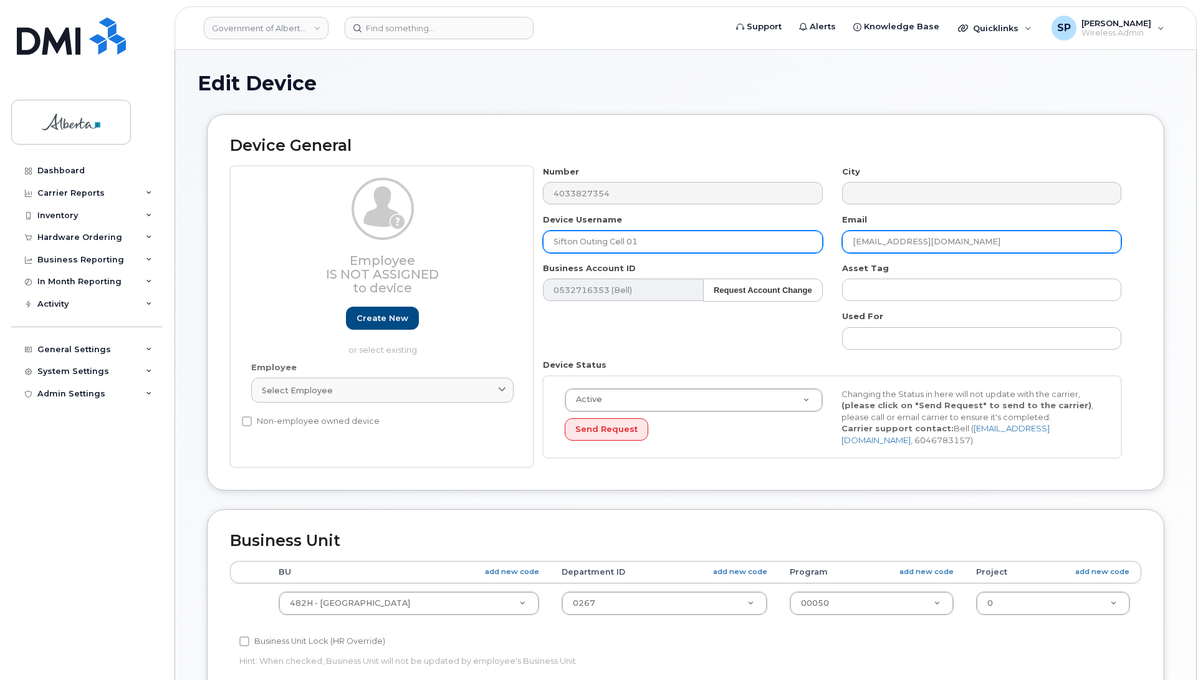
drag, startPoint x: 982, startPoint y: 234, endPoint x: 615, endPoint y: 245, distance: 366.7
click at [615, 245] on div "Number 4033827354 City Device Username Sifton Outing Cell 01 Email CS.SiftonCBT…" at bounding box center [833, 317] width 598 height 302
paste input "Winnie Pichay-Dominguez"
type input "Winnie Pichay-Dominguez"
click at [627, 239] on input "Sifton Outing Cell 01" at bounding box center [682, 242] width 279 height 22
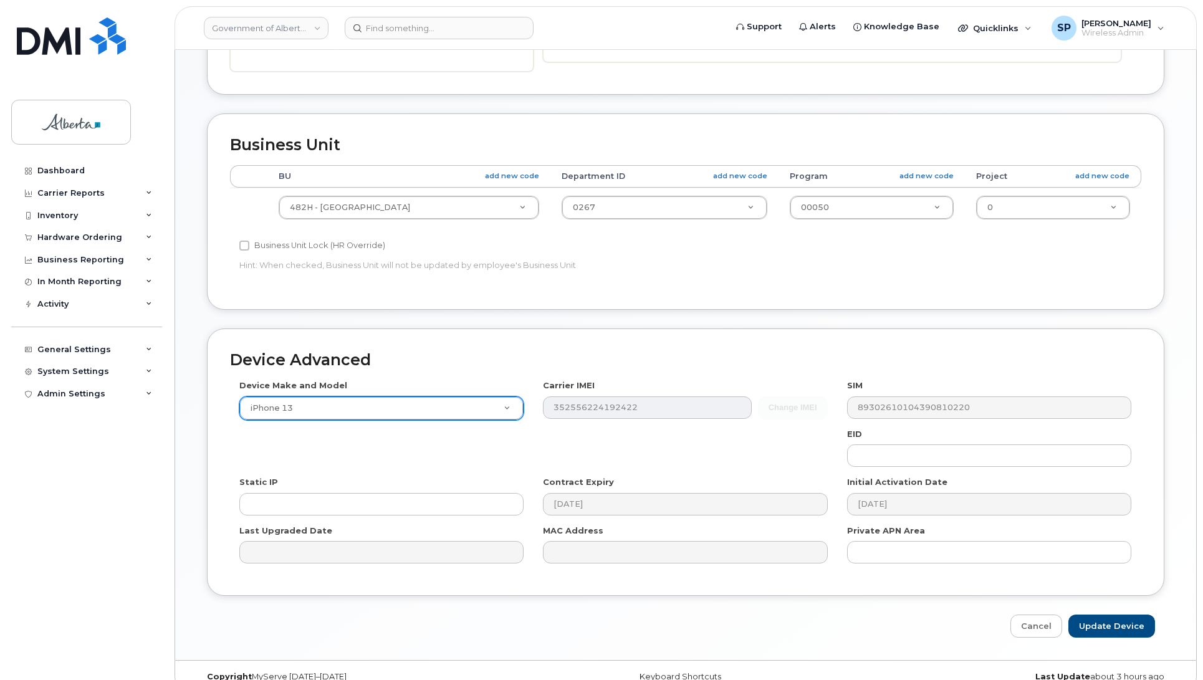
scroll to position [418, 0]
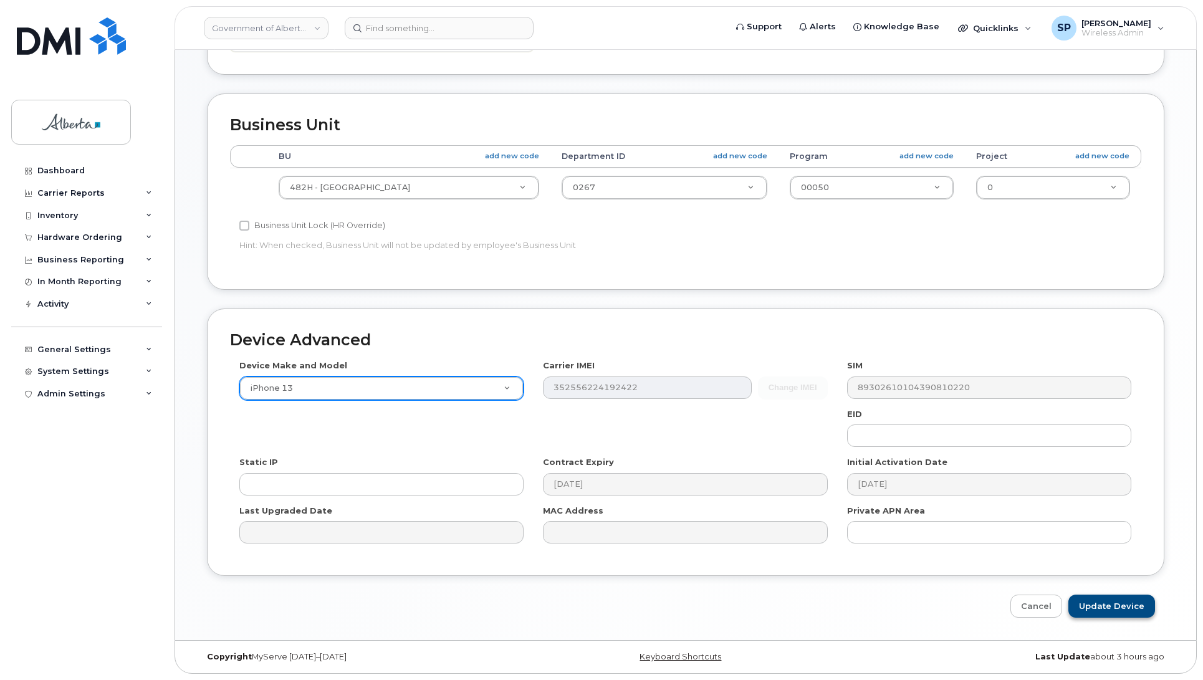
type input "Sifton Outing 01"
click at [1104, 603] on input "Update Device" at bounding box center [1111, 606] width 87 height 23
type input "Saving..."
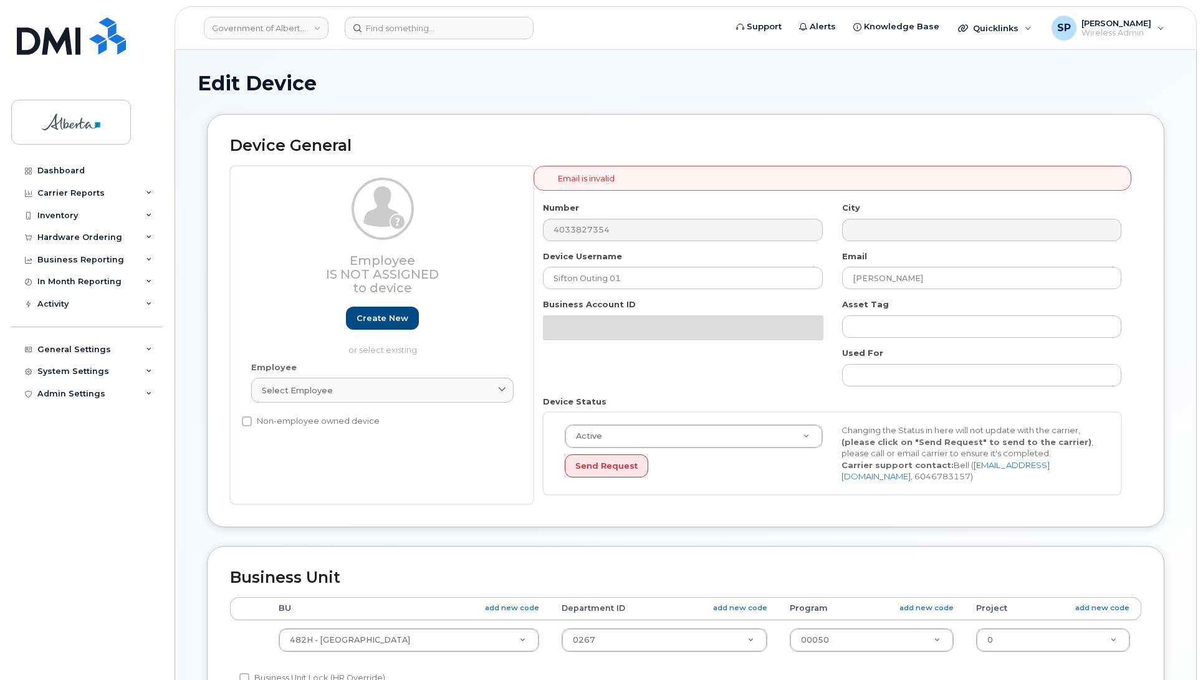
select select "29588065"
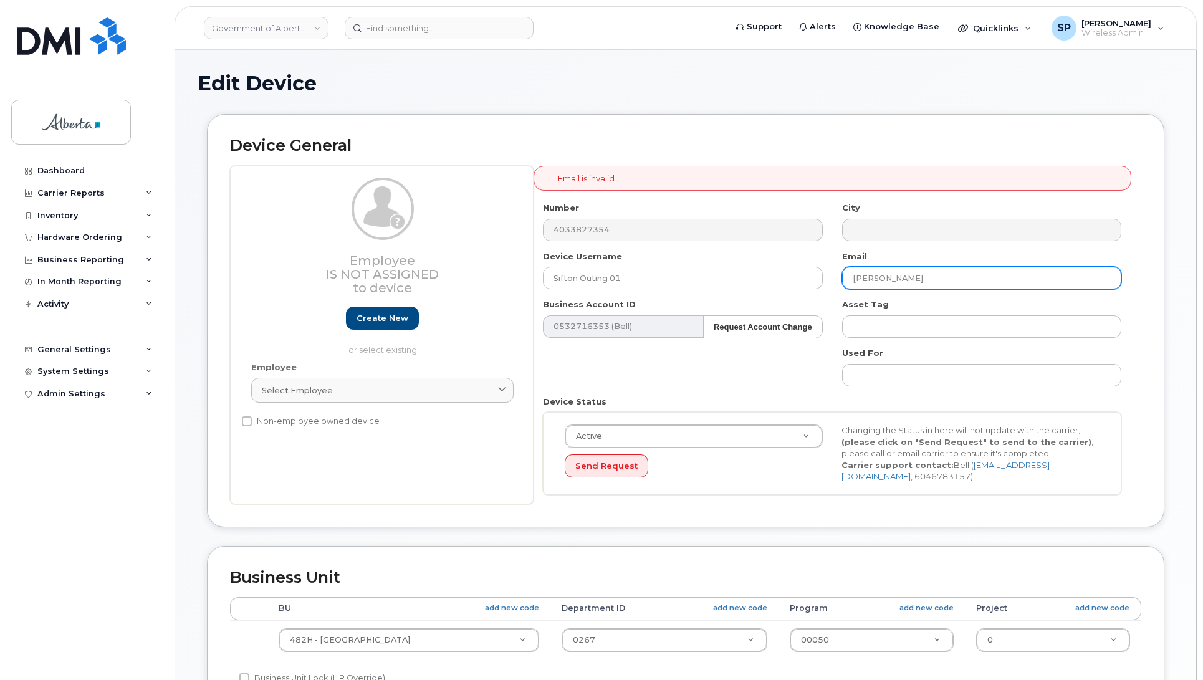
click at [982, 278] on input "[PERSON_NAME]" at bounding box center [981, 278] width 279 height 22
click at [994, 282] on input "Winnie [EMAIL_ADDRESS][DOMAIN_NAME]" at bounding box center [981, 278] width 279 height 22
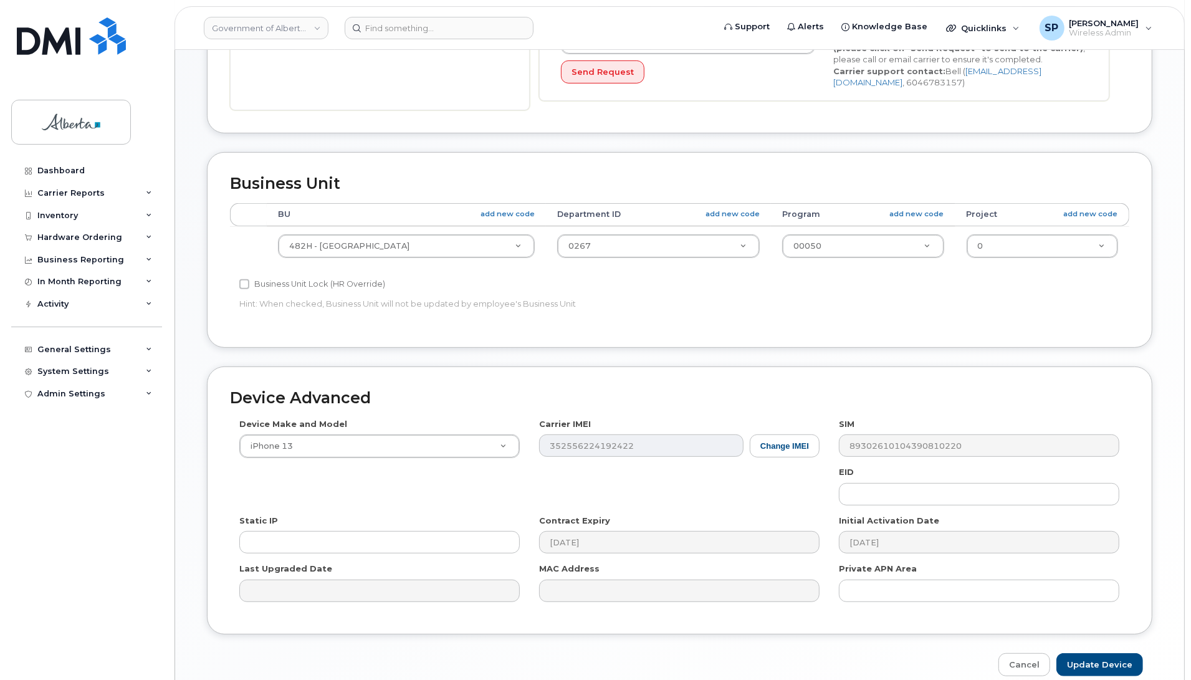
scroll to position [455, 0]
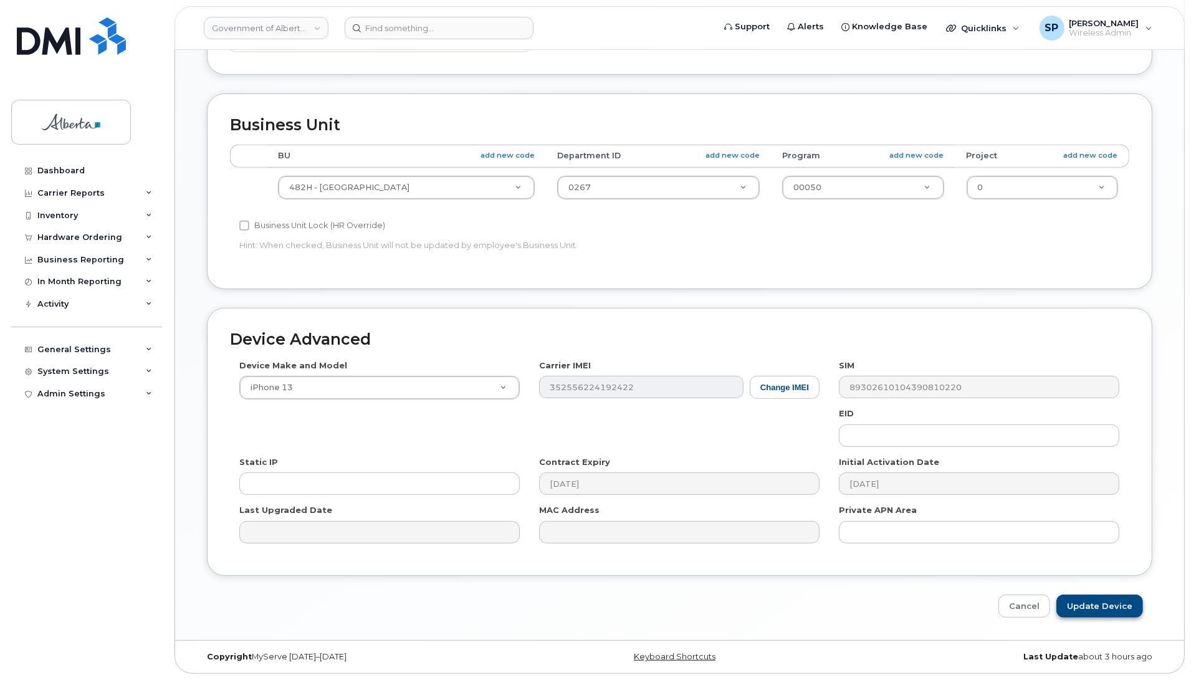
type input "Winnie [EMAIL_ADDRESS][DOMAIN_NAME]"
click at [1111, 616] on input "Update Device" at bounding box center [1099, 606] width 87 height 23
type input "Saving..."
click at [1111, 610] on div "Cancel Saving..." at bounding box center [680, 606] width 946 height 23
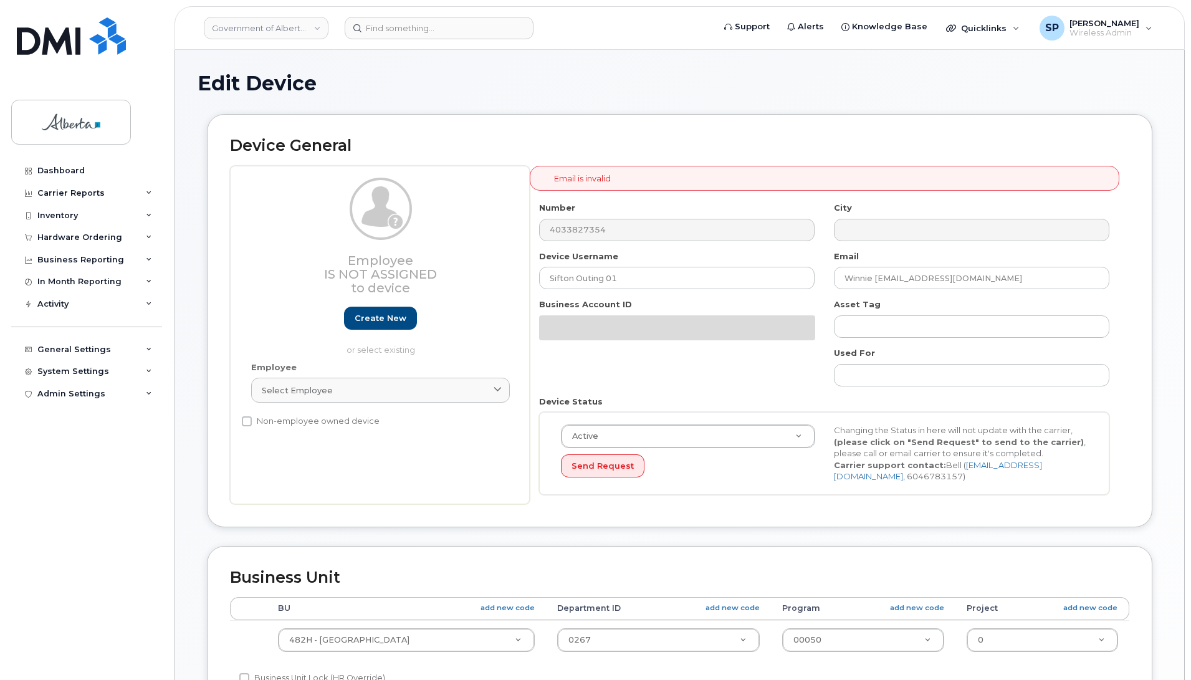
select select "29588065"
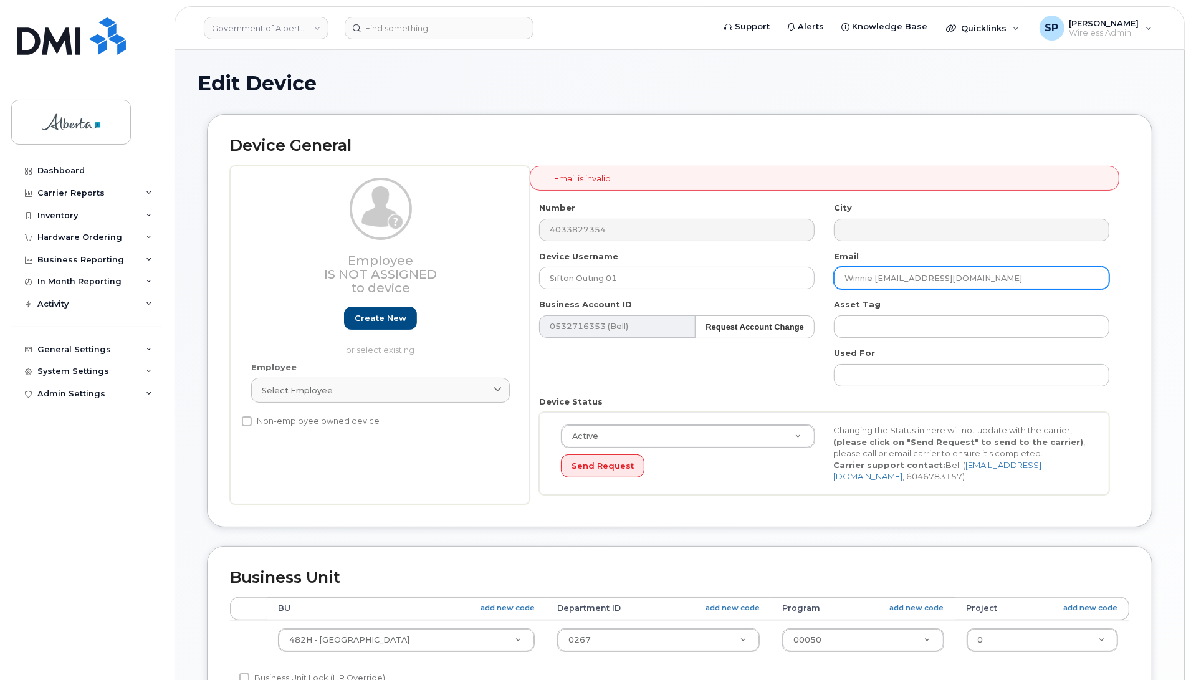
click at [1023, 276] on input "Winnie Pichay-Dominguez@gov.ab.ca" at bounding box center [971, 278] width 275 height 22
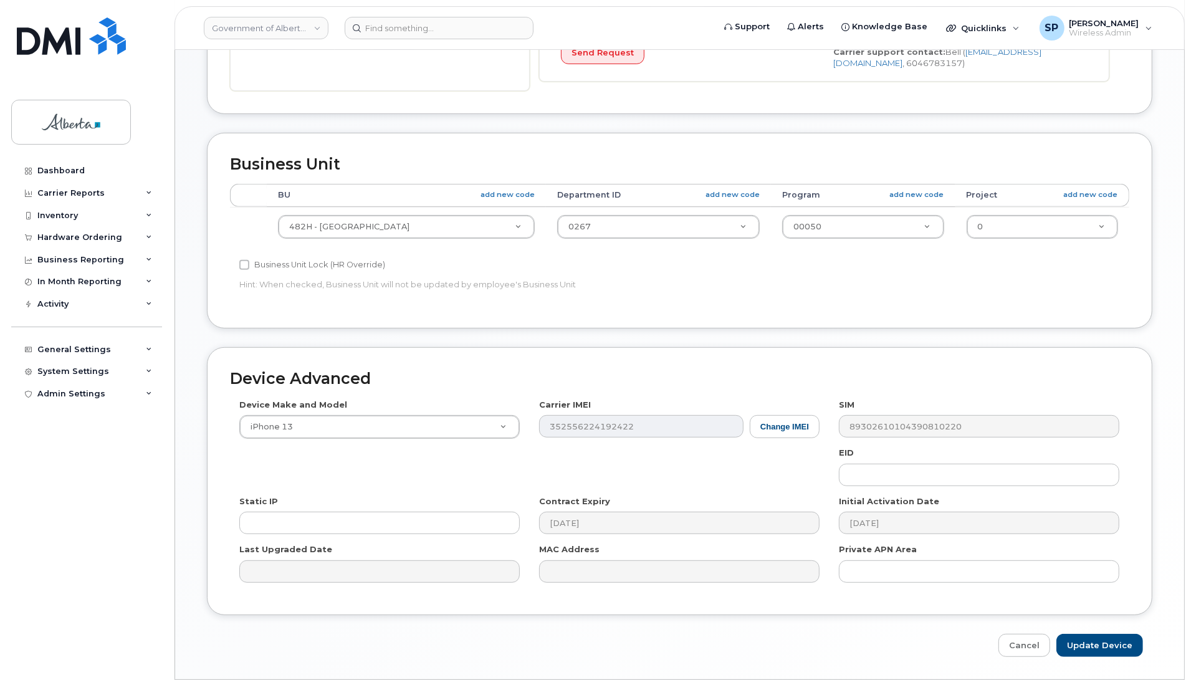
scroll to position [422, 0]
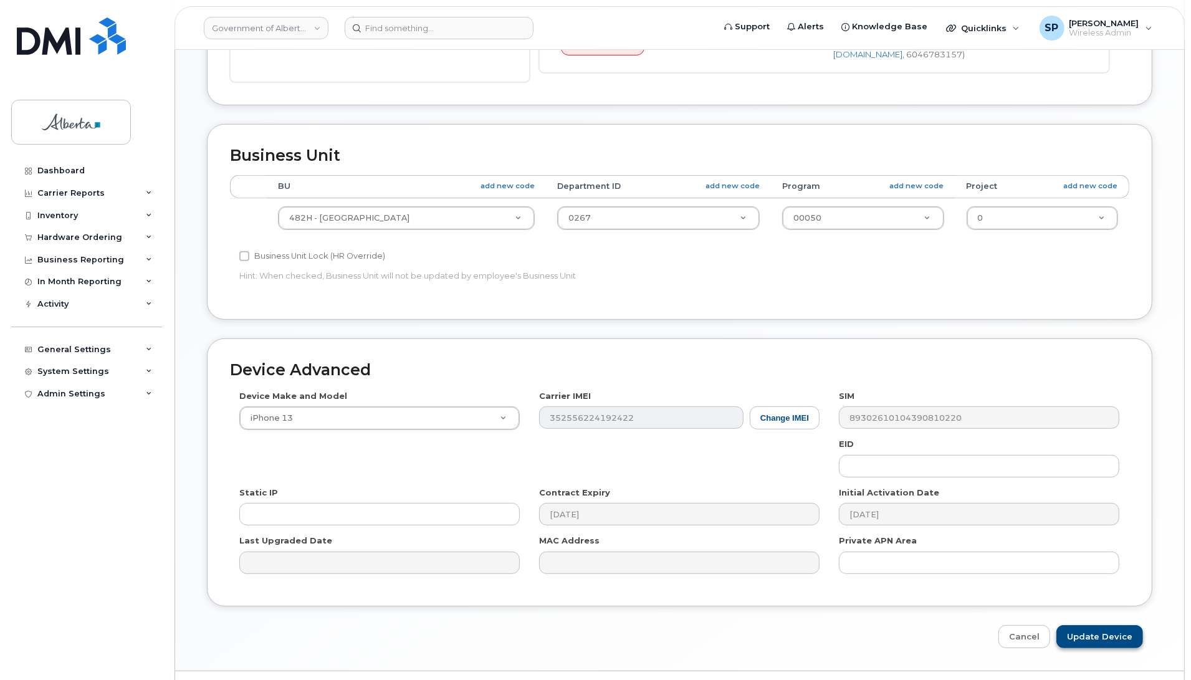
type input "Winnie.Pichay-Dominguez@gov.ab.ca"
click at [1108, 636] on input "Update Device" at bounding box center [1099, 636] width 87 height 23
type input "Saving..."
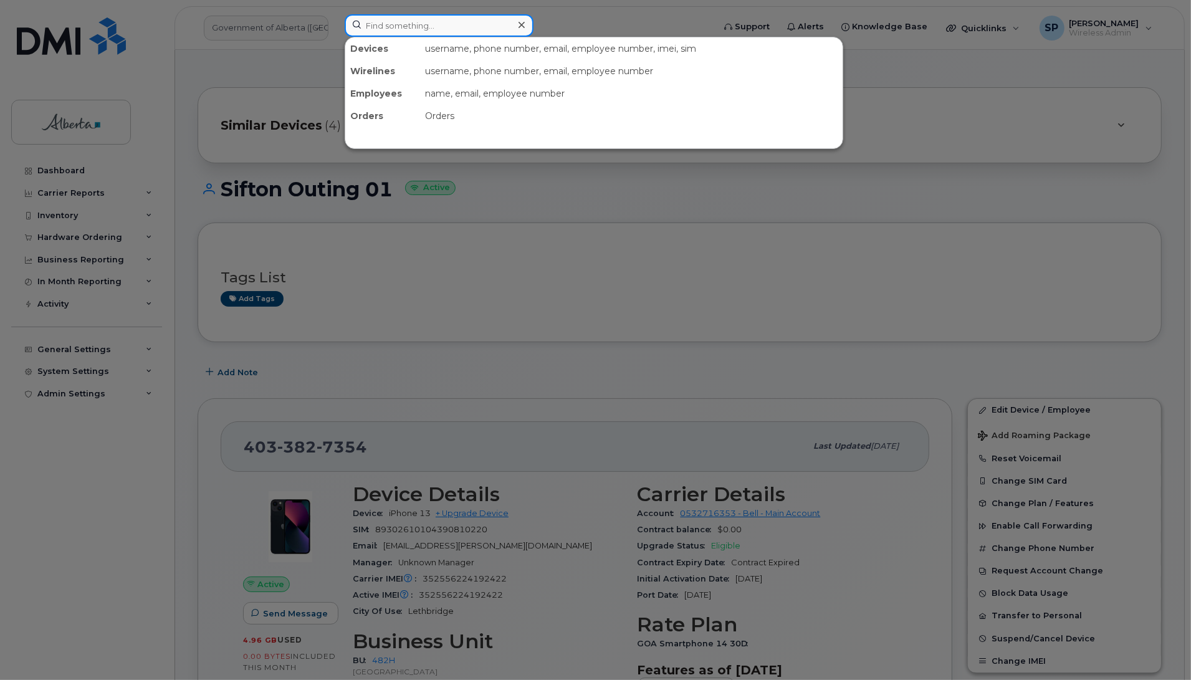
click at [423, 21] on input at bounding box center [439, 25] width 189 height 22
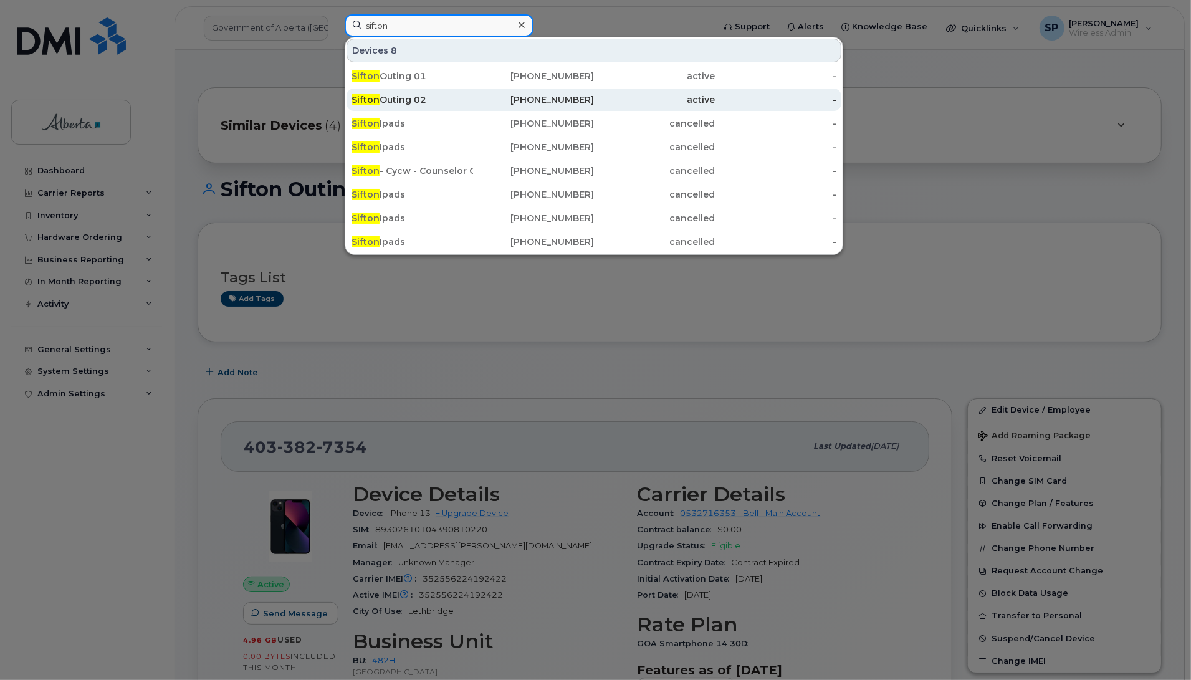
type input "sifton"
click at [404, 103] on div "Sifton Outing 02" at bounding box center [413, 99] width 122 height 12
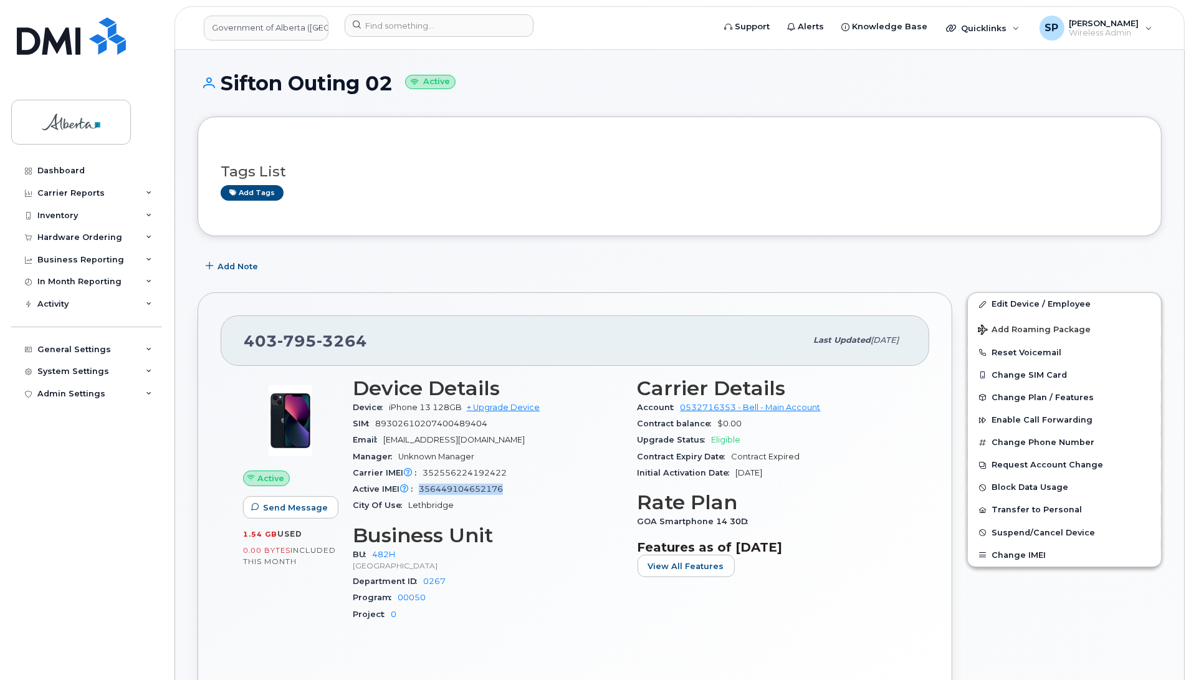
drag, startPoint x: 505, startPoint y: 489, endPoint x: 419, endPoint y: 494, distance: 86.2
click at [419, 494] on div "Active IMEI Active IMEI is refreshed daily with a delay of up to 48 hours follo…" at bounding box center [488, 489] width 270 height 16
copy span "356449104652176"
click at [1017, 304] on link "Edit Device / Employee" at bounding box center [1064, 304] width 193 height 22
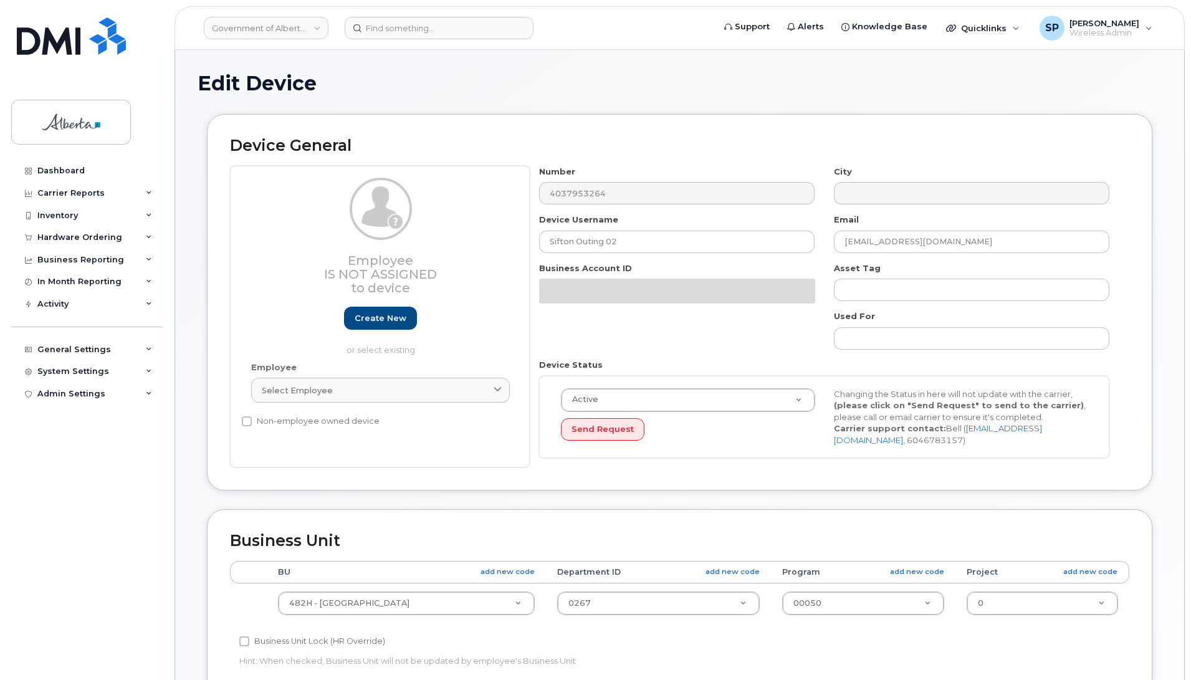
select select "29588065"
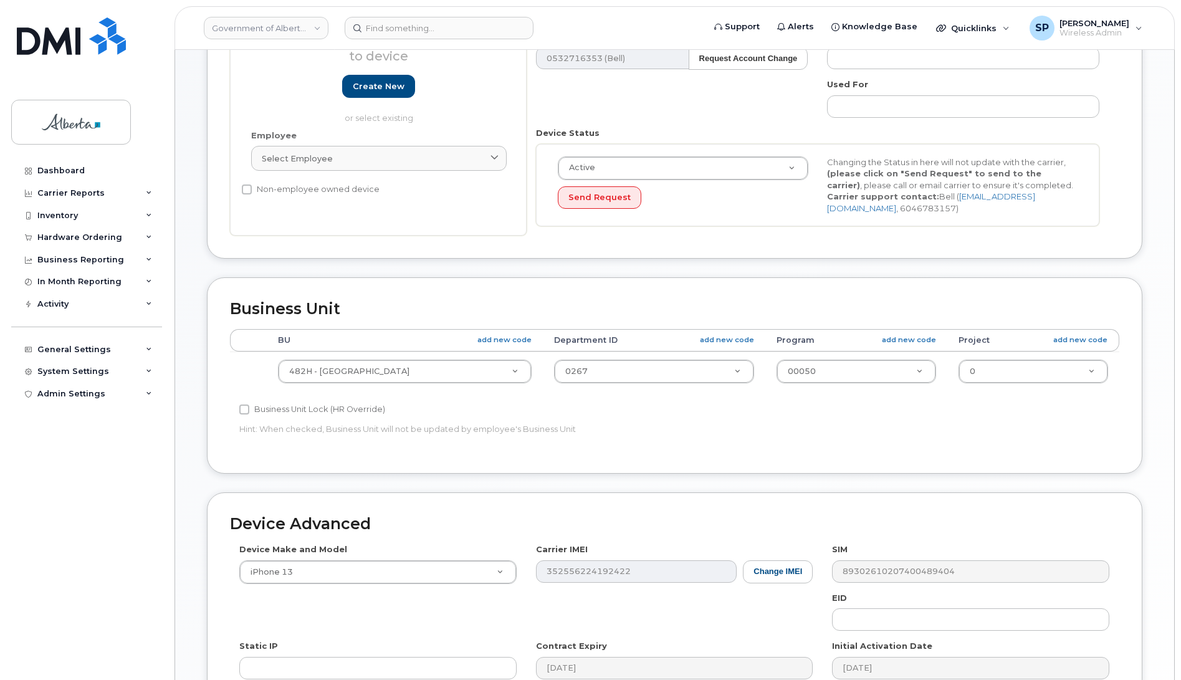
scroll to position [418, 0]
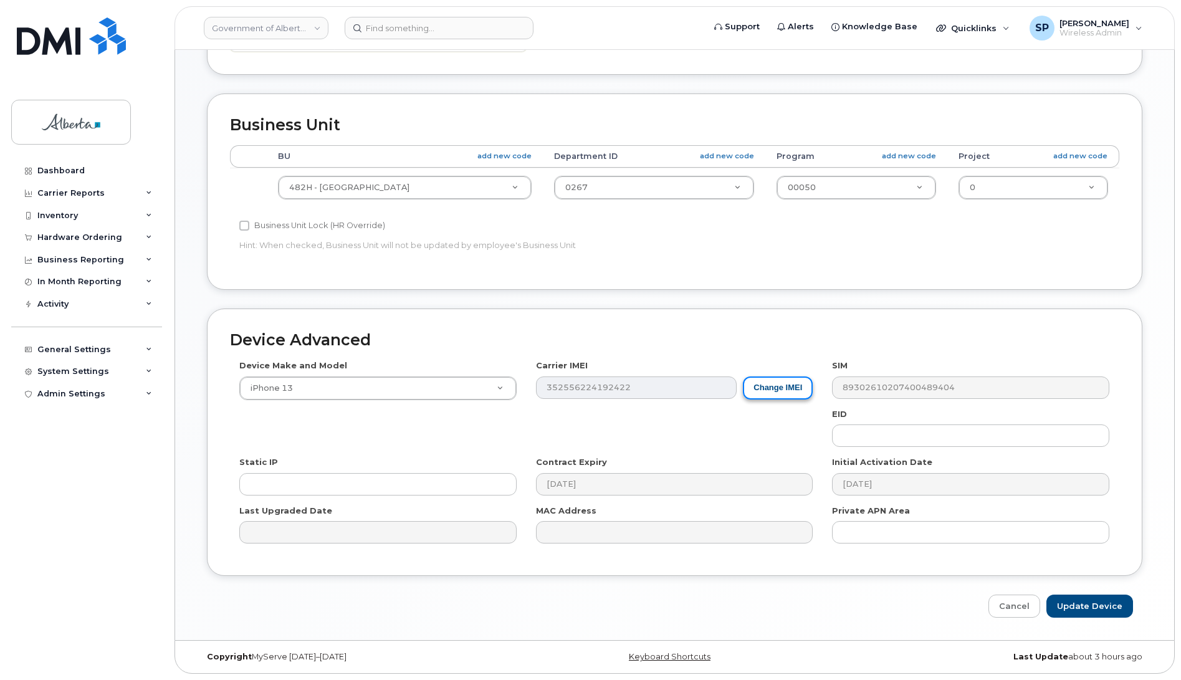
click at [774, 385] on button "Change IMEI" at bounding box center [778, 387] width 70 height 23
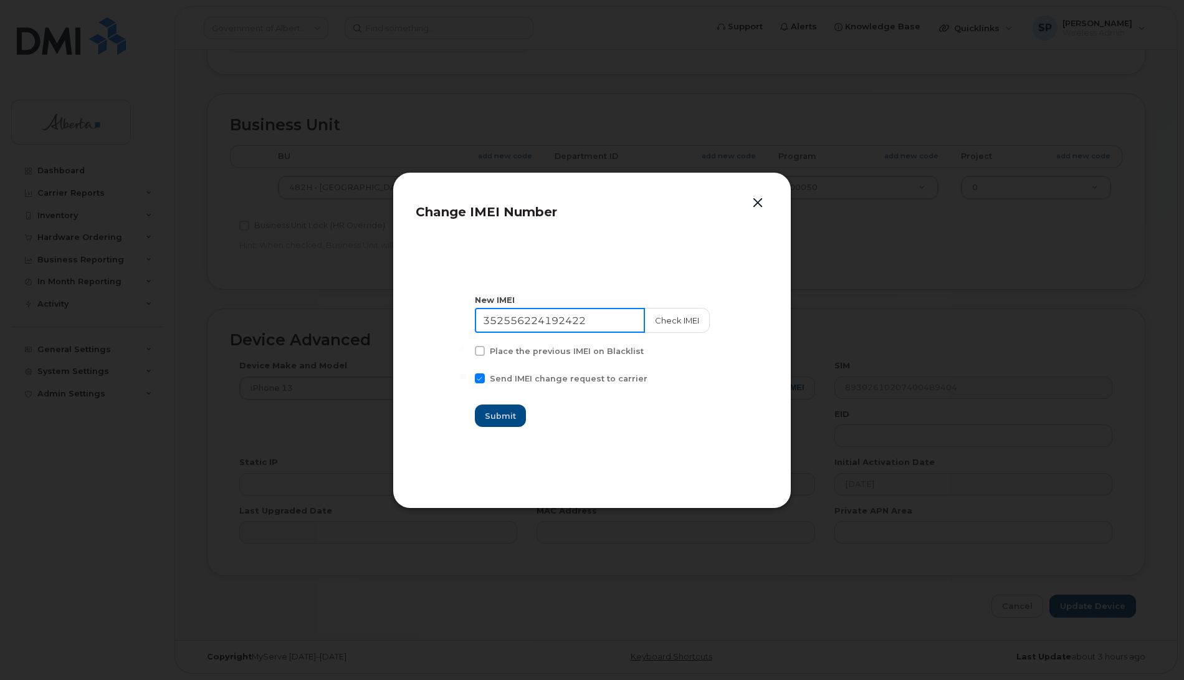
drag, startPoint x: 602, startPoint y: 322, endPoint x: 353, endPoint y: 321, distance: 249.3
click at [353, 321] on div "Change IMEI Number New IMEI 352556224192422 Check IMEI Place the previous IMEI …" at bounding box center [592, 340] width 1184 height 680
paste input "6449104652176"
type input "356449104652176"
click at [691, 318] on button "Check IMEI" at bounding box center [676, 320] width 65 height 25
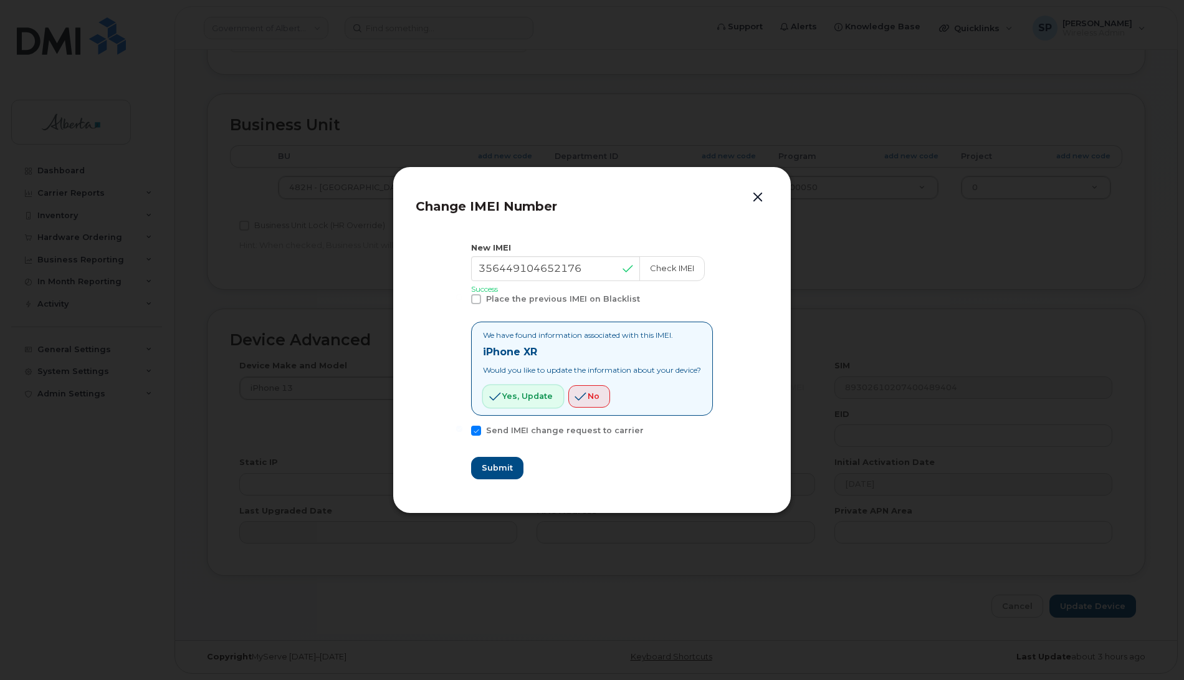
click at [522, 400] on span "Yes, update" at bounding box center [527, 396] width 50 height 12
click at [494, 469] on span "Submit" at bounding box center [496, 468] width 31 height 12
type input "356449104652176"
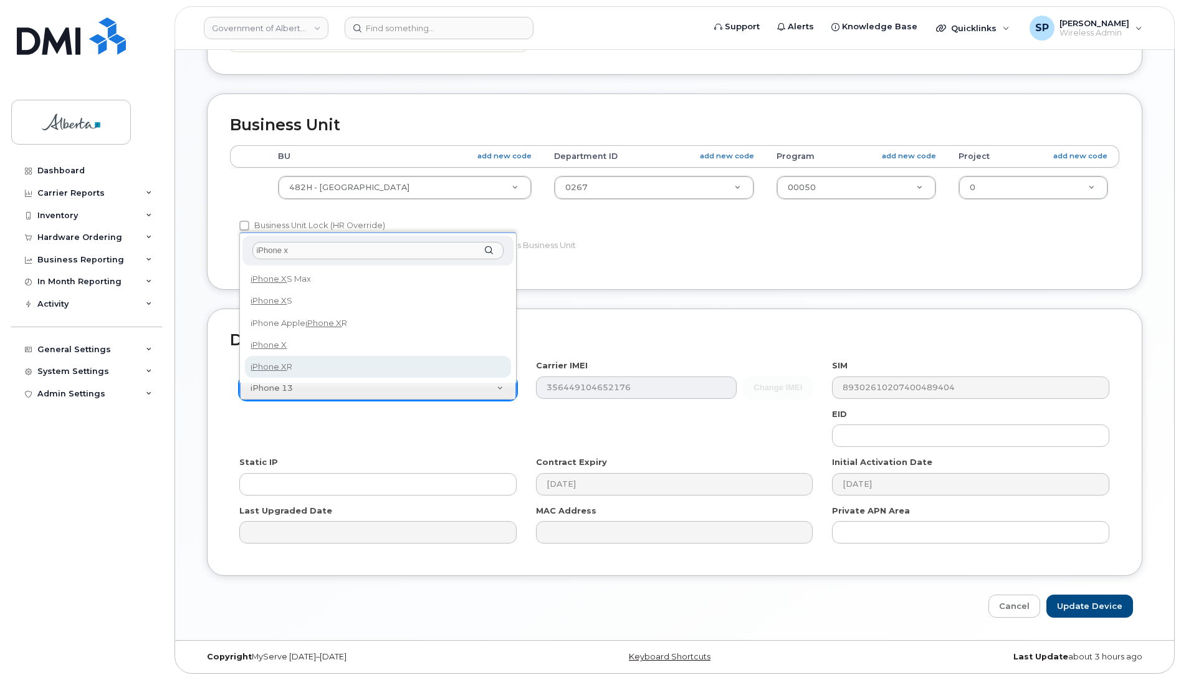
type input "iPhone x"
select select "2558"
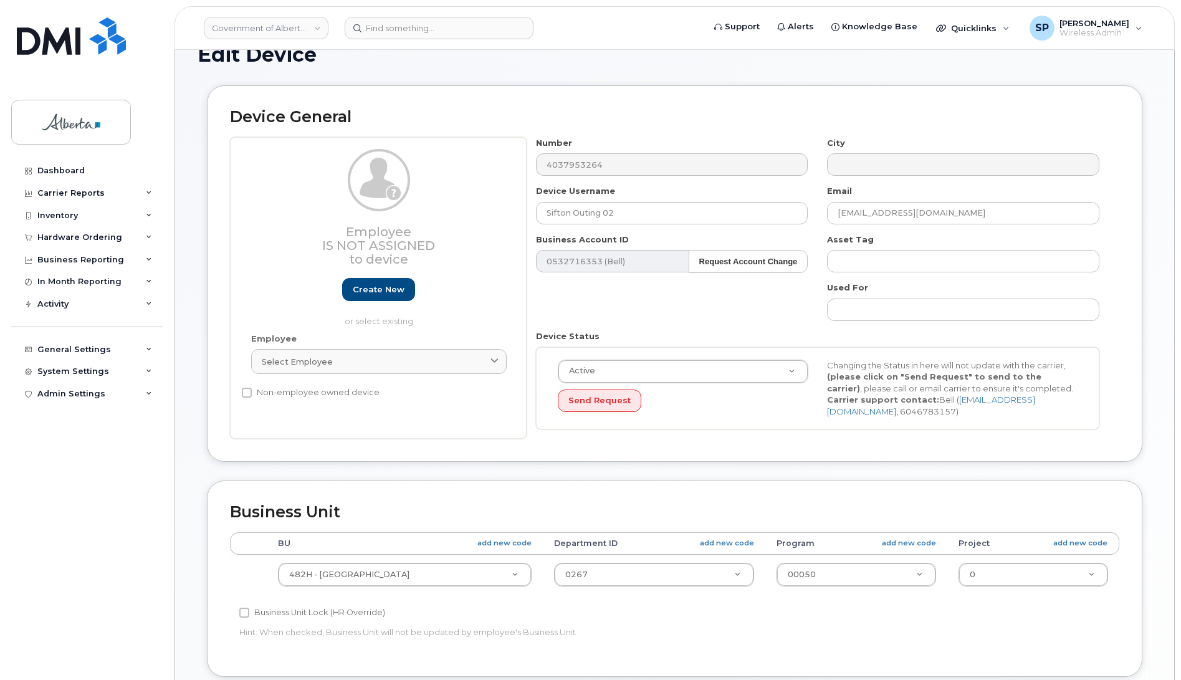
scroll to position [19, 0]
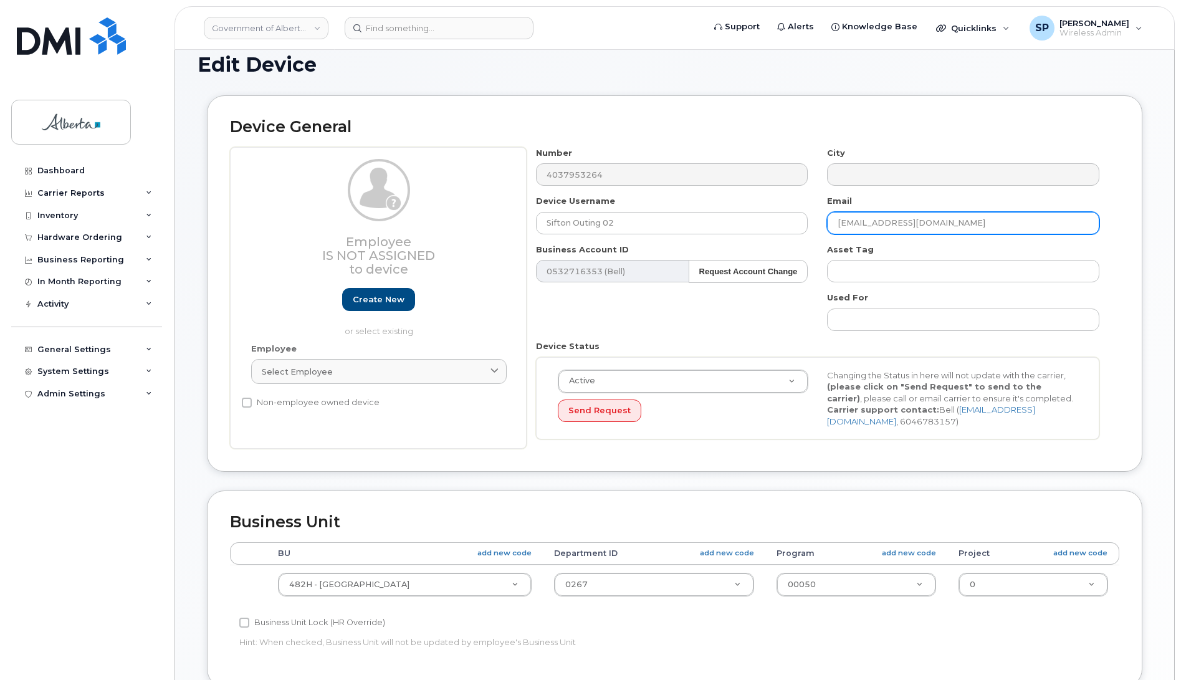
drag, startPoint x: 911, startPoint y: 227, endPoint x: 699, endPoint y: 241, distance: 211.7
click at [699, 241] on div "Number 4037953264 City Device Username Sifton Outing 02 Email CS.SiftonCBTC@gov…" at bounding box center [818, 298] width 583 height 302
paste input "Winnie Pichay-Dominguez"
click at [870, 222] on input "Winnie Pichay-Dominguez" at bounding box center [963, 223] width 272 height 22
click at [963, 223] on input "Winnie.Pichay-Dominguez" at bounding box center [963, 223] width 272 height 22
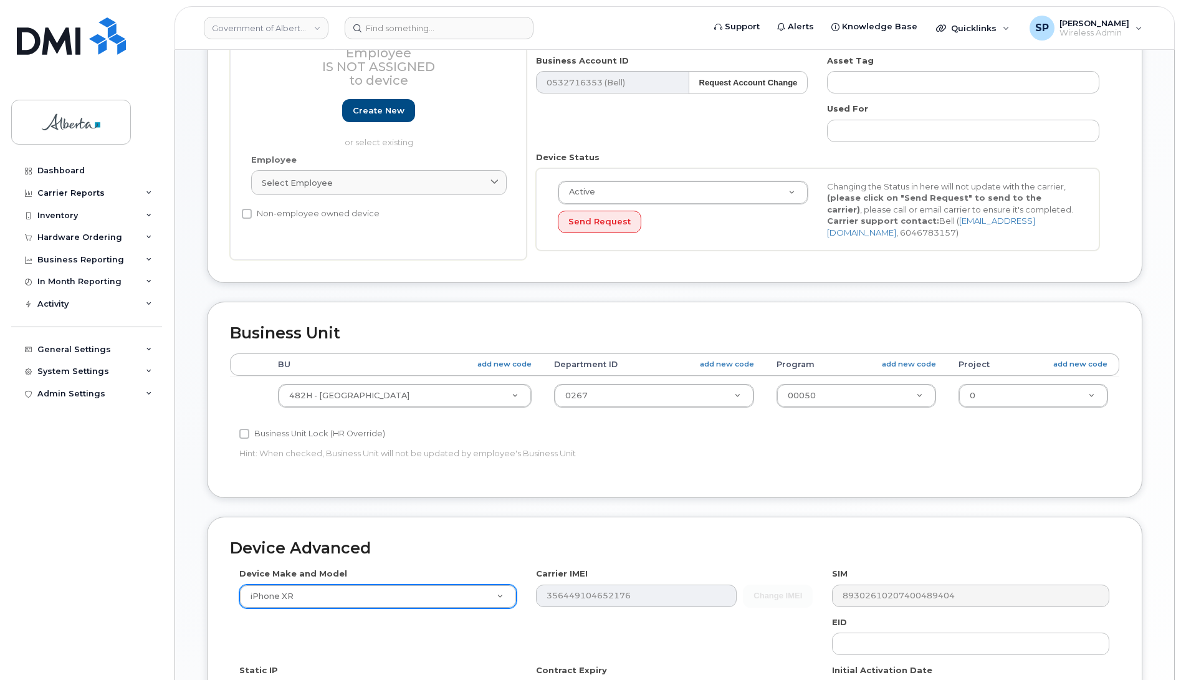
scroll to position [418, 0]
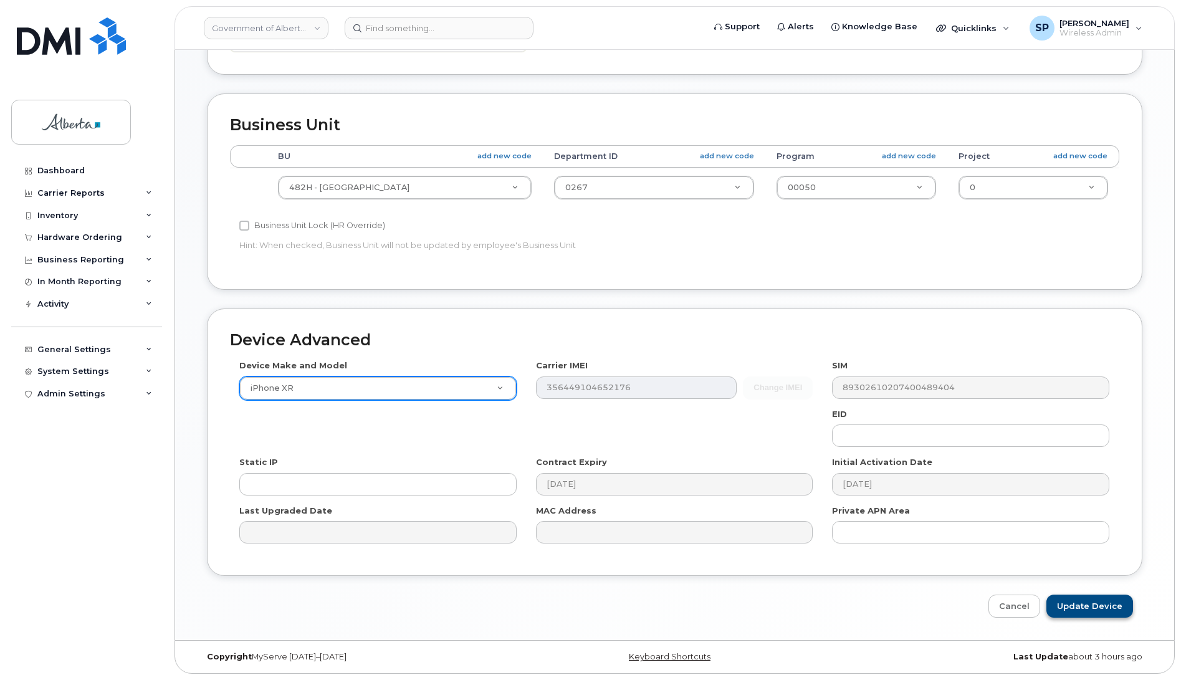
type input "[EMAIL_ADDRESS][PERSON_NAME][DOMAIN_NAME]"
click at [1104, 612] on input "Update Device" at bounding box center [1089, 606] width 87 height 23
type input "Saving..."
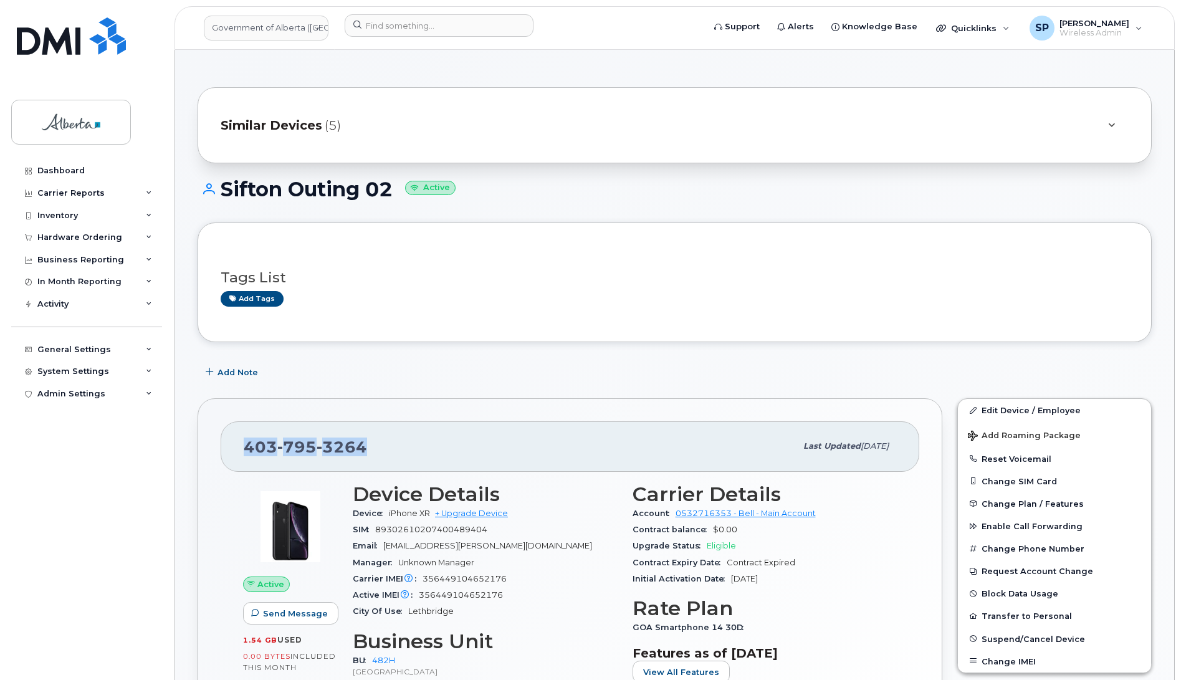
drag, startPoint x: 368, startPoint y: 446, endPoint x: 239, endPoint y: 455, distance: 129.4
click at [239, 455] on div "[PHONE_NUMBER] Last updated [DATE]" at bounding box center [570, 446] width 699 height 50
copy span "[PHONE_NUMBER]"
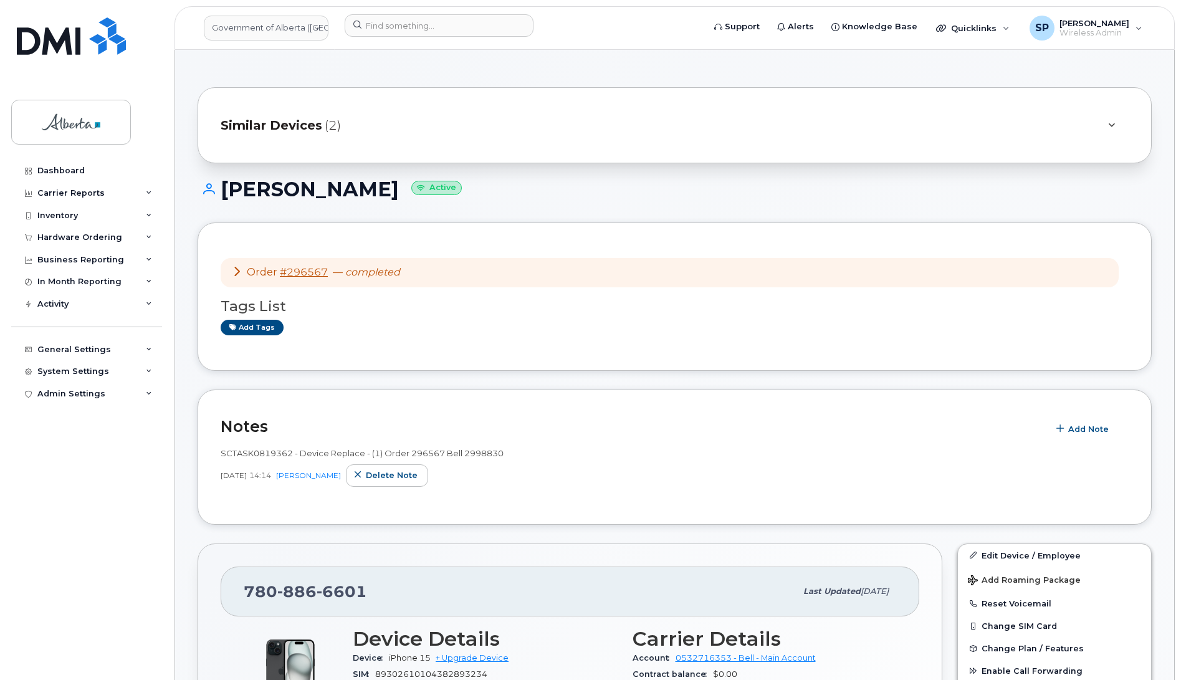
click at [602, 181] on h1 "[PERSON_NAME] Active" at bounding box center [675, 189] width 954 height 22
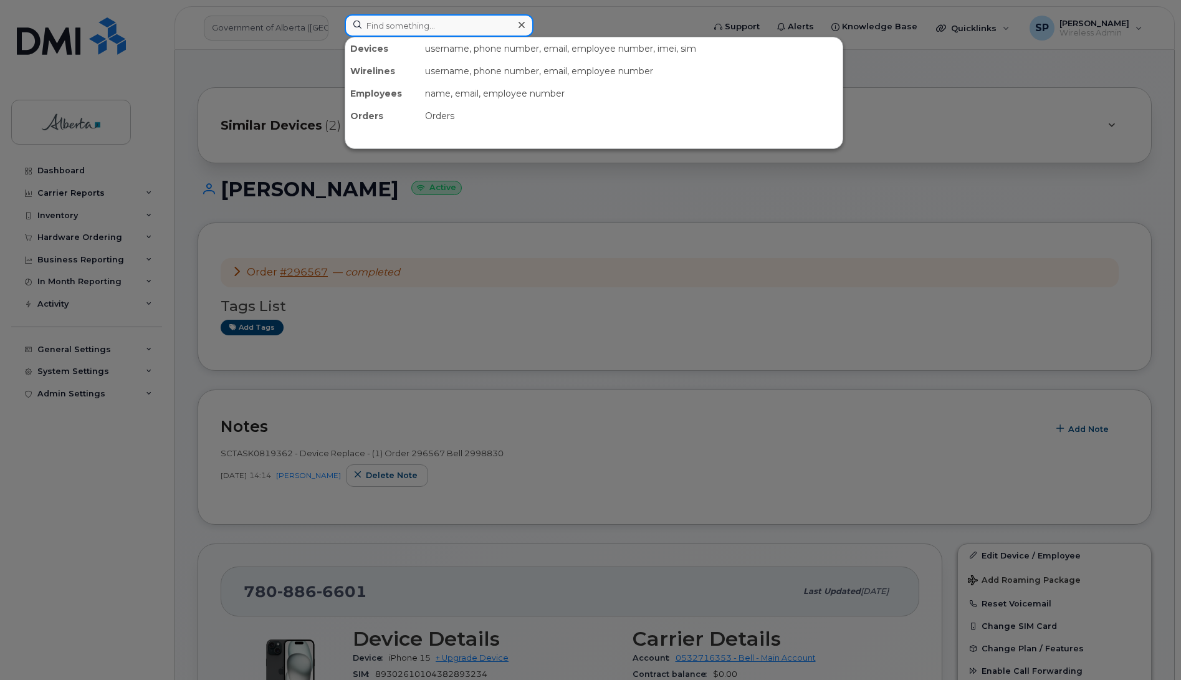
click at [395, 22] on input at bounding box center [439, 25] width 189 height 22
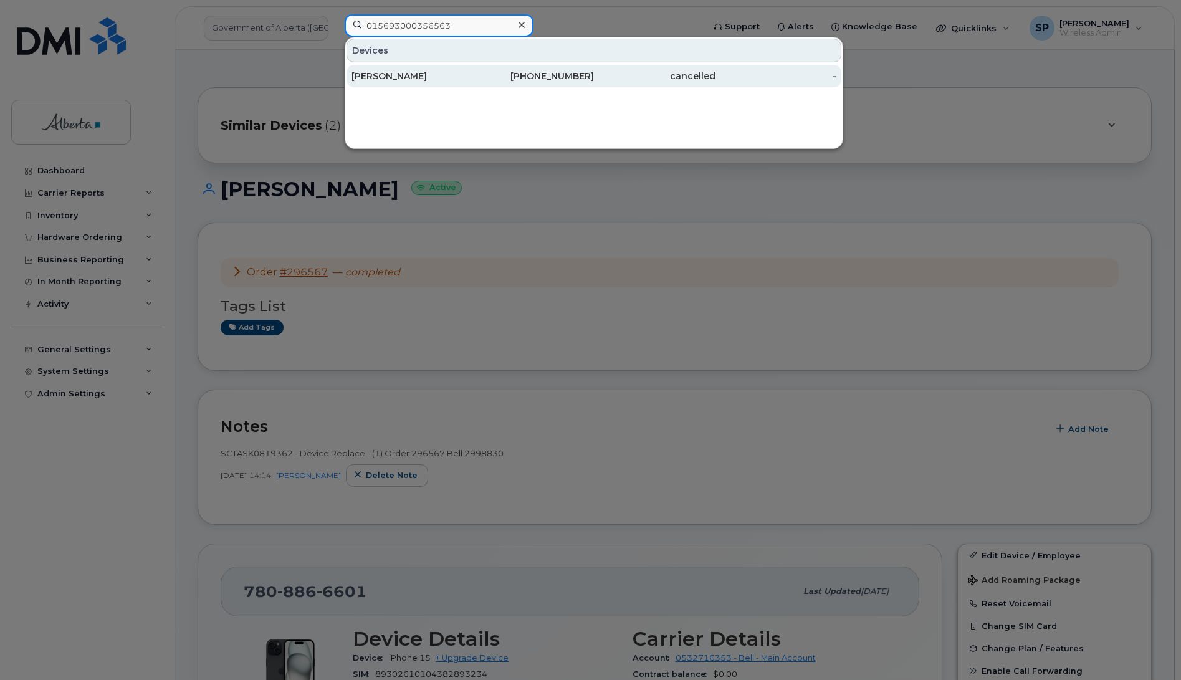
type input "015693000356563"
click at [413, 74] on div "Cindy Crawford" at bounding box center [413, 76] width 122 height 12
